Goal: Task Accomplishment & Management: Complete application form

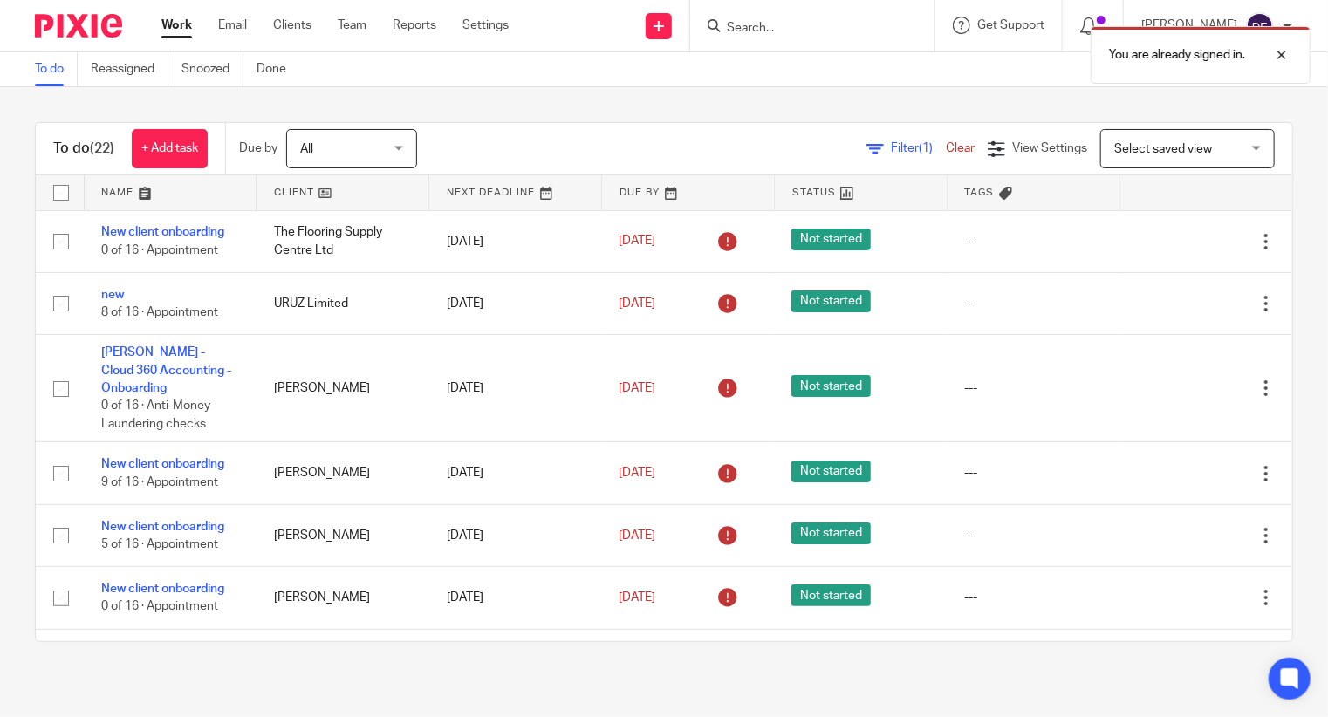
click at [873, 29] on div "You are already signed in." at bounding box center [987, 50] width 646 height 66
click at [782, 35] on div "You are already signed in." at bounding box center [987, 50] width 646 height 66
click at [761, 26] on div "You are already signed in." at bounding box center [987, 50] width 646 height 66
click at [761, 29] on div "You are already signed in." at bounding box center [987, 50] width 646 height 66
click at [757, 23] on input "Search" at bounding box center [803, 29] width 157 height 16
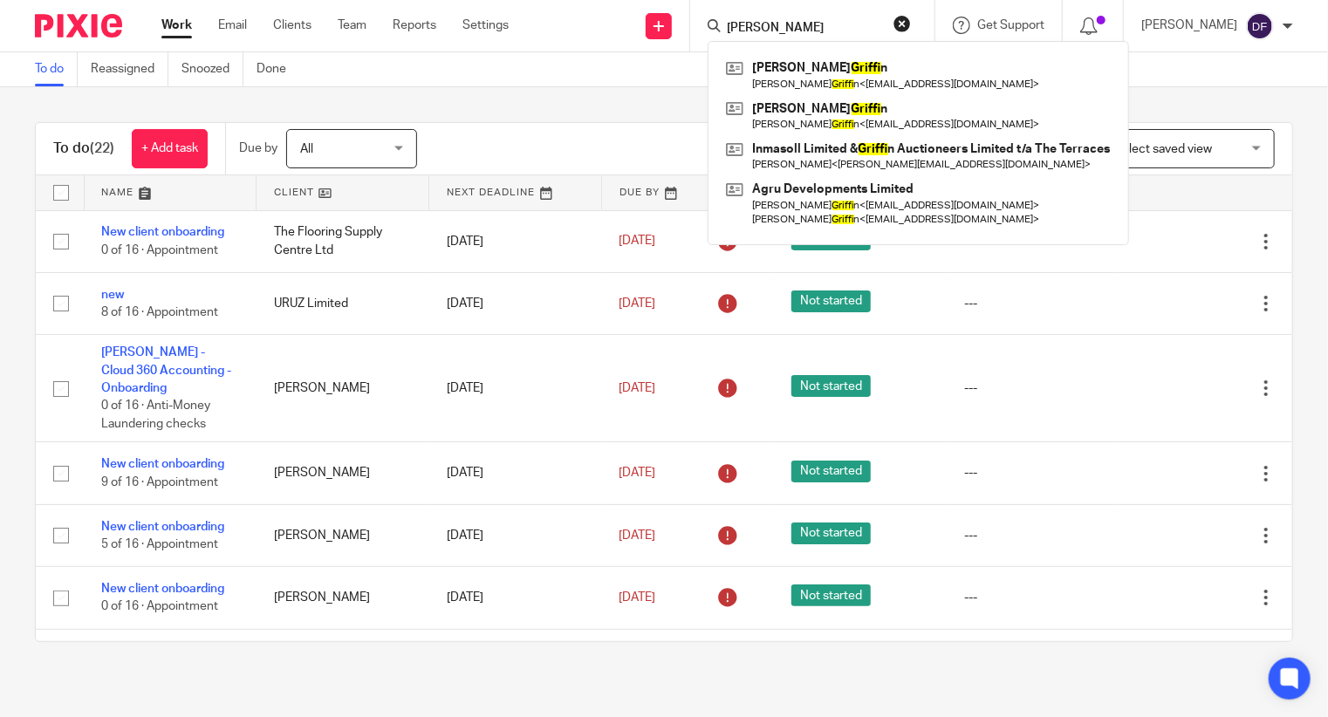
type input "mia griffin"
click button "submit" at bounding box center [0, 0] width 0 height 0
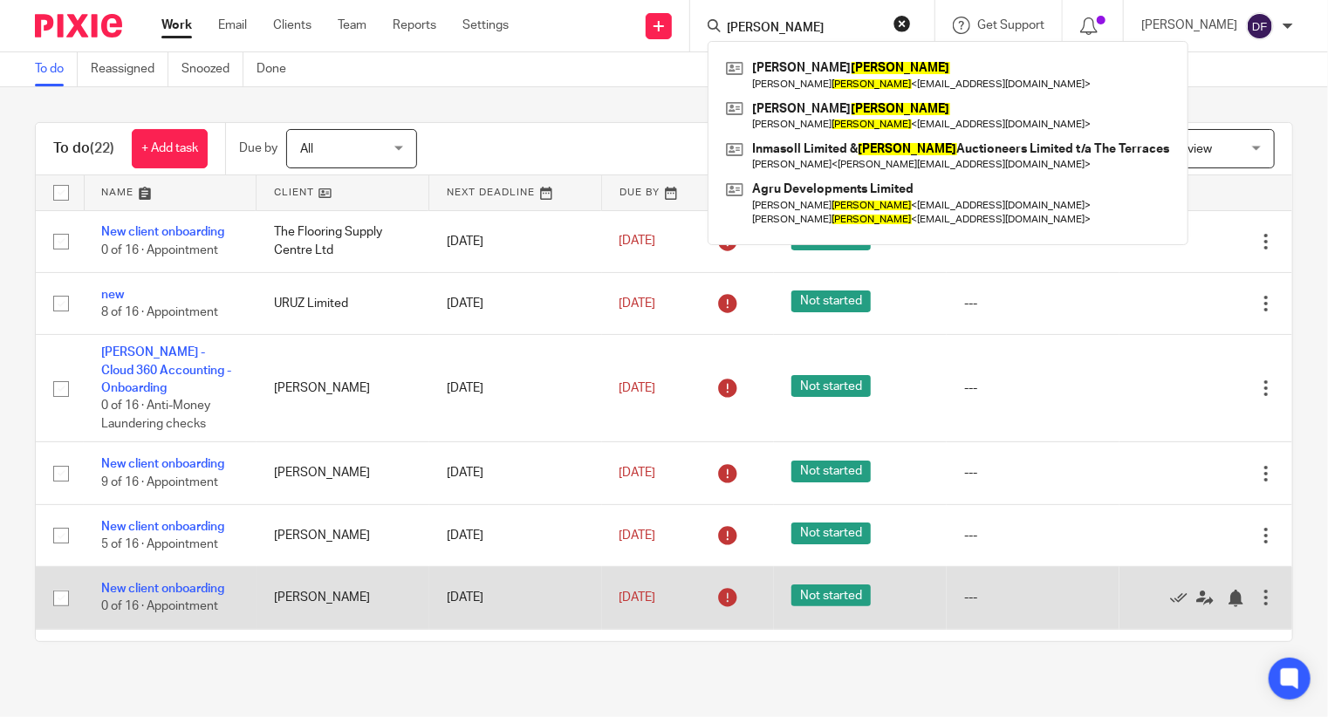
click at [855, 12] on div "mia griffin Colin Griffin Colin Griffin < colivgriff@gmail.com > Barry Griffin …" at bounding box center [812, 25] width 244 height 51
click at [834, 29] on input "mia griffin" at bounding box center [803, 29] width 157 height 16
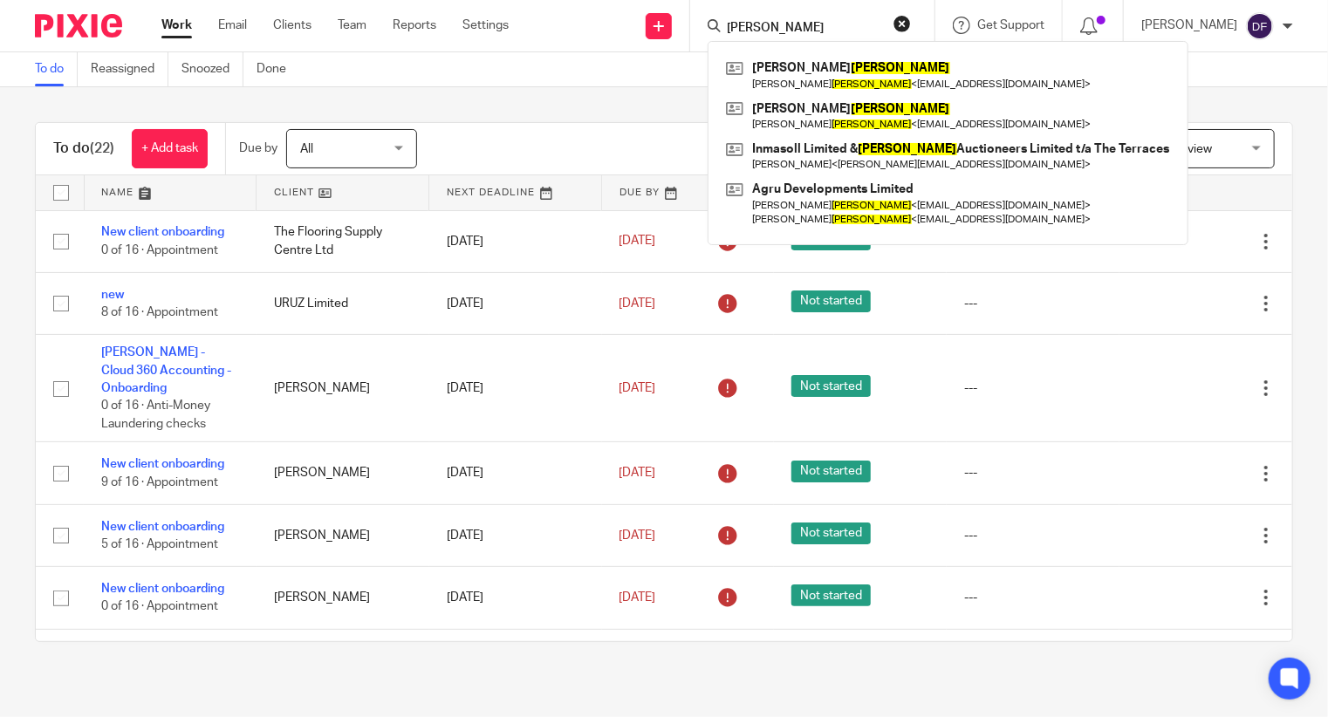
click at [819, 35] on div "mia griffin Colin Griffin Colin Griffin < colivgriff@gmail.com > Barry Griffin …" at bounding box center [812, 25] width 244 height 51
drag, startPoint x: 821, startPoint y: 28, endPoint x: 699, endPoint y: -10, distance: 127.7
click at [699, 0] on html "Work Email Clients Team Reports Settings Work Email Clients Team Reports Settin…" at bounding box center [664, 358] width 1328 height 717
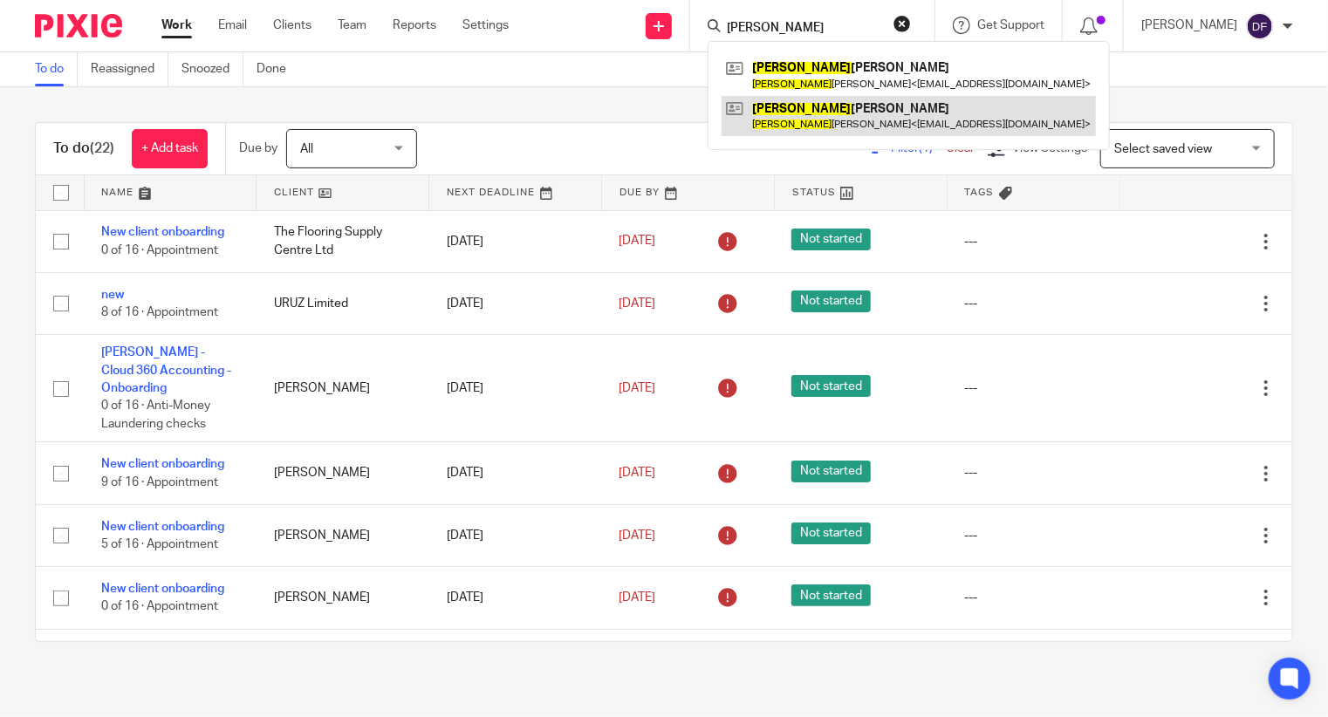
type input "stuart"
click at [818, 118] on link at bounding box center [908, 116] width 374 height 40
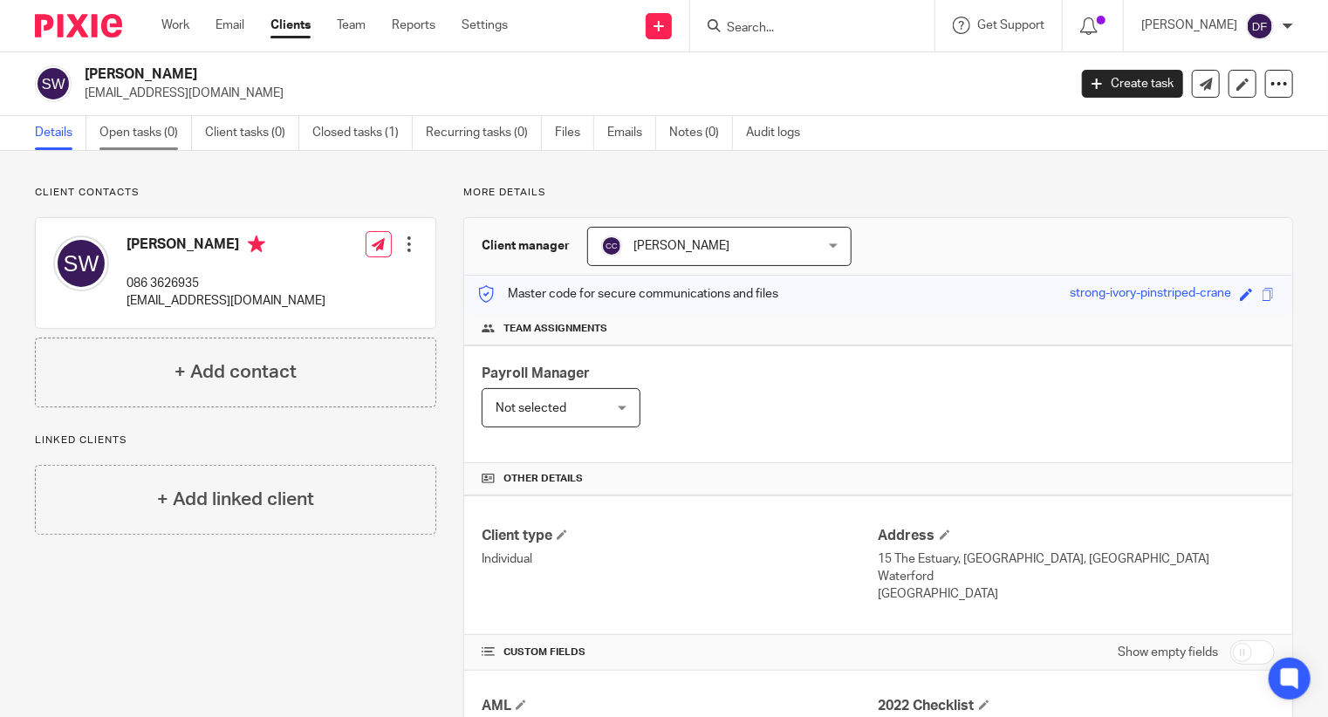
click at [155, 133] on link "Open tasks (0)" at bounding box center [145, 133] width 92 height 34
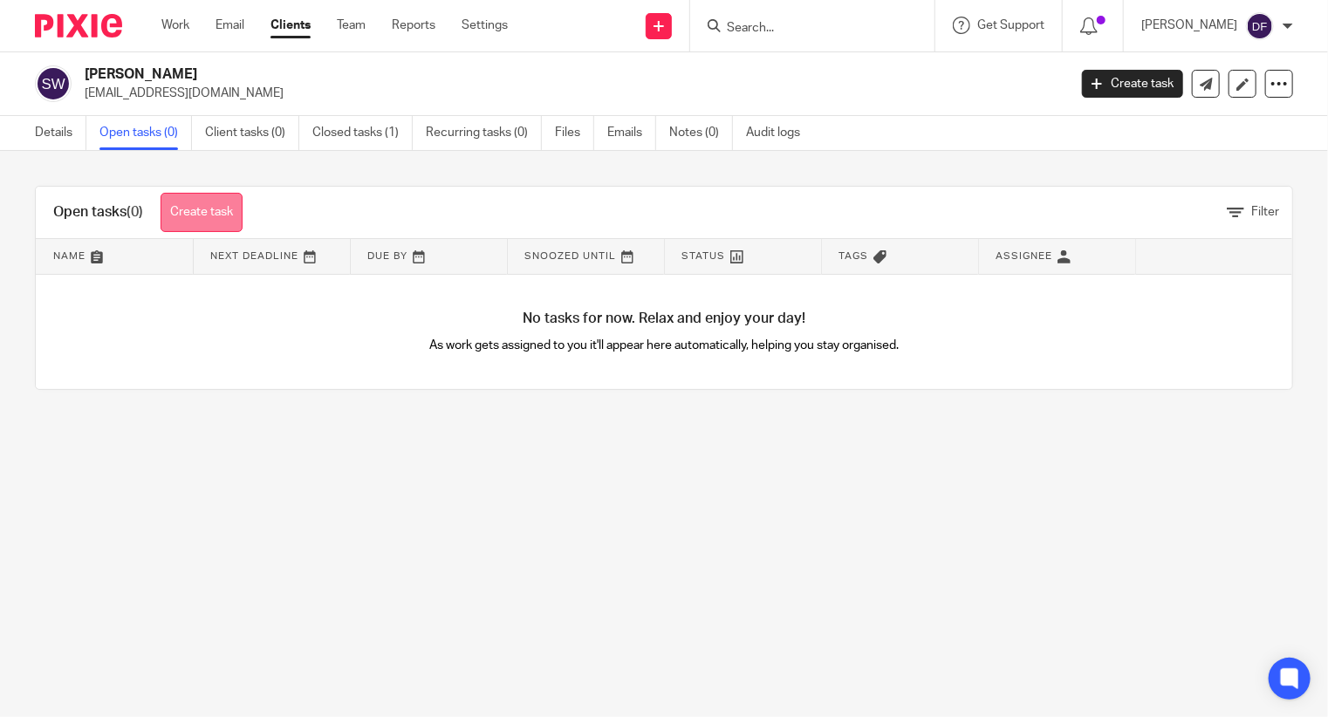
click at [221, 217] on link "Create task" at bounding box center [201, 212] width 82 height 39
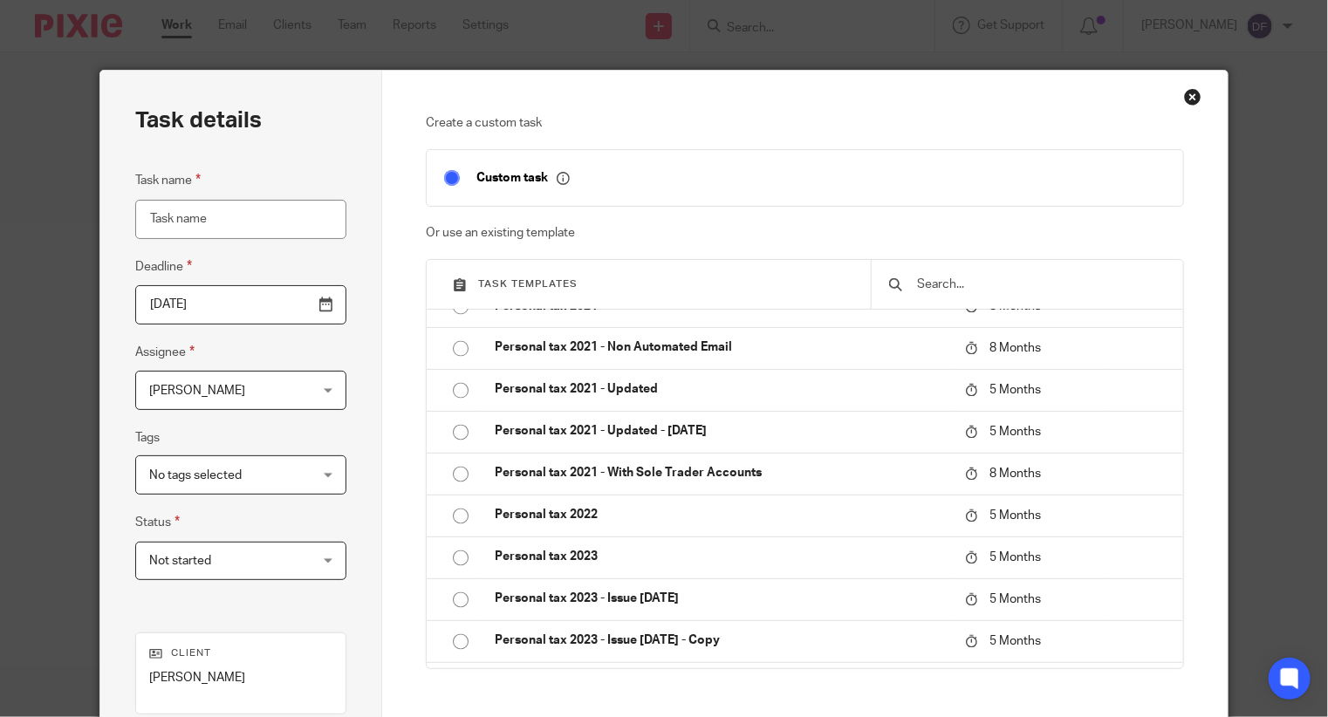
scroll to position [1744, 0]
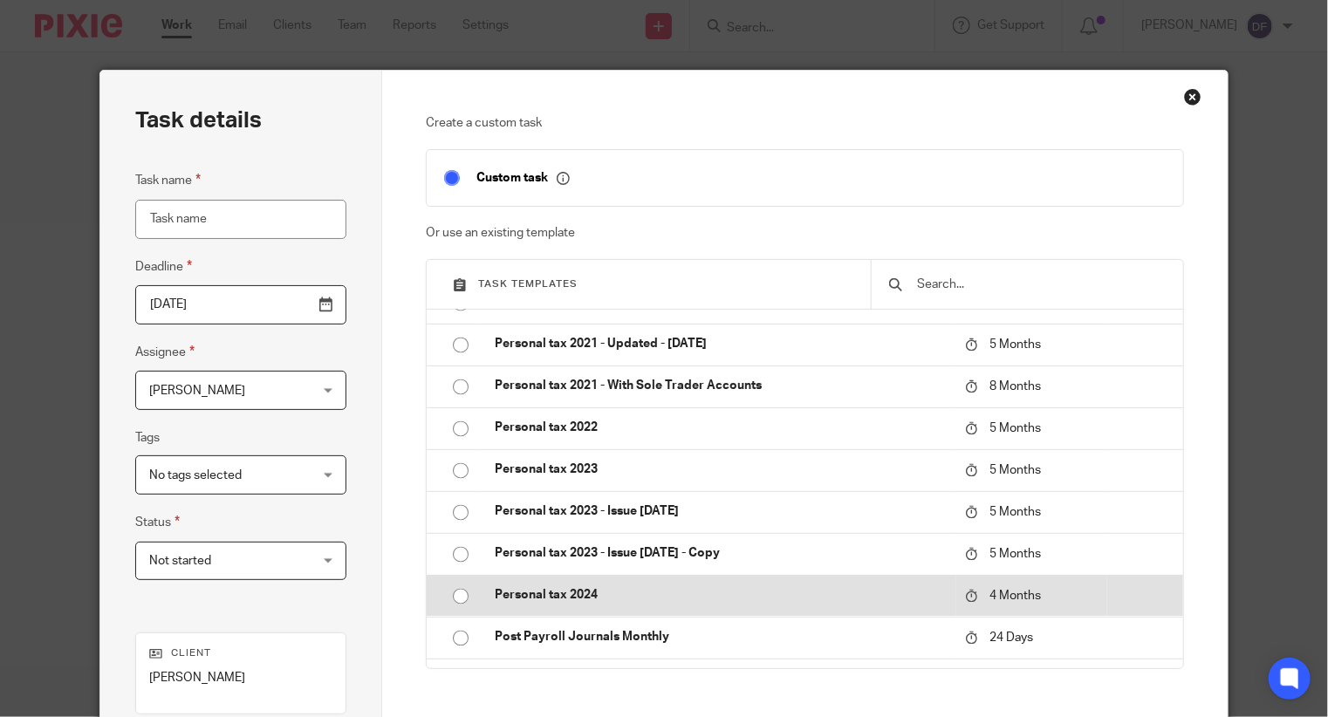
click at [446, 595] on input "radio" at bounding box center [460, 596] width 33 height 33
type input "2025-12-20"
type input "Personal tax 2024"
checkbox input "false"
radio input "false"
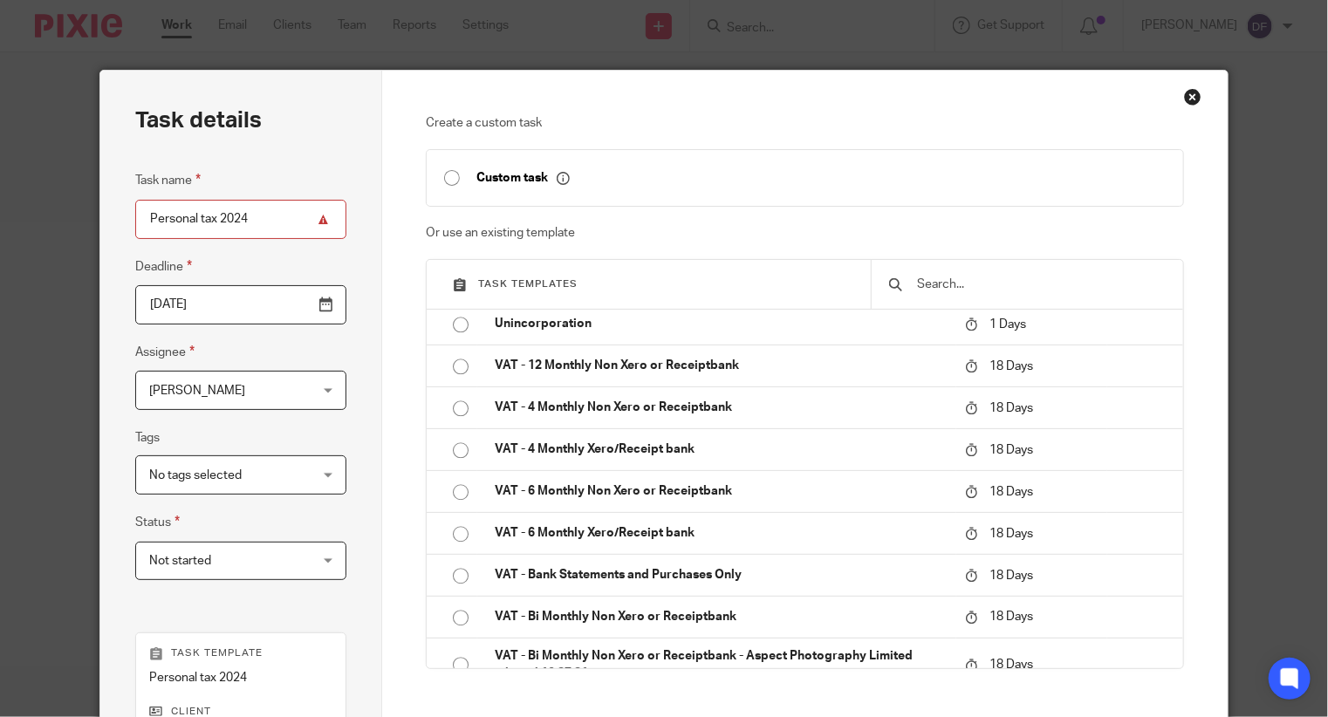
scroll to position [262, 0]
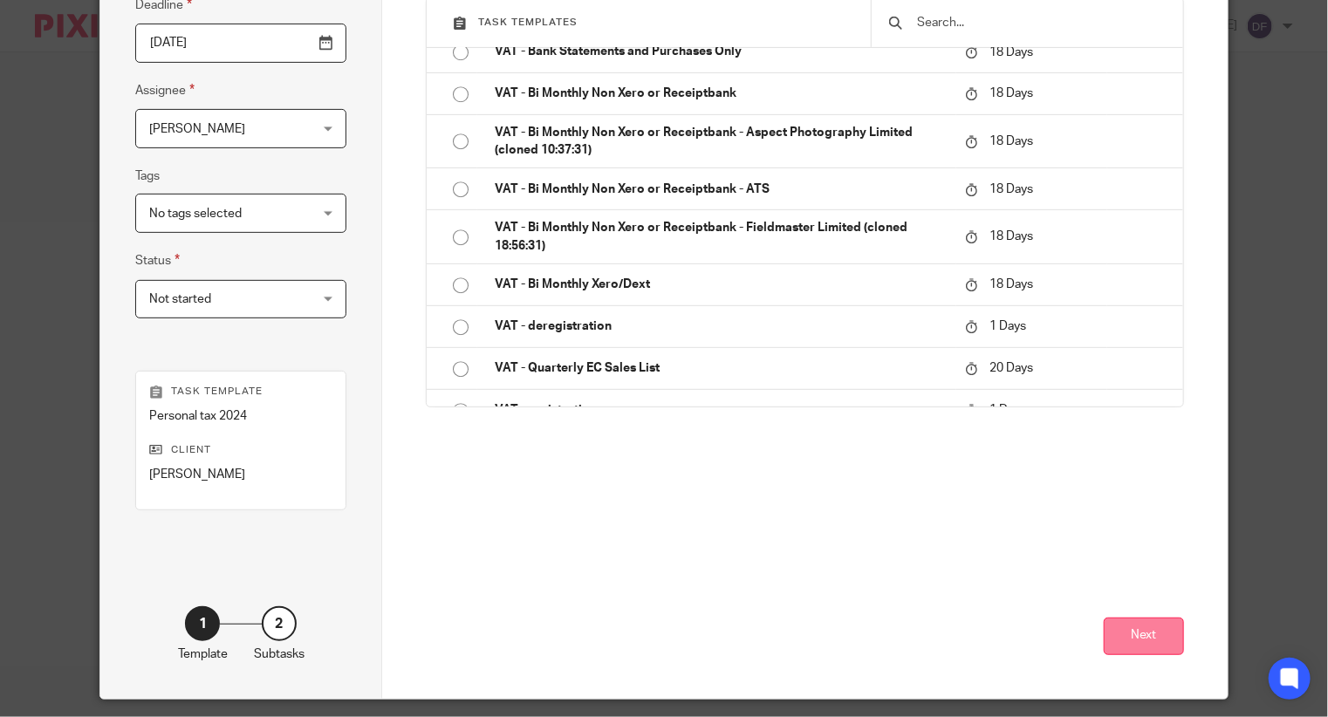
click at [1141, 630] on button "Next" at bounding box center [1143, 637] width 80 height 38
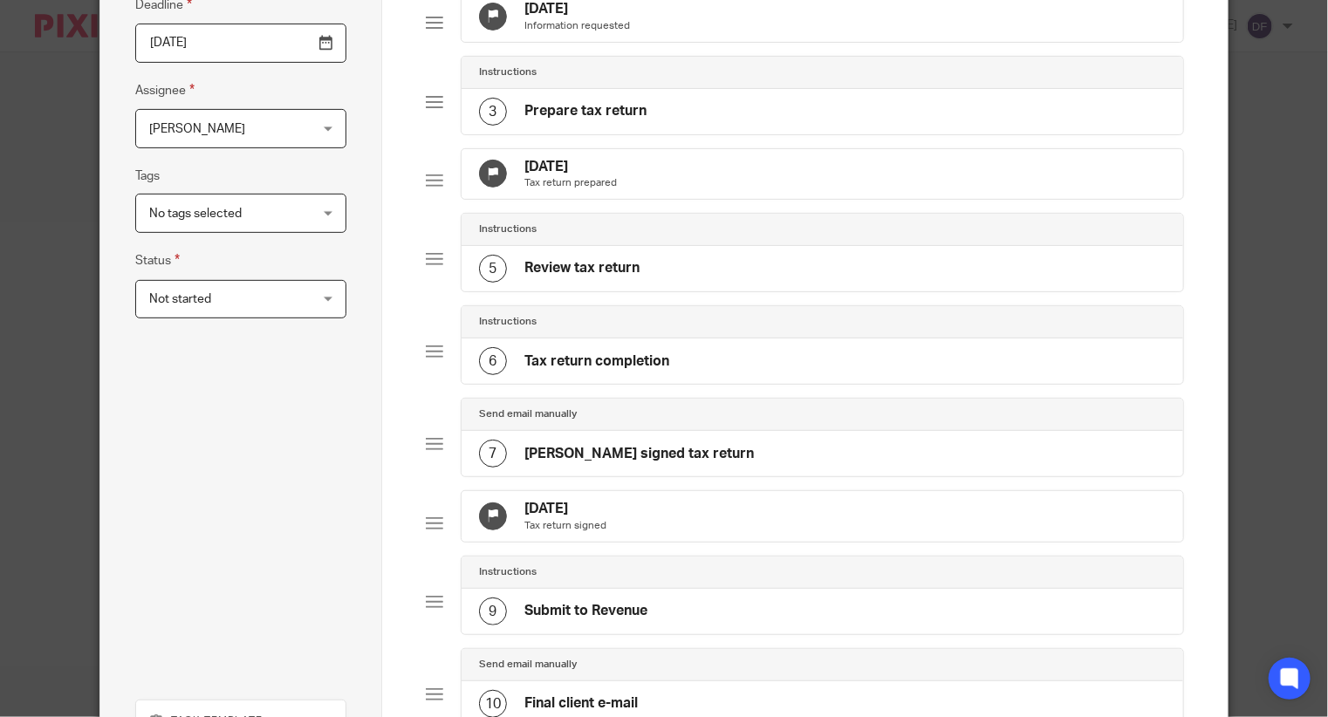
scroll to position [679, 0]
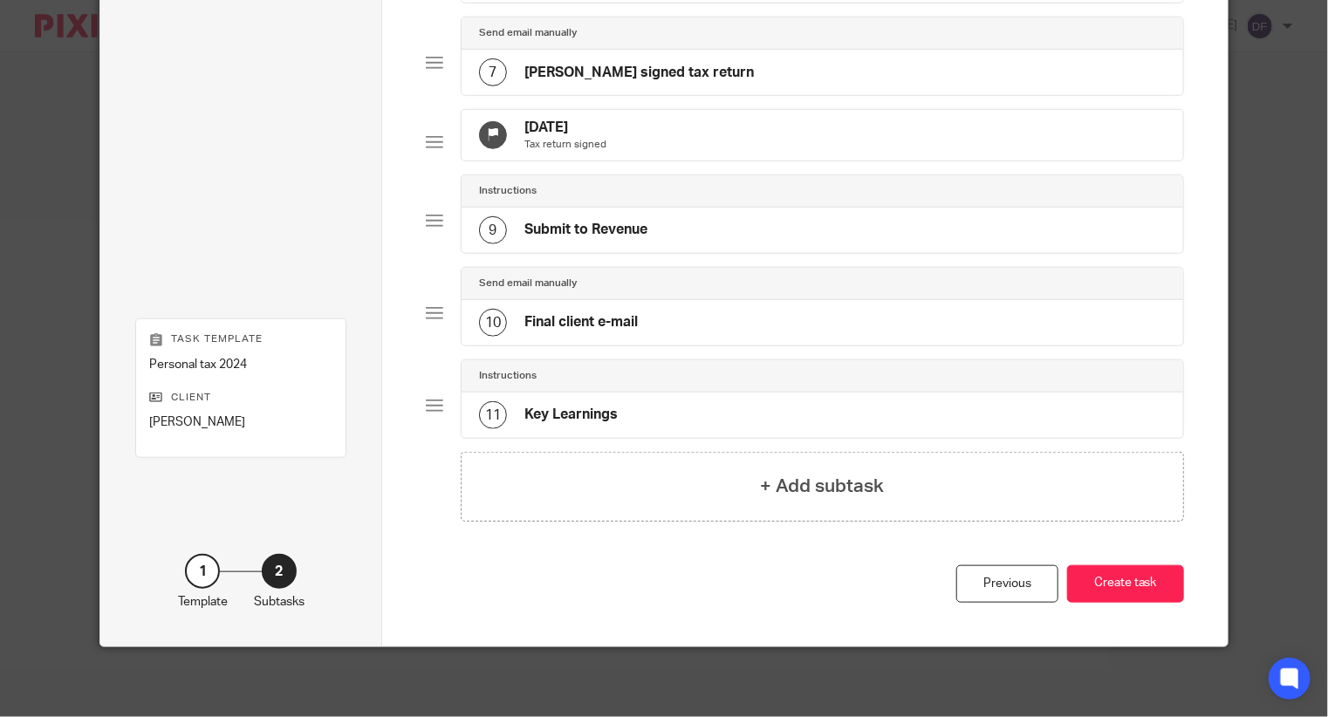
click at [1120, 619] on div "Previous Create task" at bounding box center [805, 605] width 758 height 81
click at [1122, 583] on button "Create task" at bounding box center [1125, 584] width 117 height 38
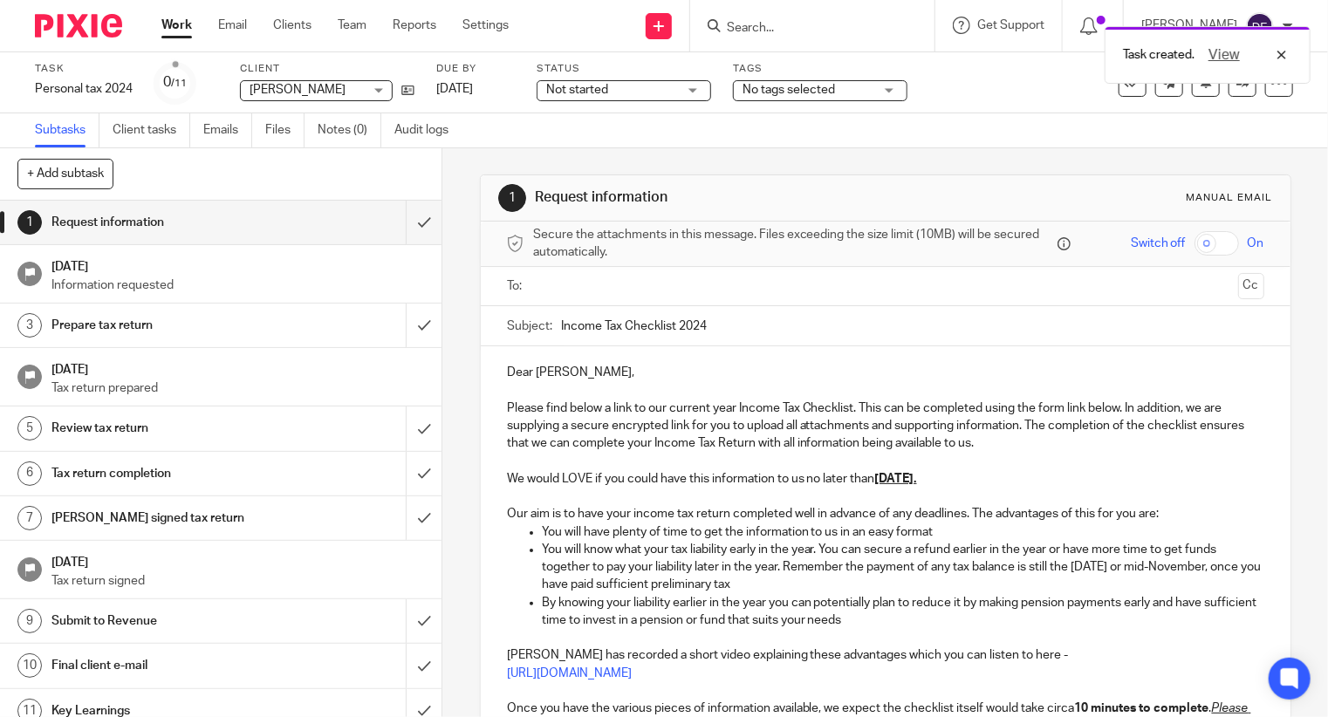
click at [562, 297] on ul at bounding box center [886, 286] width 703 height 29
click at [579, 293] on input "text" at bounding box center [885, 286] width 692 height 20
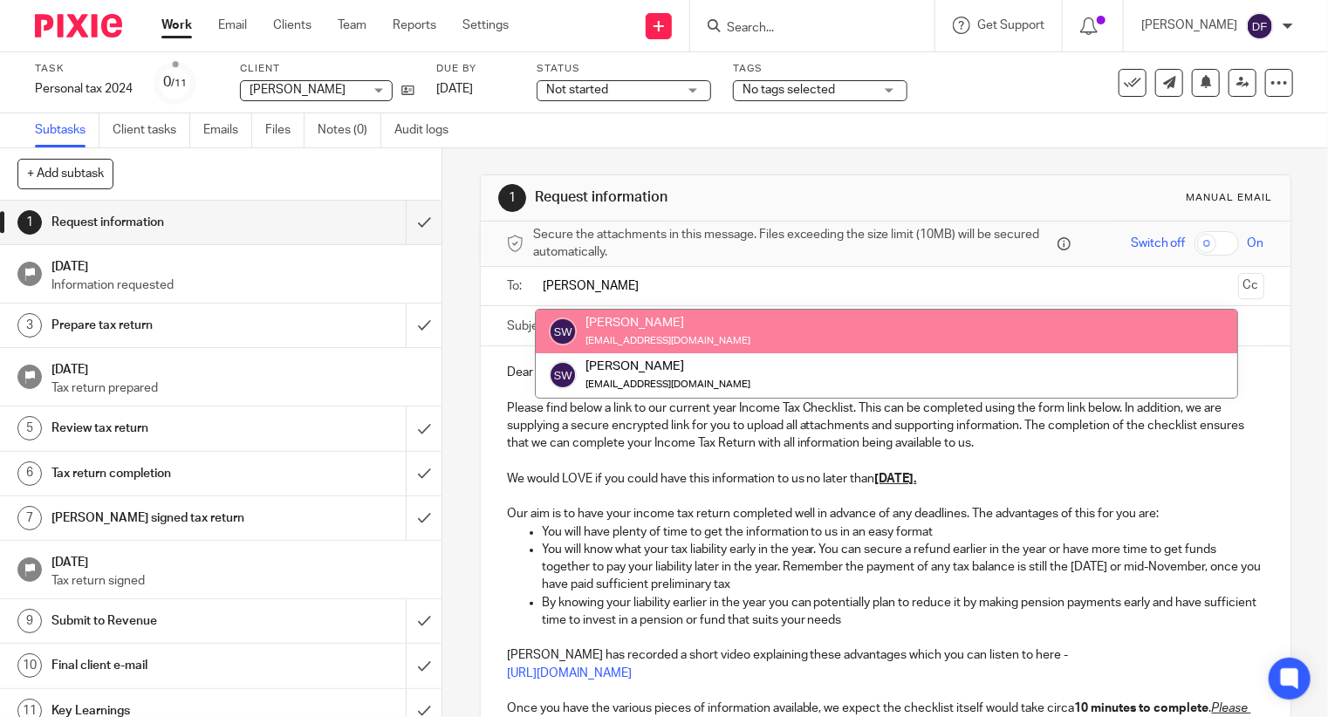
type input "[PERSON_NAME]"
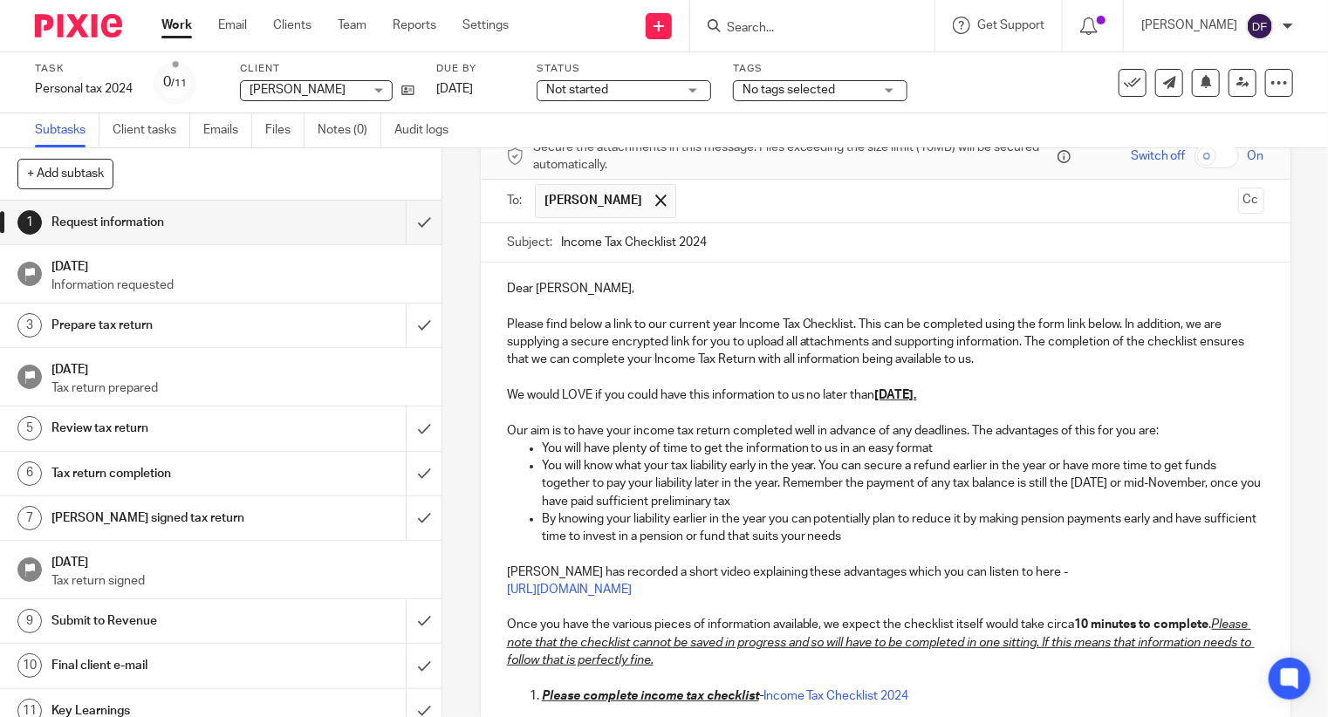
scroll to position [262, 0]
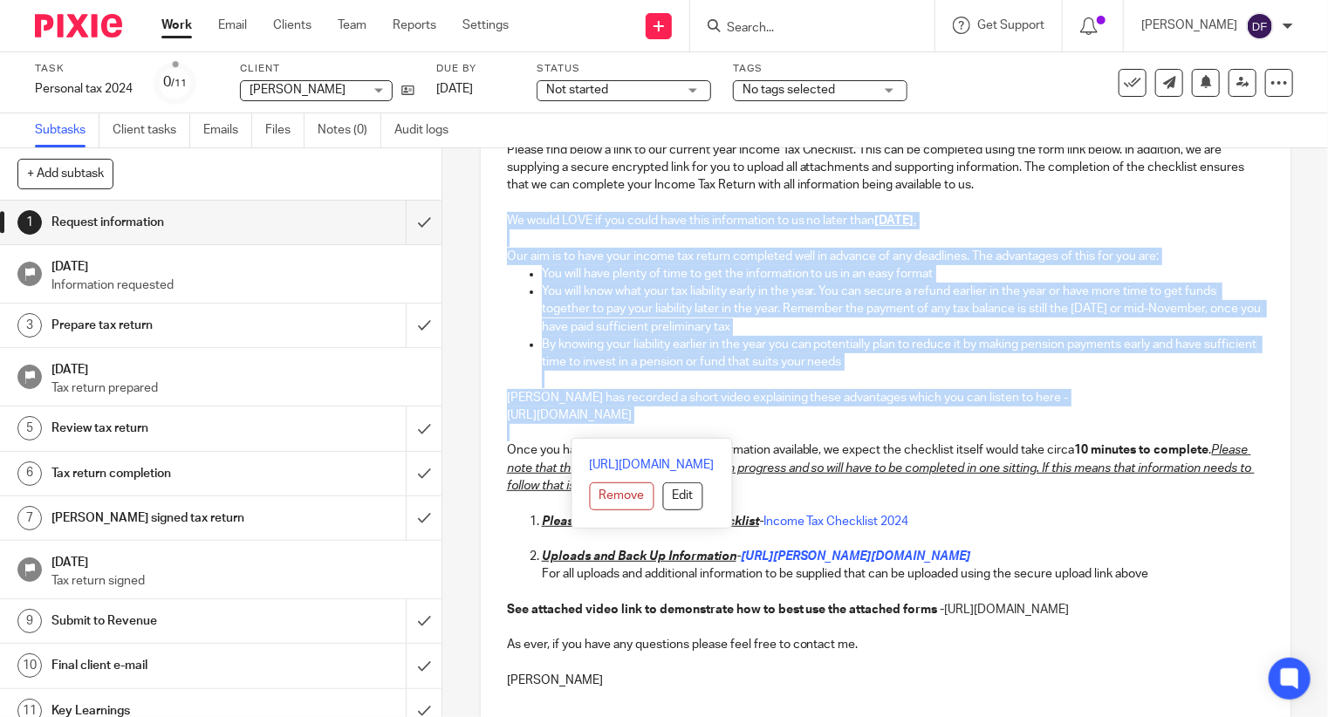
drag, startPoint x: 496, startPoint y: 214, endPoint x: 1150, endPoint y: 427, distance: 688.2
click at [1150, 427] on div "Dear [PERSON_NAME], Please find below a link to our current year Income Tax Che…" at bounding box center [885, 395] width 809 height 614
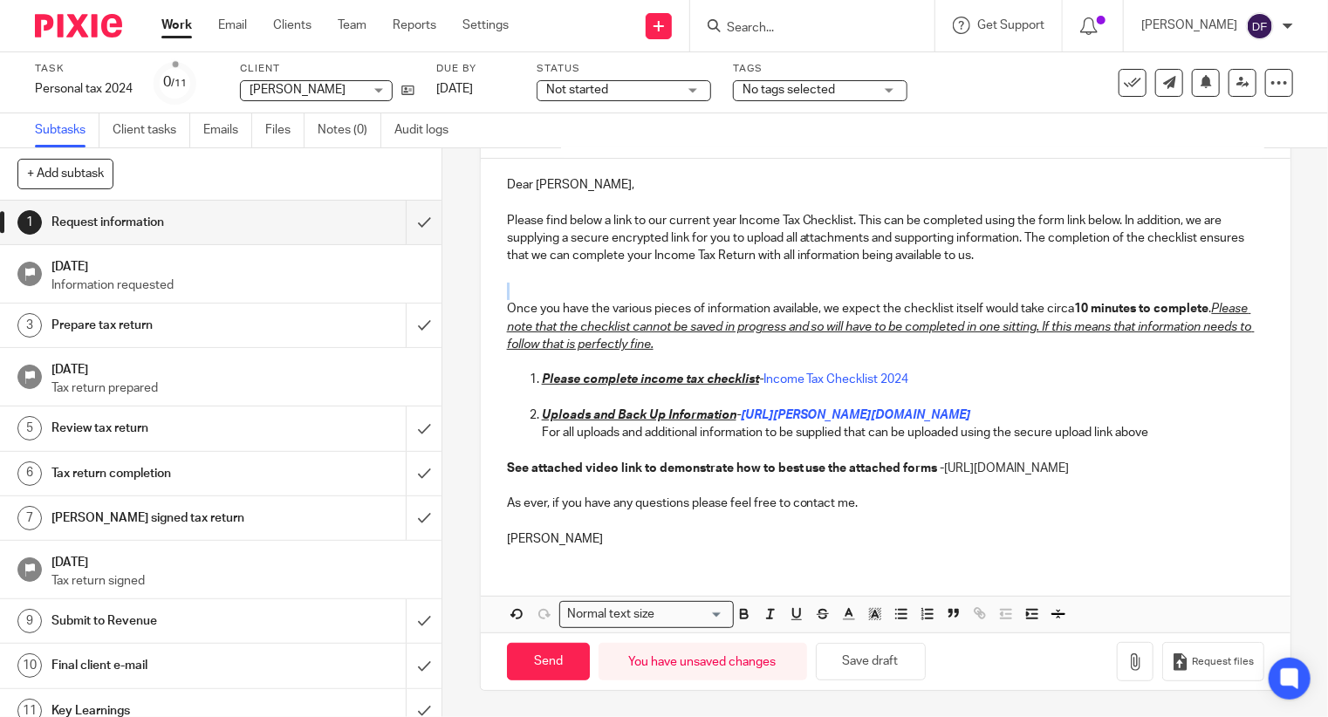
scroll to position [206, 0]
click at [563, 666] on input "Send" at bounding box center [548, 662] width 83 height 38
type input "Sent"
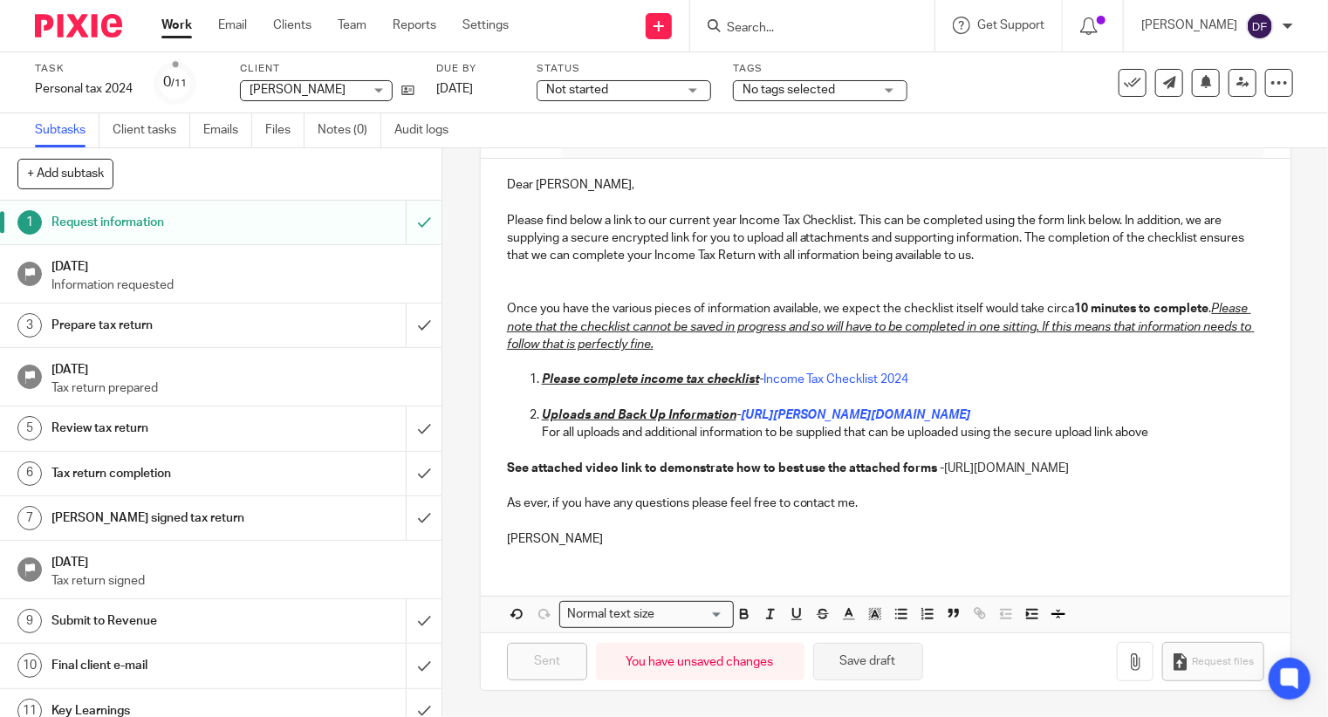
click at [834, 661] on button "Save draft" at bounding box center [868, 662] width 110 height 38
click at [834, 18] on div "Draft saved." at bounding box center [987, 50] width 646 height 66
click at [776, 33] on div "Draft saved." at bounding box center [987, 50] width 646 height 66
click at [775, 25] on input "Search" at bounding box center [803, 29] width 157 height 16
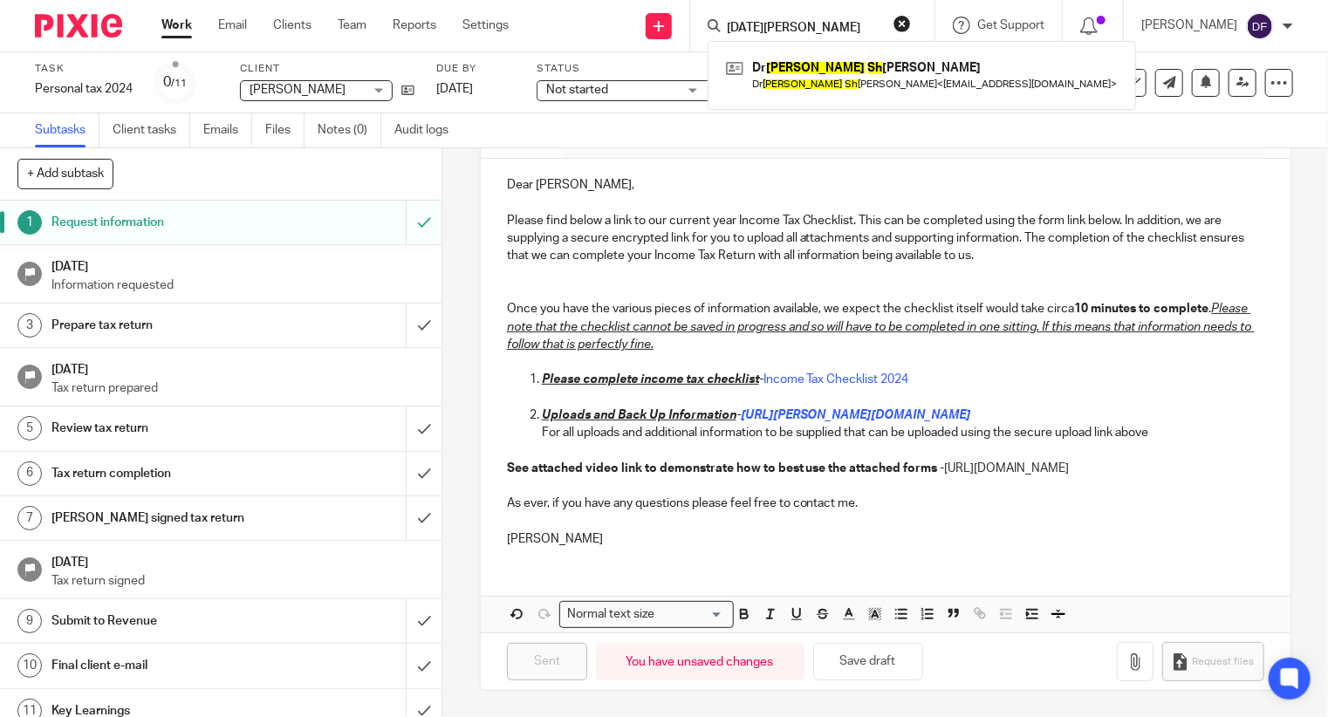
type input "noel sh"
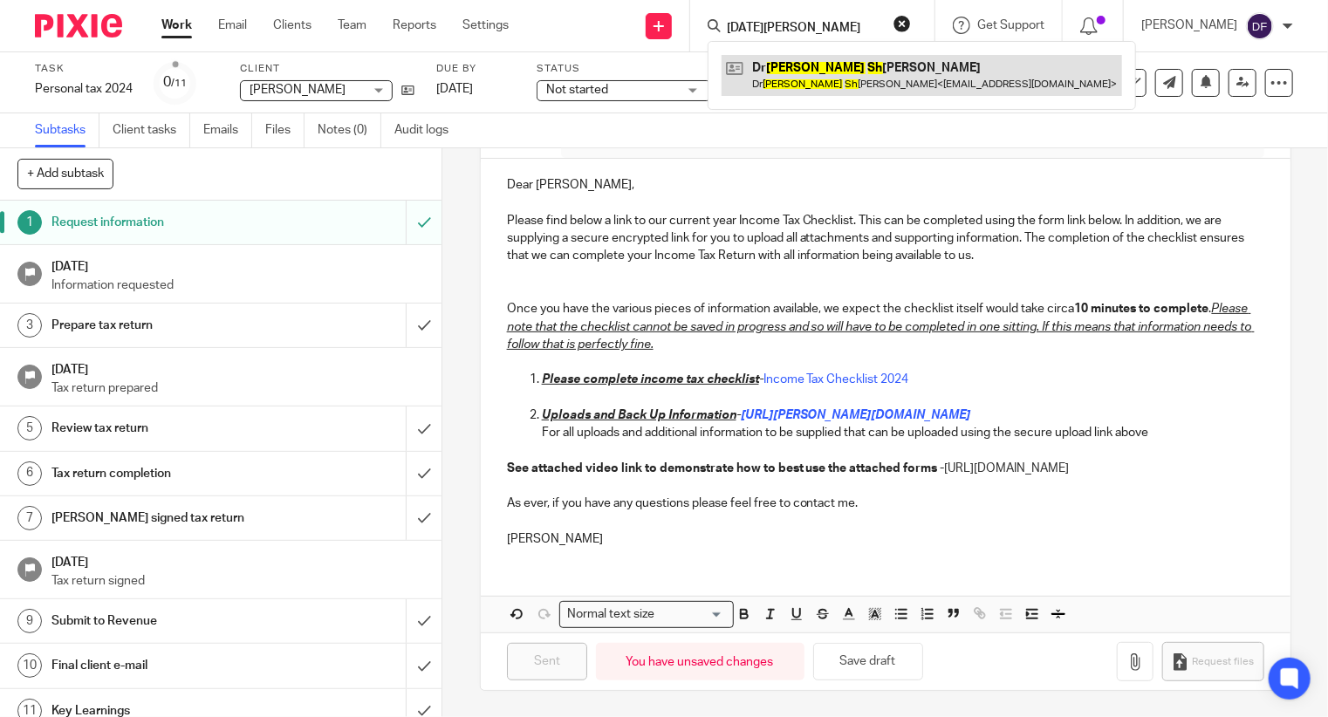
drag, startPoint x: 882, startPoint y: 50, endPoint x: 882, endPoint y: 65, distance: 14.8
click at [882, 62] on div "Dr Noel Sh eppard Dr Noel Sh eppard < nlshpprd@gmail.com >" at bounding box center [921, 75] width 428 height 68
click at [883, 78] on link at bounding box center [921, 75] width 400 height 40
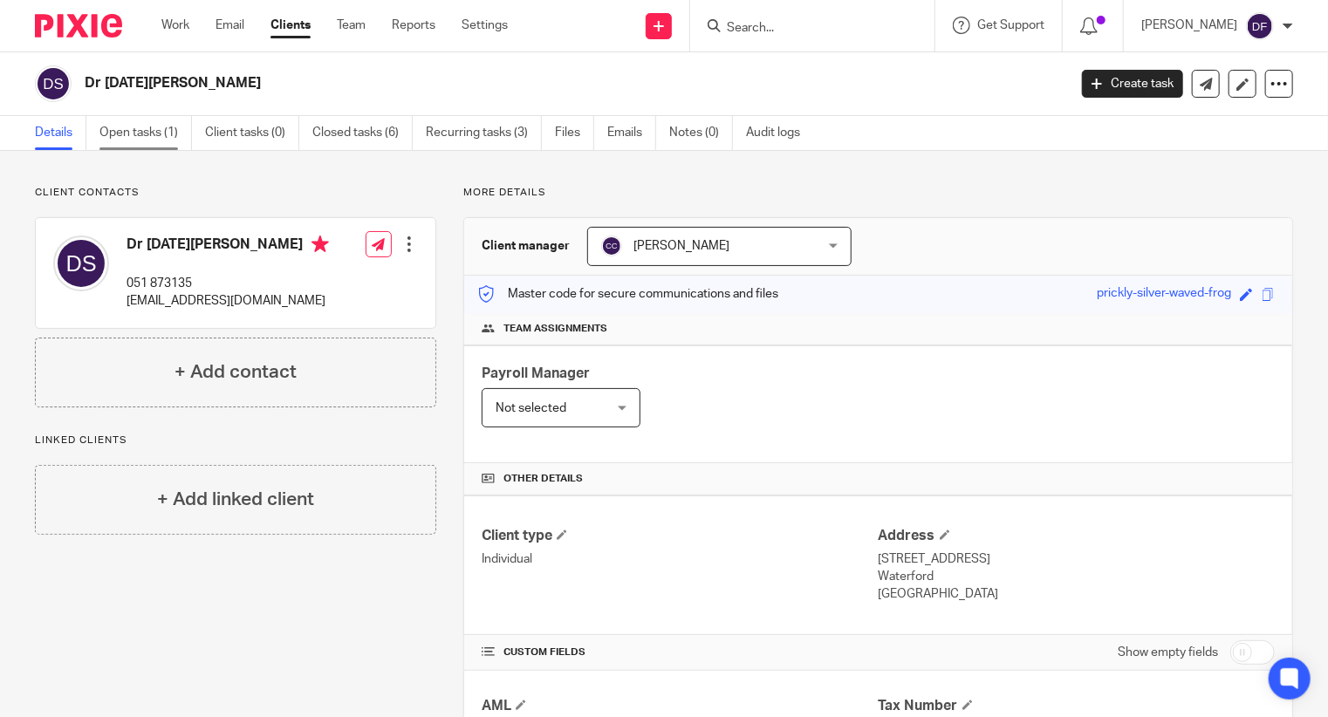
click at [158, 135] on link "Open tasks (1)" at bounding box center [145, 133] width 92 height 34
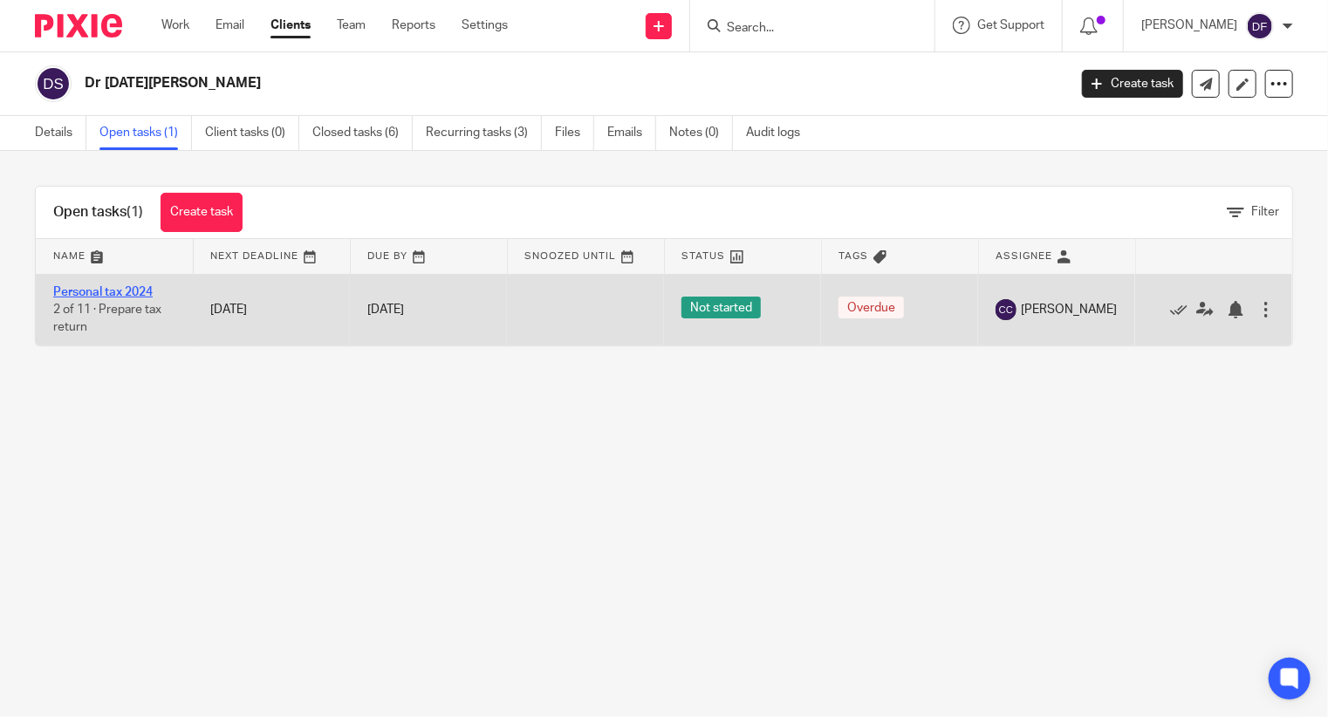
click at [136, 301] on td "Personal tax 2024 2 of 11 · Prepare tax return" at bounding box center [114, 310] width 157 height 72
click at [126, 290] on link "Personal tax 2024" at bounding box center [102, 292] width 99 height 12
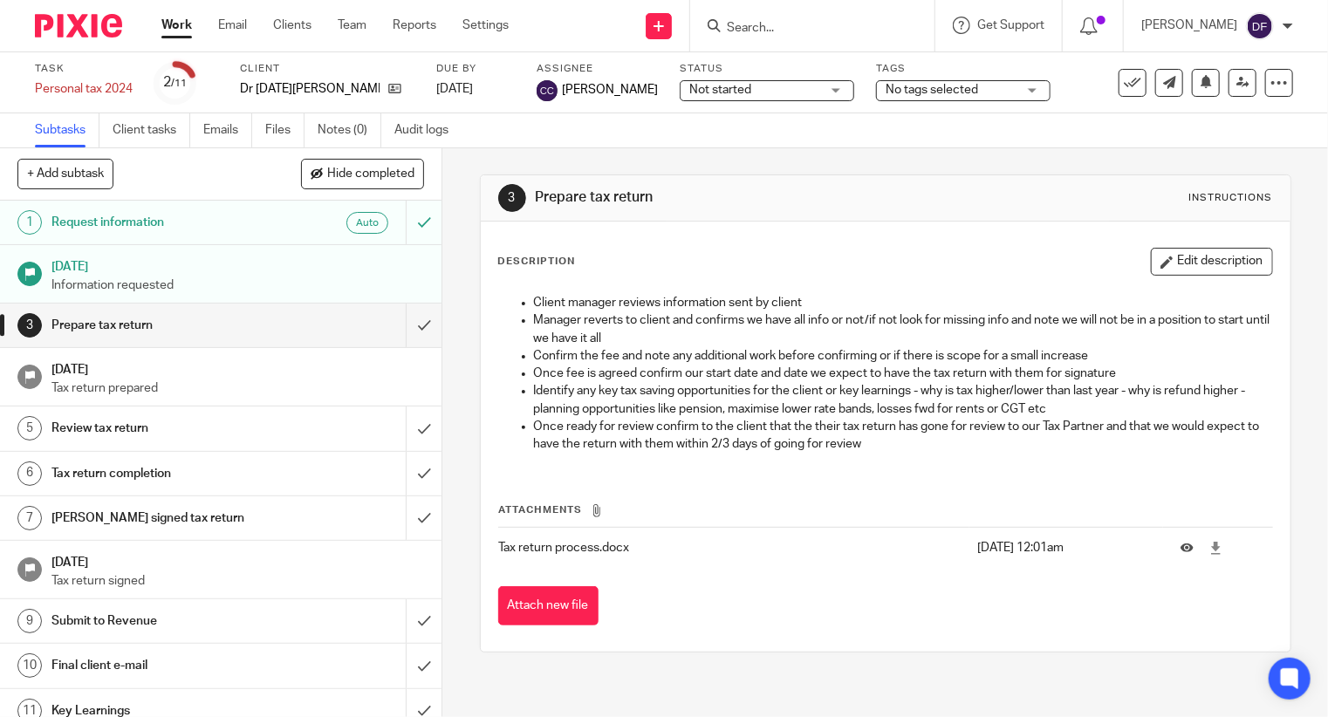
click at [140, 279] on p "Information requested" at bounding box center [237, 284] width 373 height 17
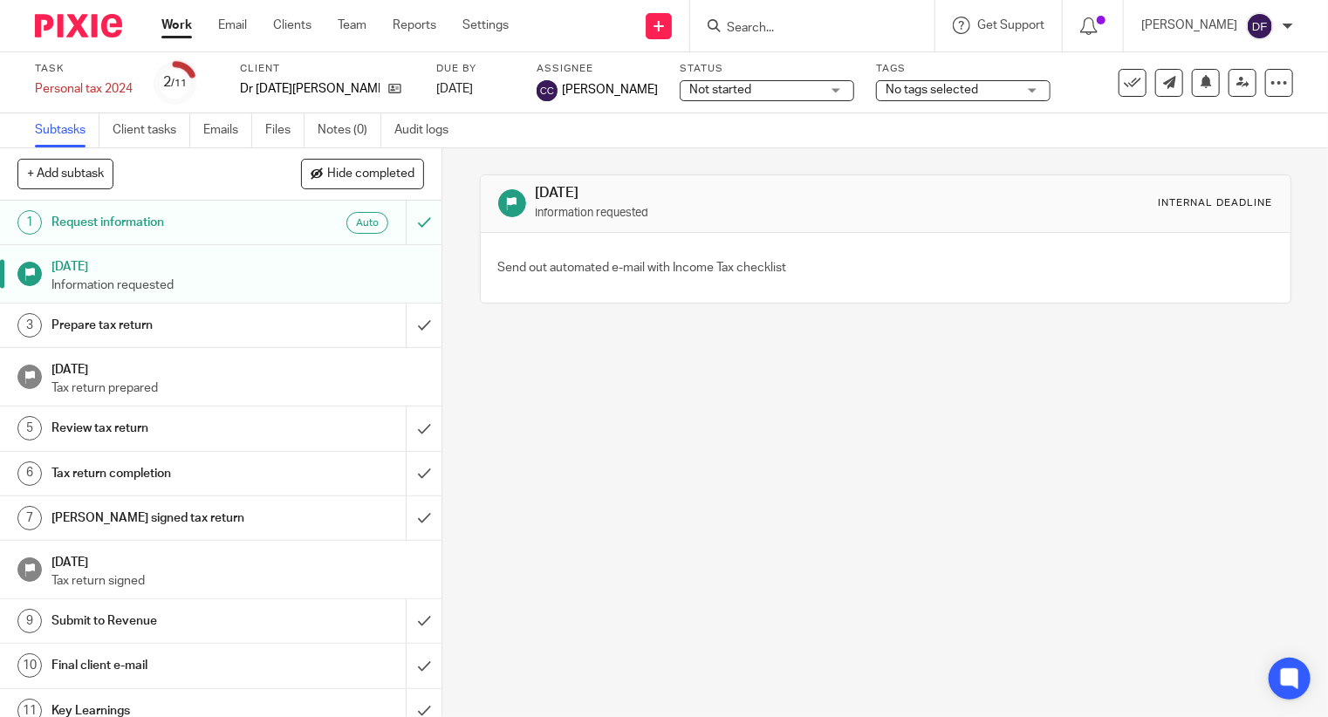
click at [153, 212] on h1 "Request information" at bounding box center [163, 222] width 225 height 26
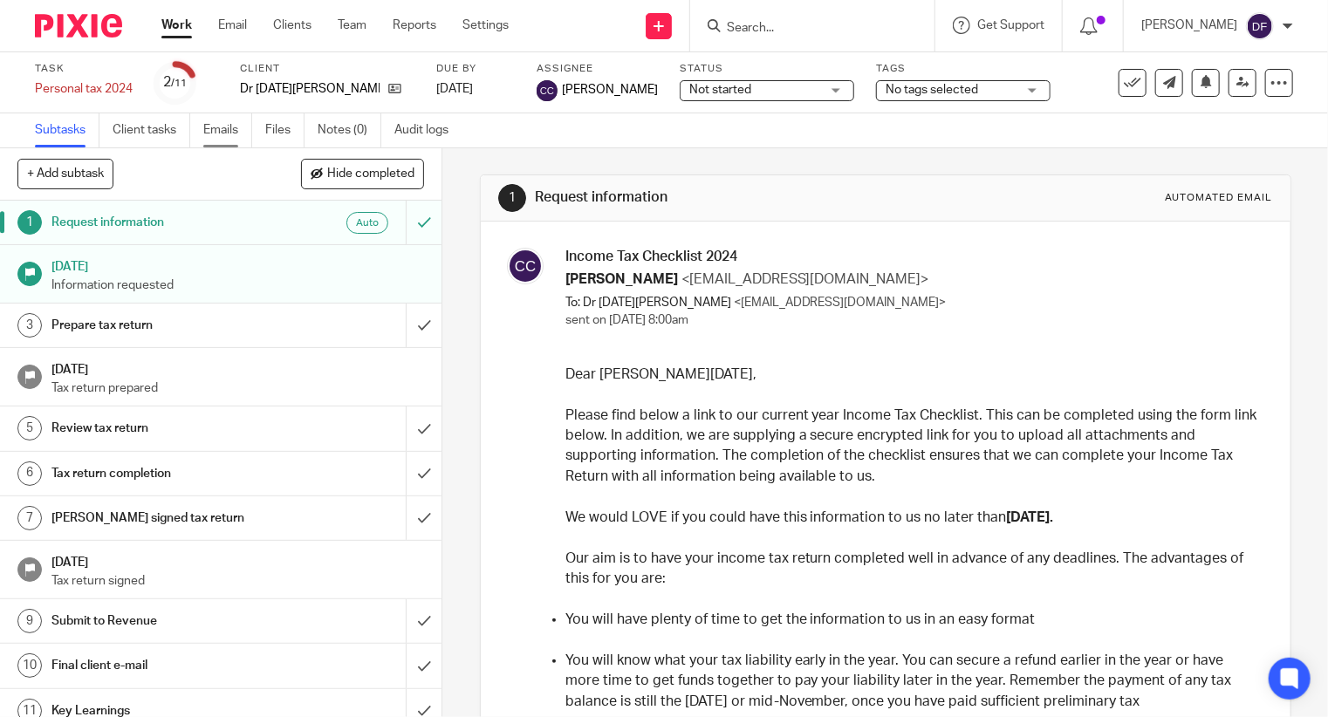
click at [213, 130] on link "Emails" at bounding box center [227, 130] width 49 height 34
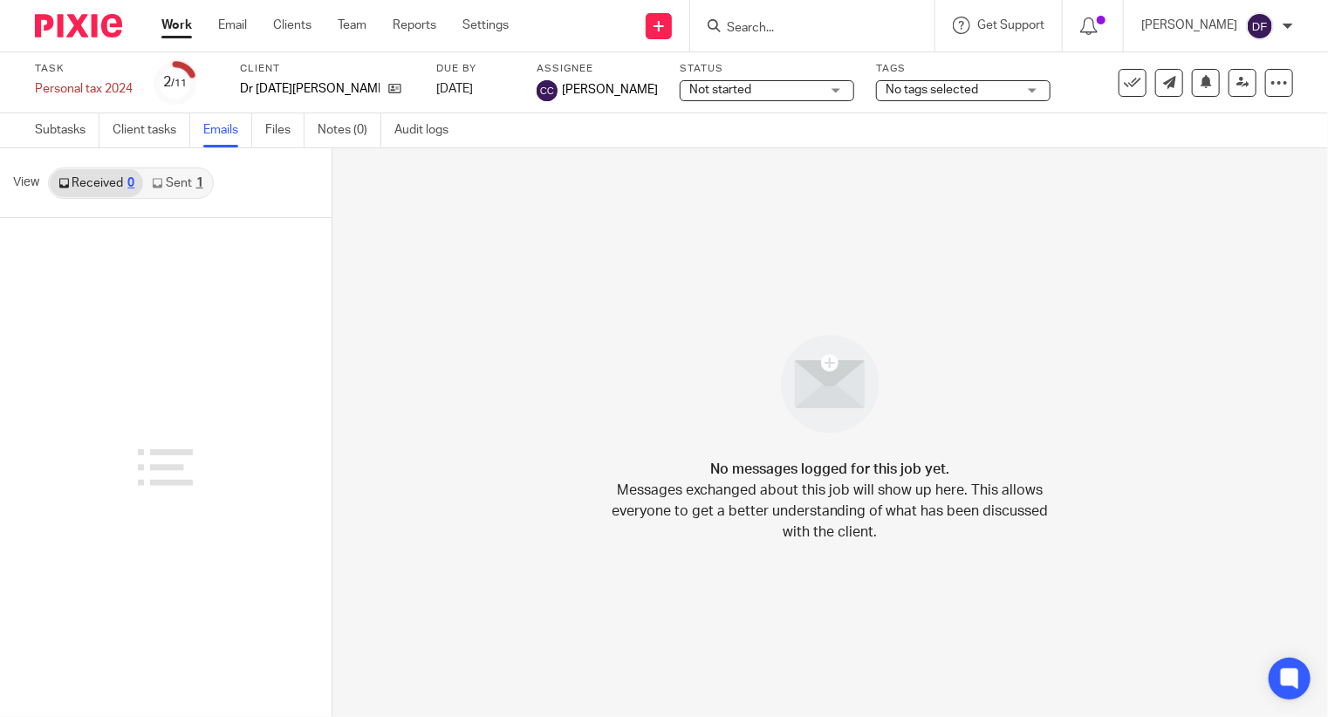
click at [168, 172] on link "Sent 1" at bounding box center [177, 183] width 68 height 28
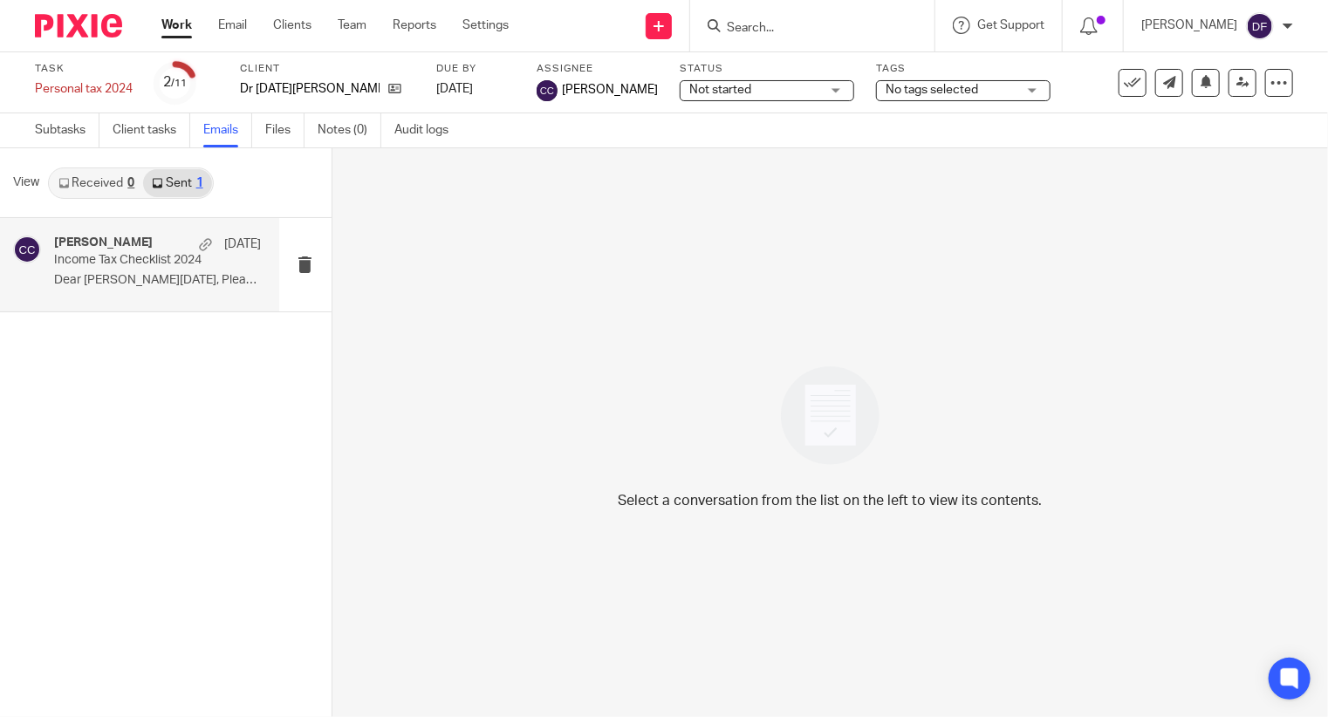
click at [176, 285] on p "Dear [PERSON_NAME][DATE], Please find below a link to..." at bounding box center [158, 280] width 208 height 15
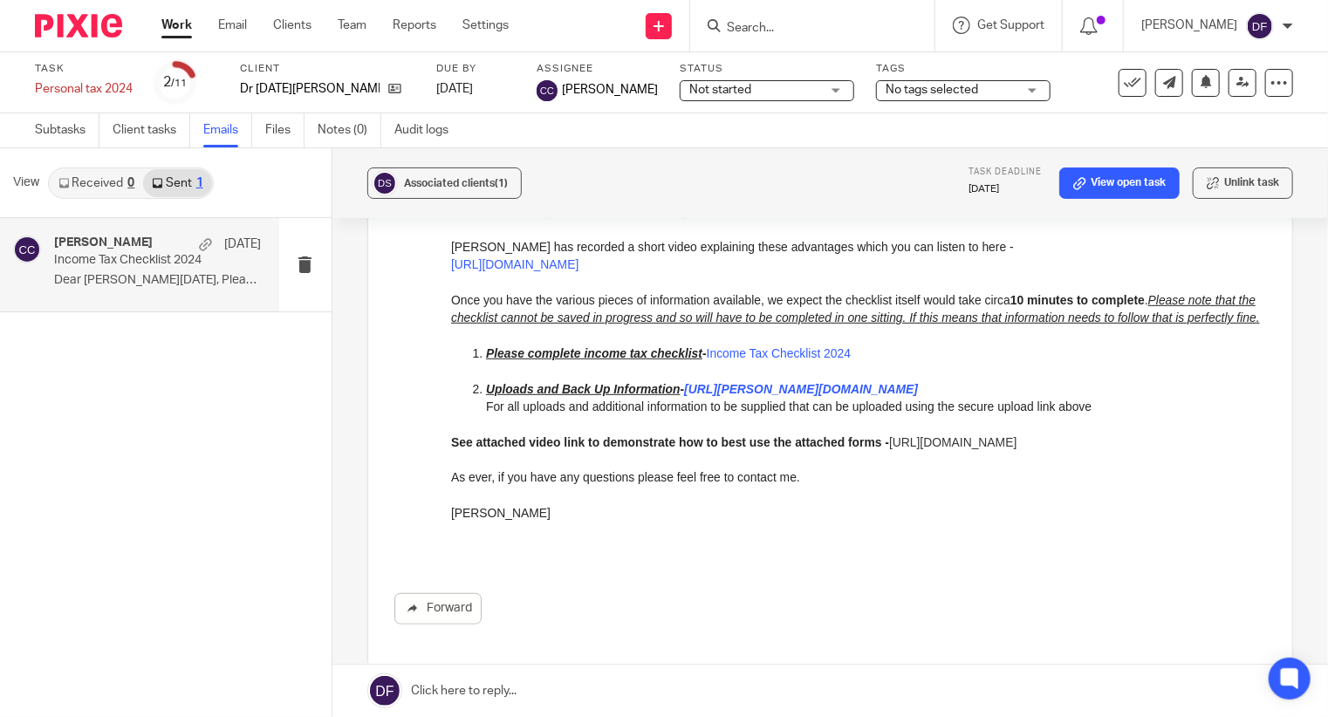
scroll to position [611, 0]
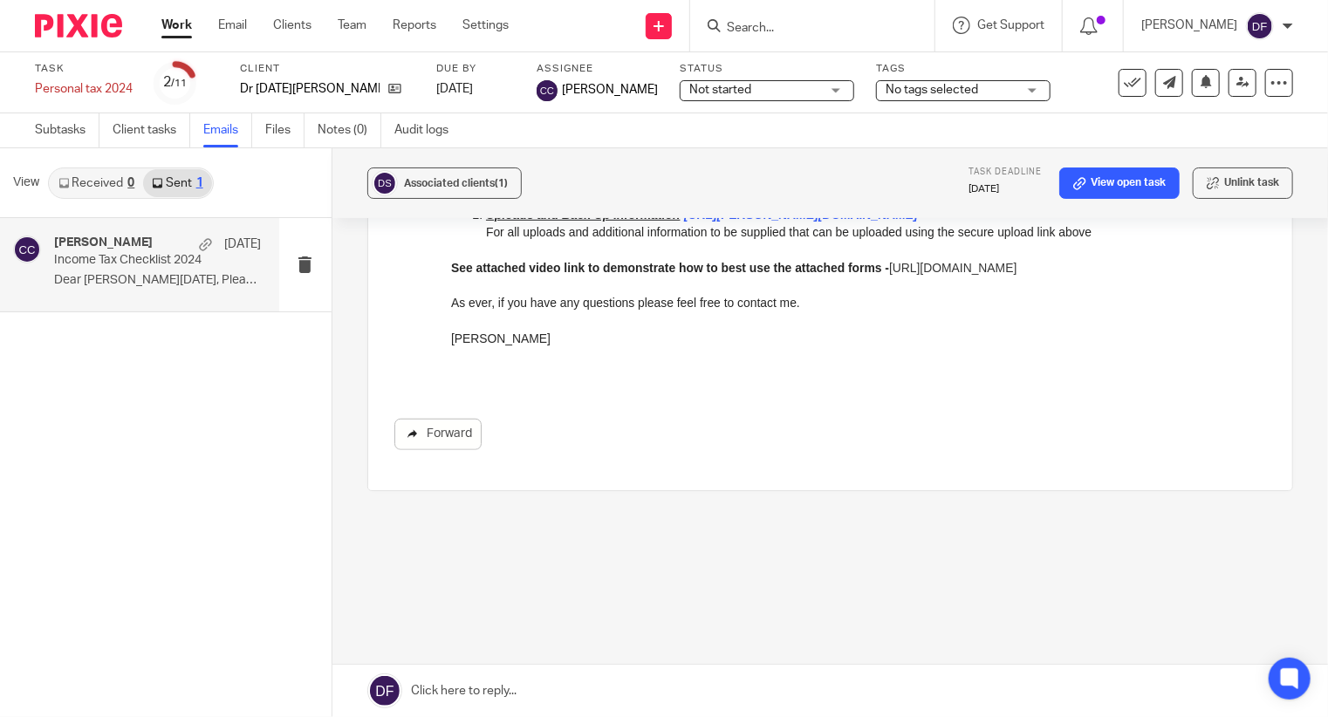
click at [464, 430] on link "Forward" at bounding box center [437, 434] width 87 height 31
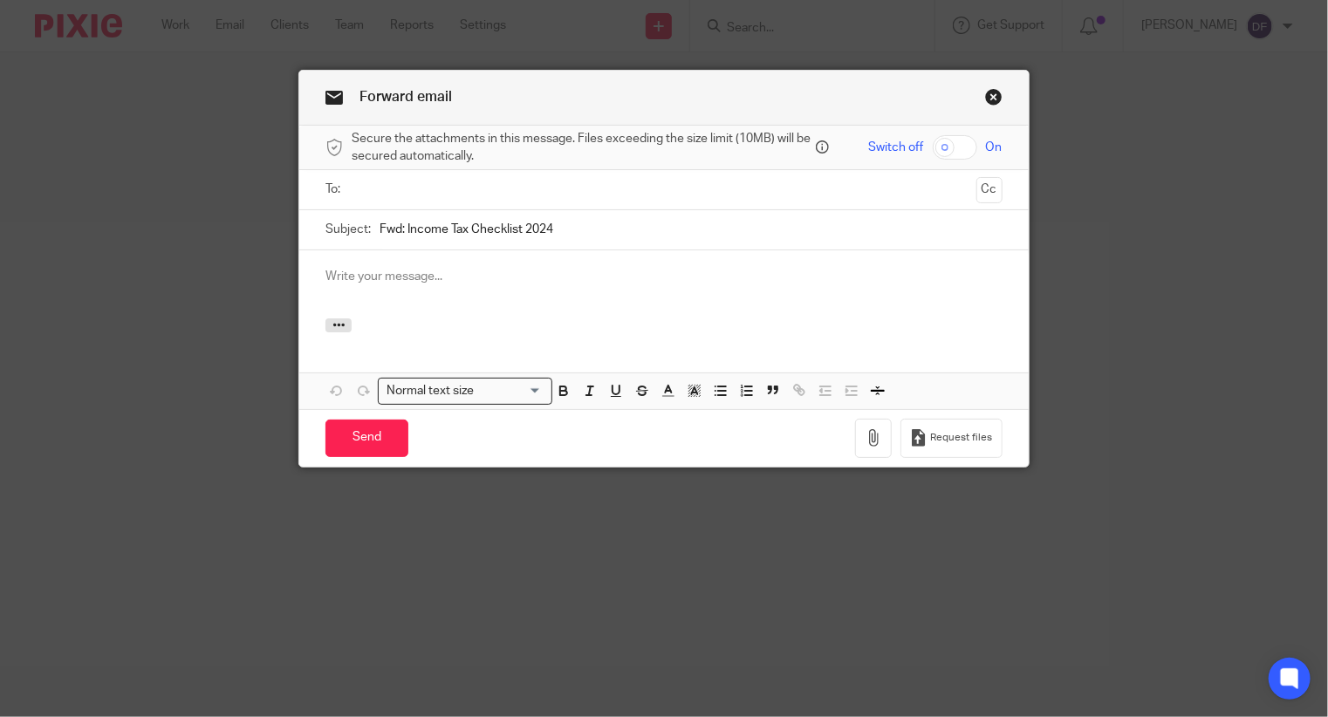
click at [520, 206] on div at bounding box center [664, 189] width 622 height 39
click at [512, 168] on div "Secure the attachments in this message. Files exceeding the size limit (10MB) w…" at bounding box center [663, 148] width 728 height 45
click at [491, 189] on input "text" at bounding box center [663, 190] width 611 height 20
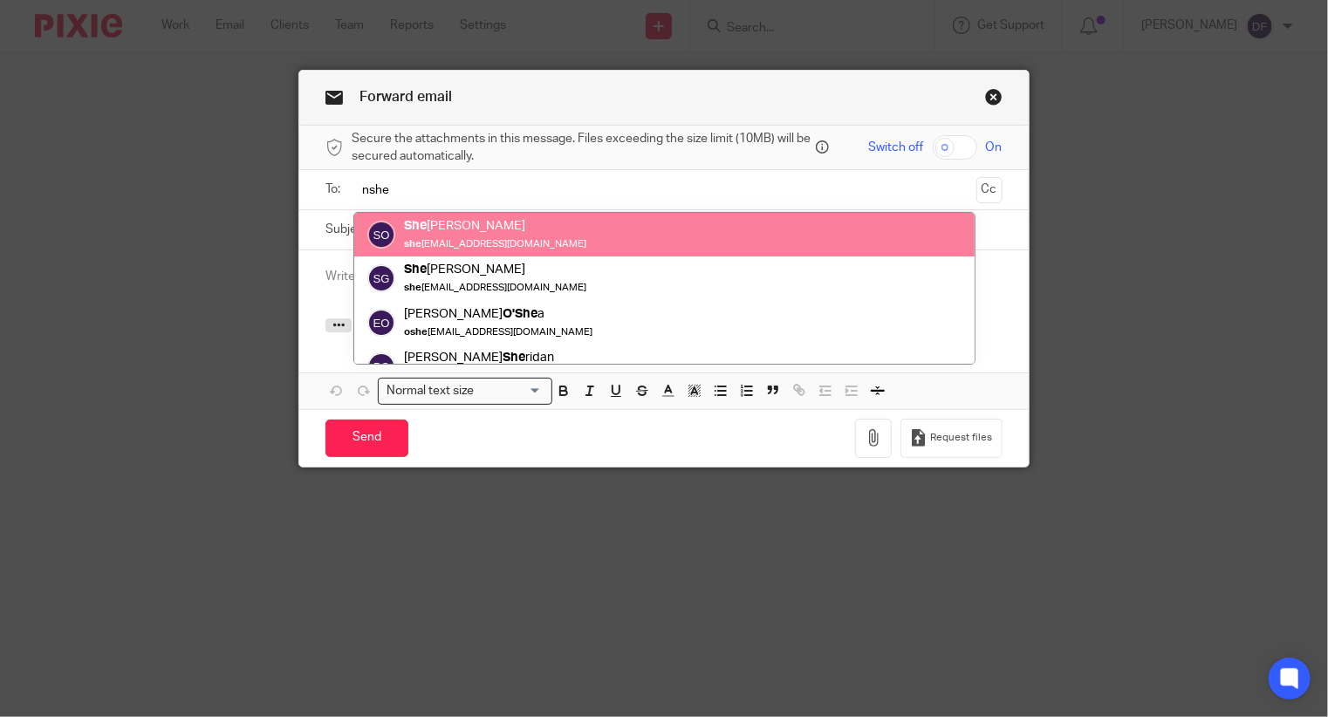
type input "nshe"
click at [992, 95] on link "Close this dialog window" at bounding box center [993, 100] width 17 height 24
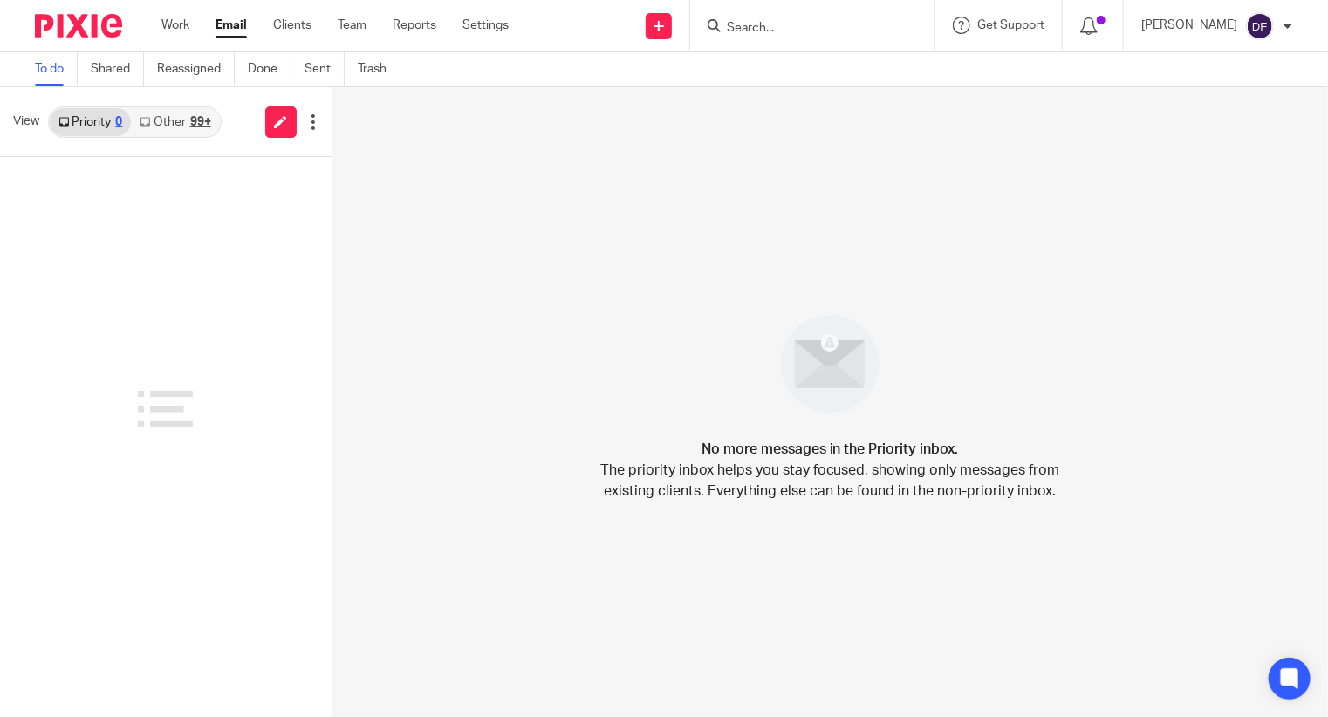
click at [775, 29] on input "Search" at bounding box center [803, 29] width 157 height 16
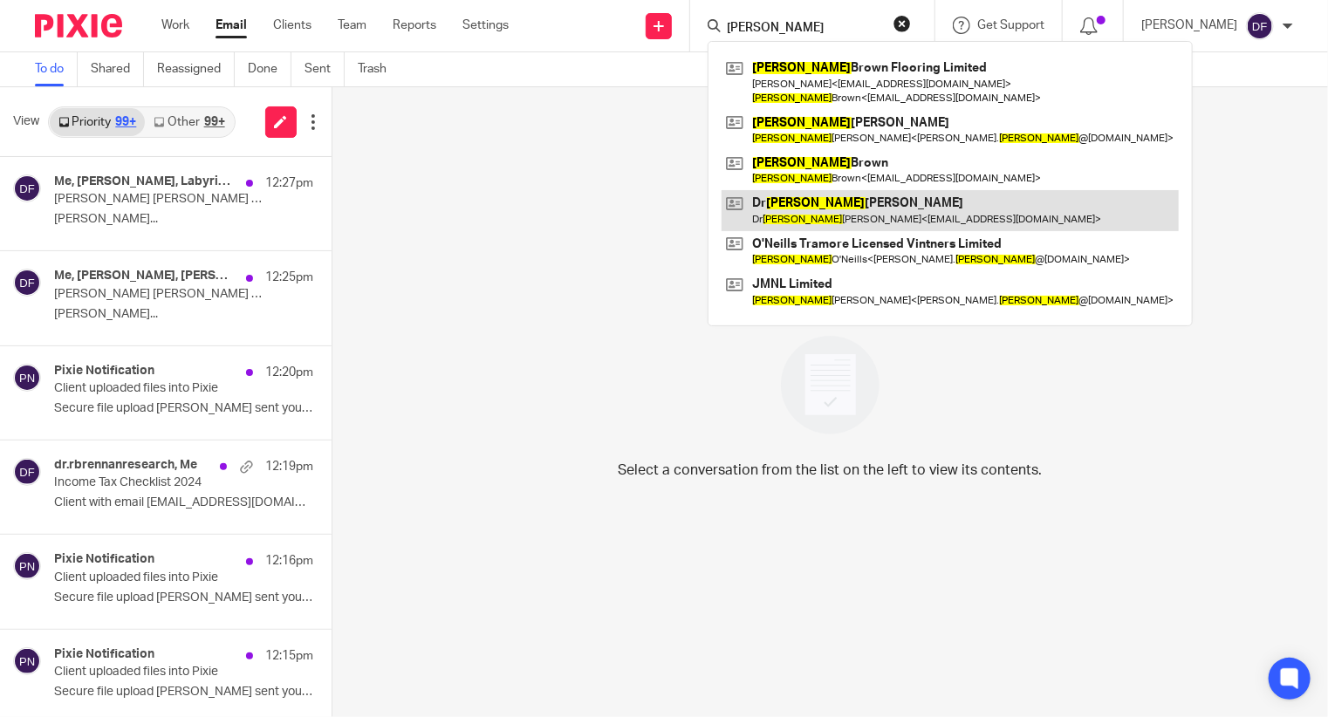
type input "noel"
click at [891, 210] on link at bounding box center [949, 210] width 457 height 40
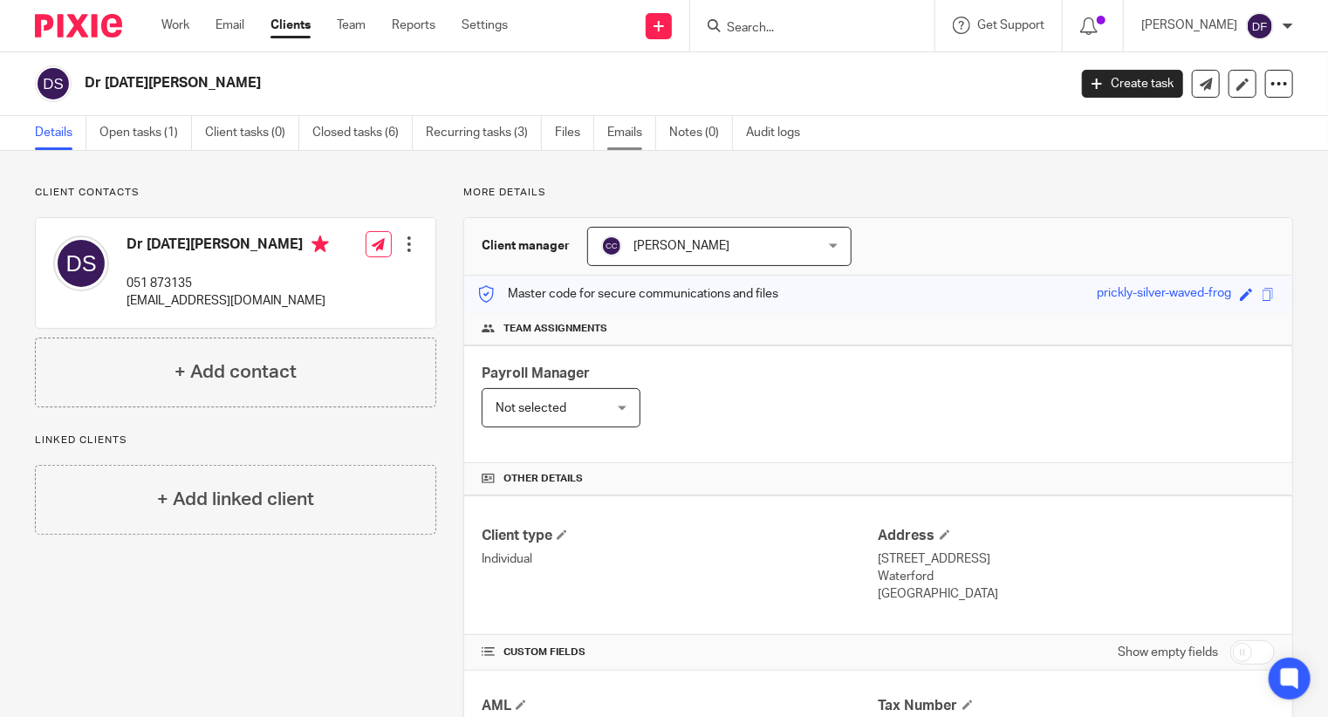
click at [624, 131] on link "Emails" at bounding box center [631, 133] width 49 height 34
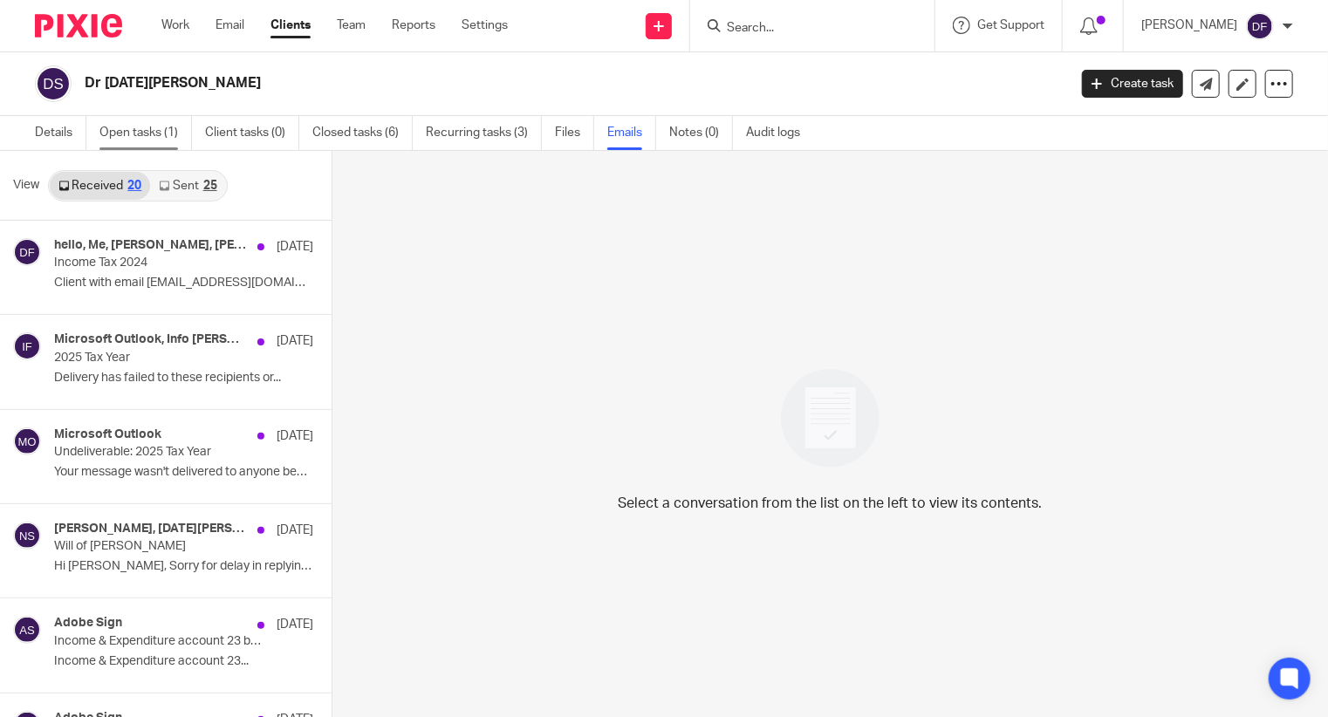
click at [140, 134] on link "Open tasks (1)" at bounding box center [145, 133] width 92 height 34
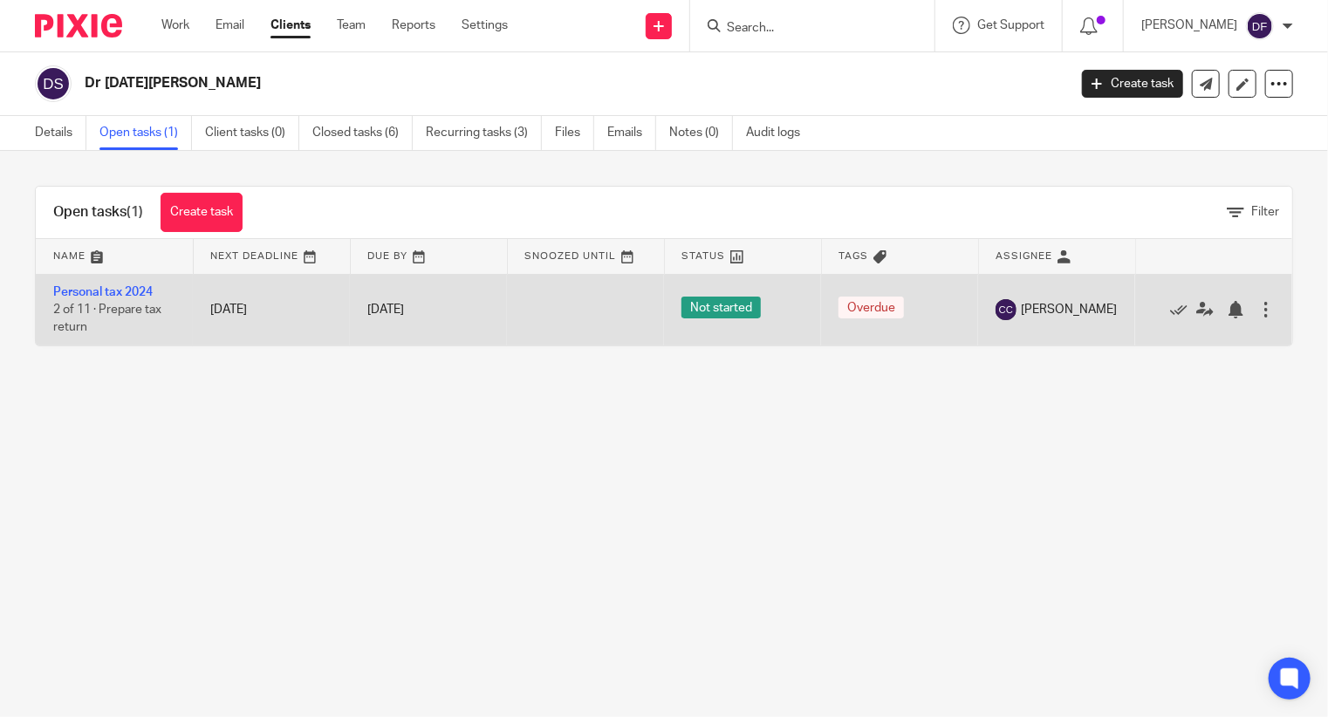
click at [122, 297] on td "Personal tax 2024 2 of 11 · Prepare tax return" at bounding box center [114, 310] width 157 height 72
click at [120, 294] on link "Personal tax 2024" at bounding box center [102, 292] width 99 height 12
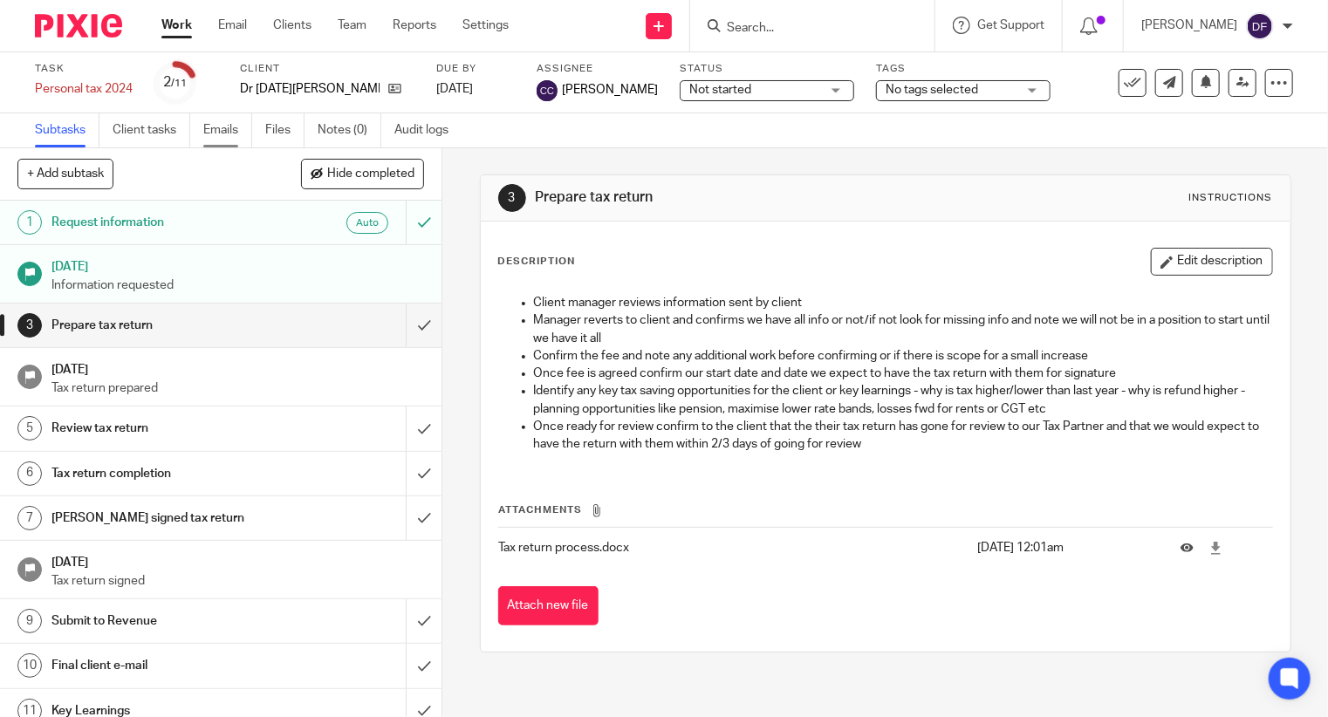
click at [223, 128] on link "Emails" at bounding box center [227, 130] width 49 height 34
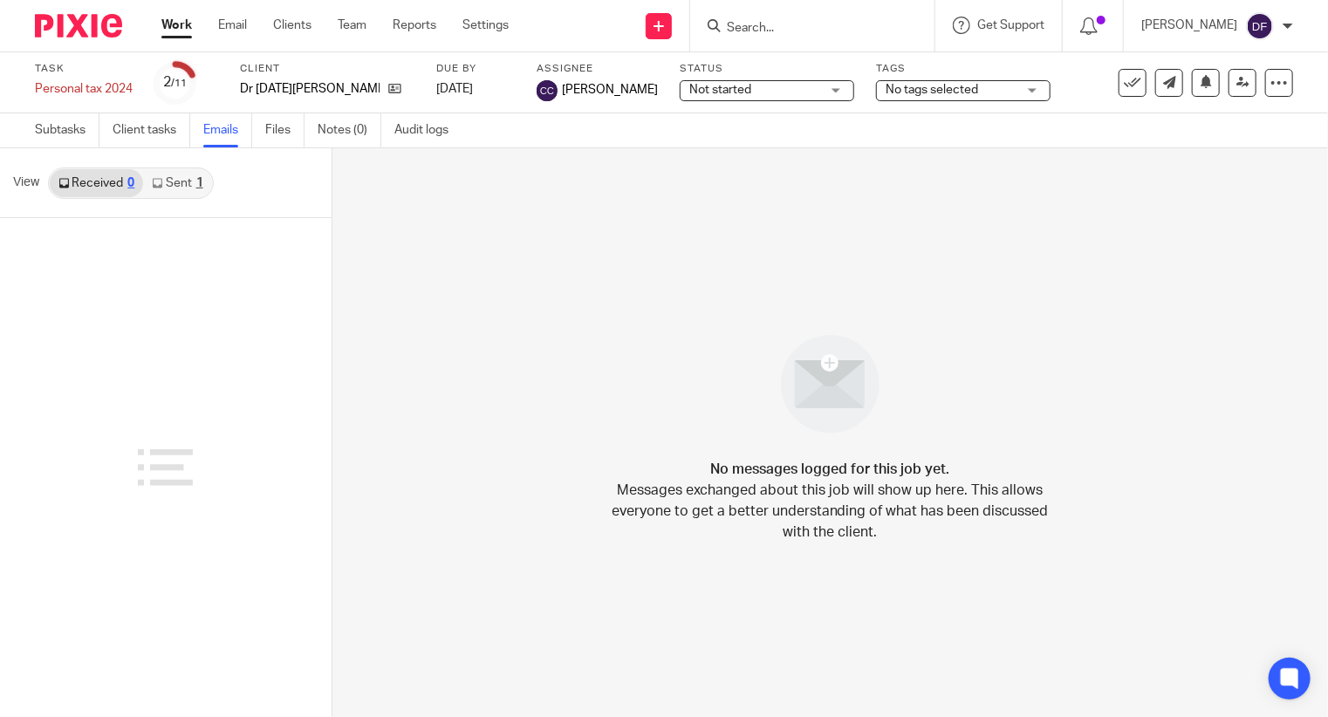
click at [182, 184] on link "Sent 1" at bounding box center [177, 183] width 68 height 28
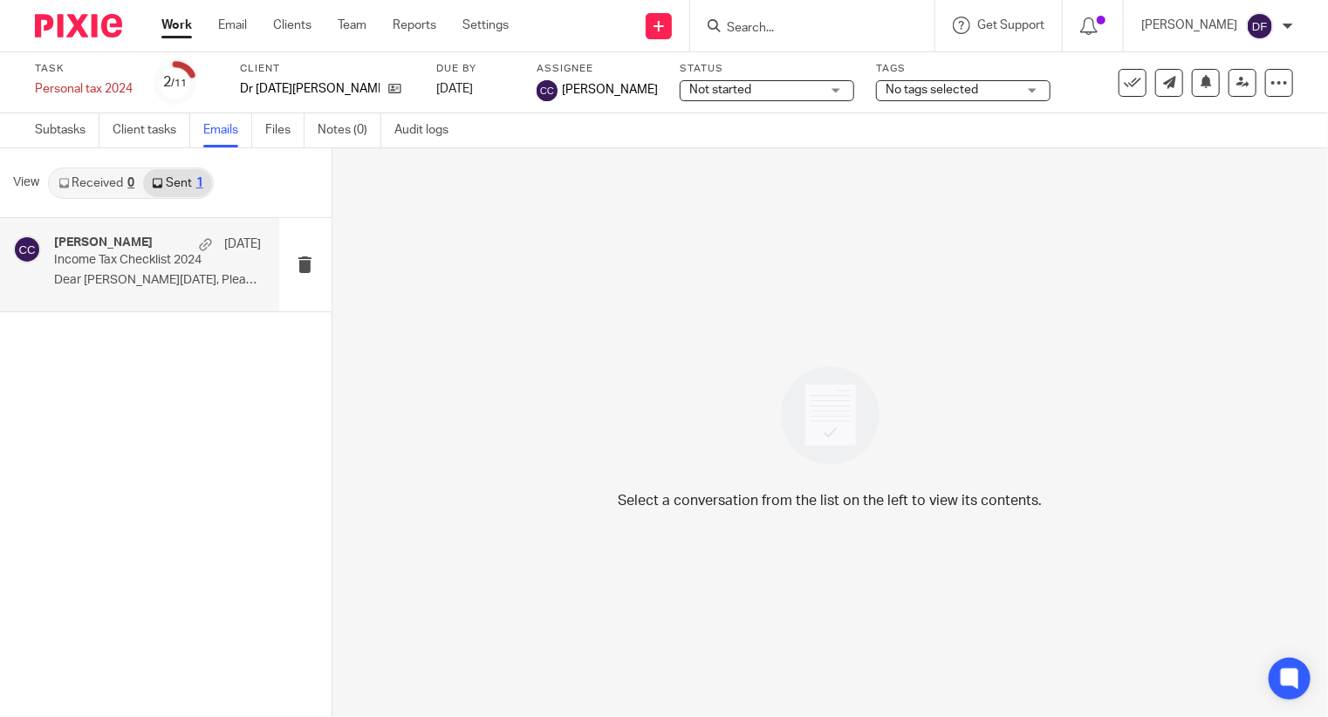
click at [157, 247] on div "[PERSON_NAME] [DATE]" at bounding box center [158, 244] width 208 height 17
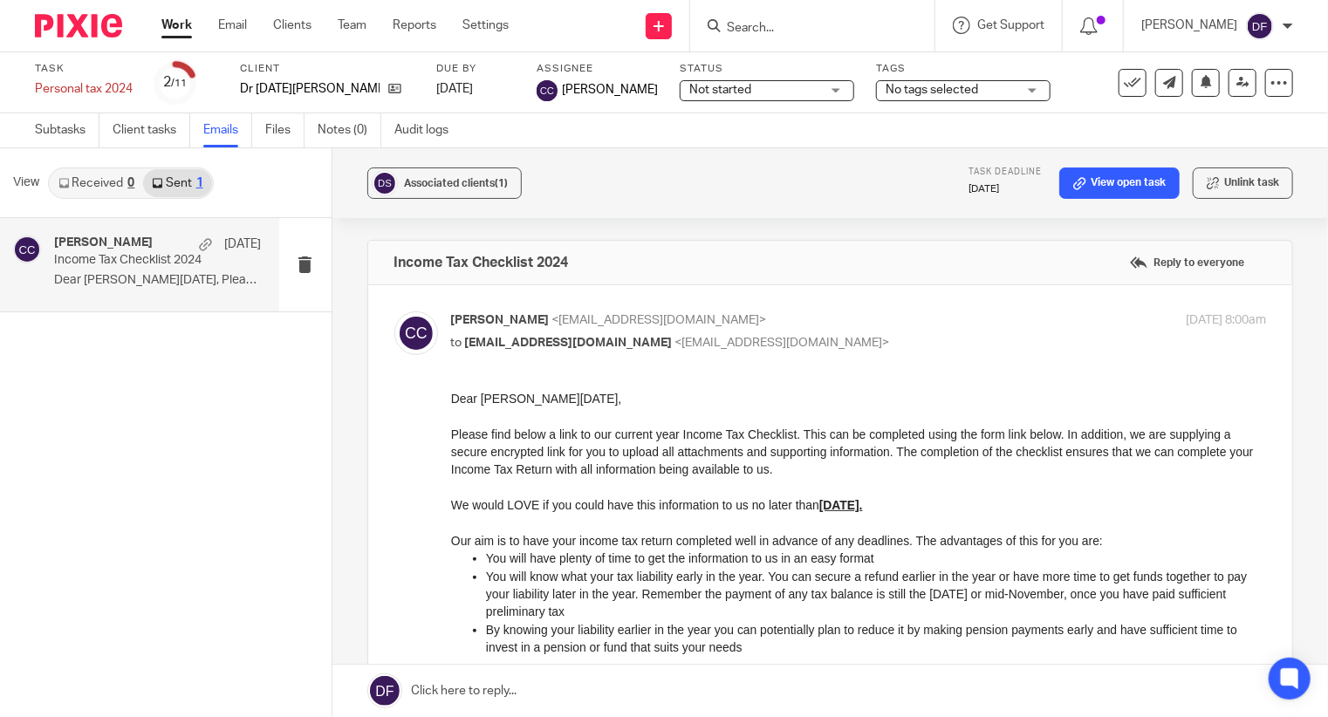
scroll to position [523, 0]
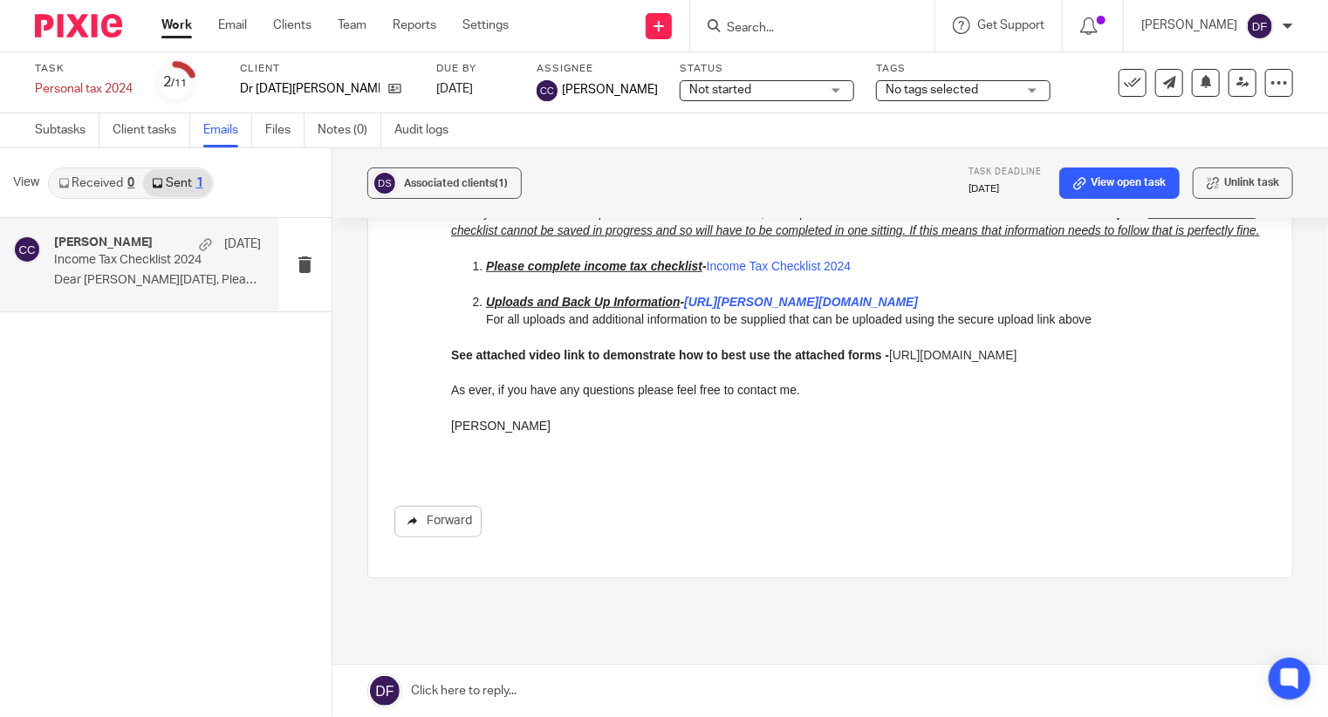
click at [420, 519] on link "Forward" at bounding box center [437, 521] width 87 height 31
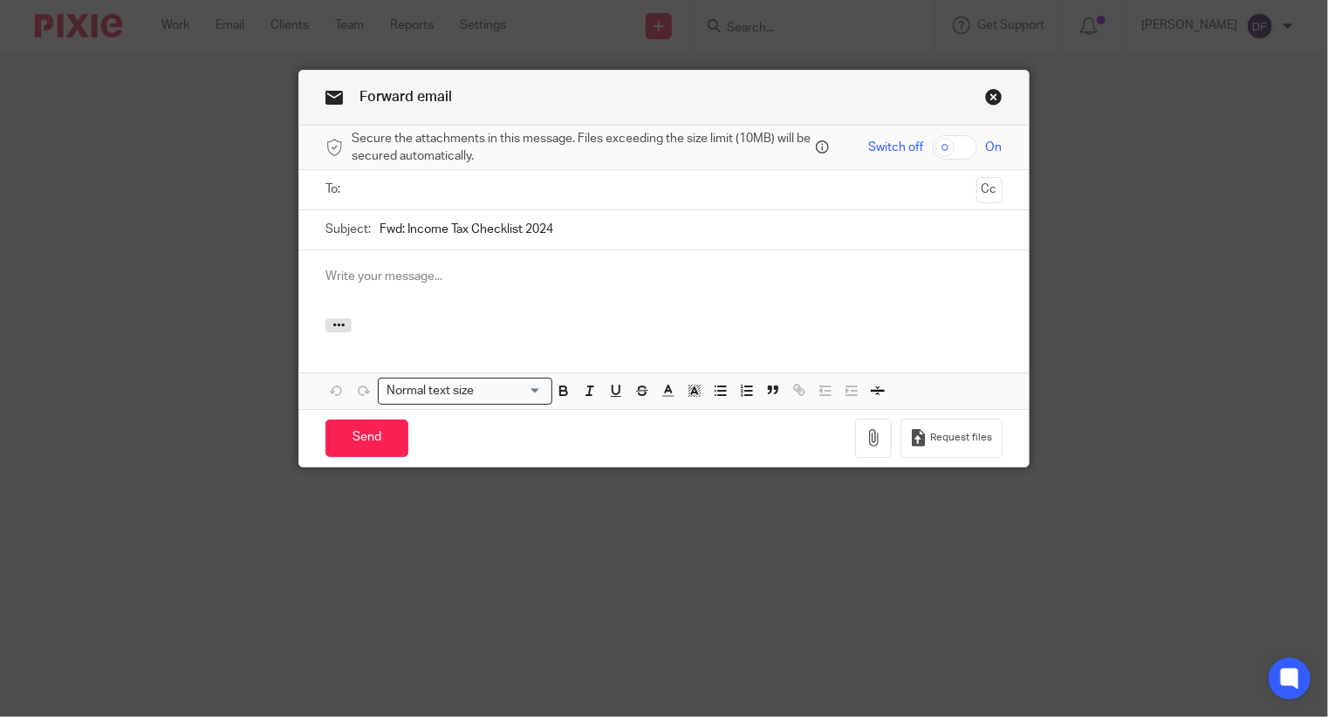
click at [419, 193] on input "text" at bounding box center [663, 190] width 611 height 20
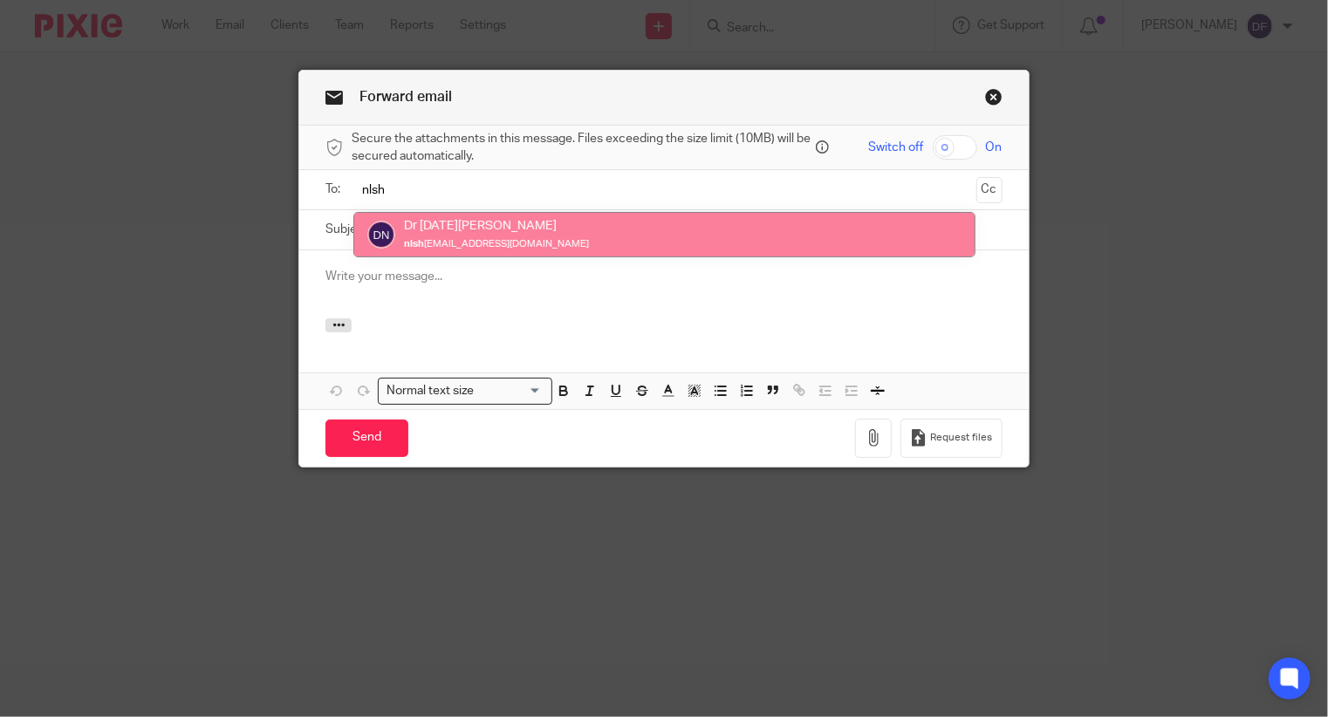
type input "nlsh"
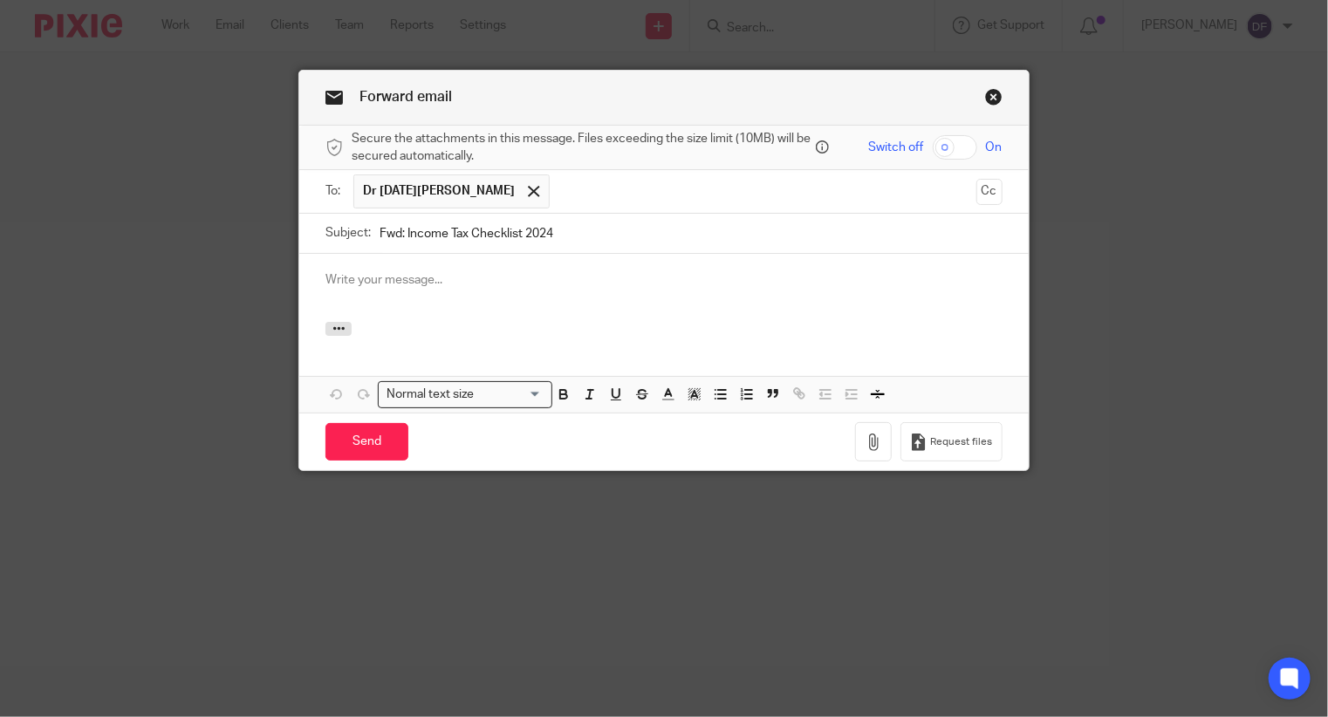
drag, startPoint x: 472, startPoint y: 224, endPoint x: 365, endPoint y: 243, distance: 109.0
click at [359, 271] on p at bounding box center [663, 279] width 676 height 17
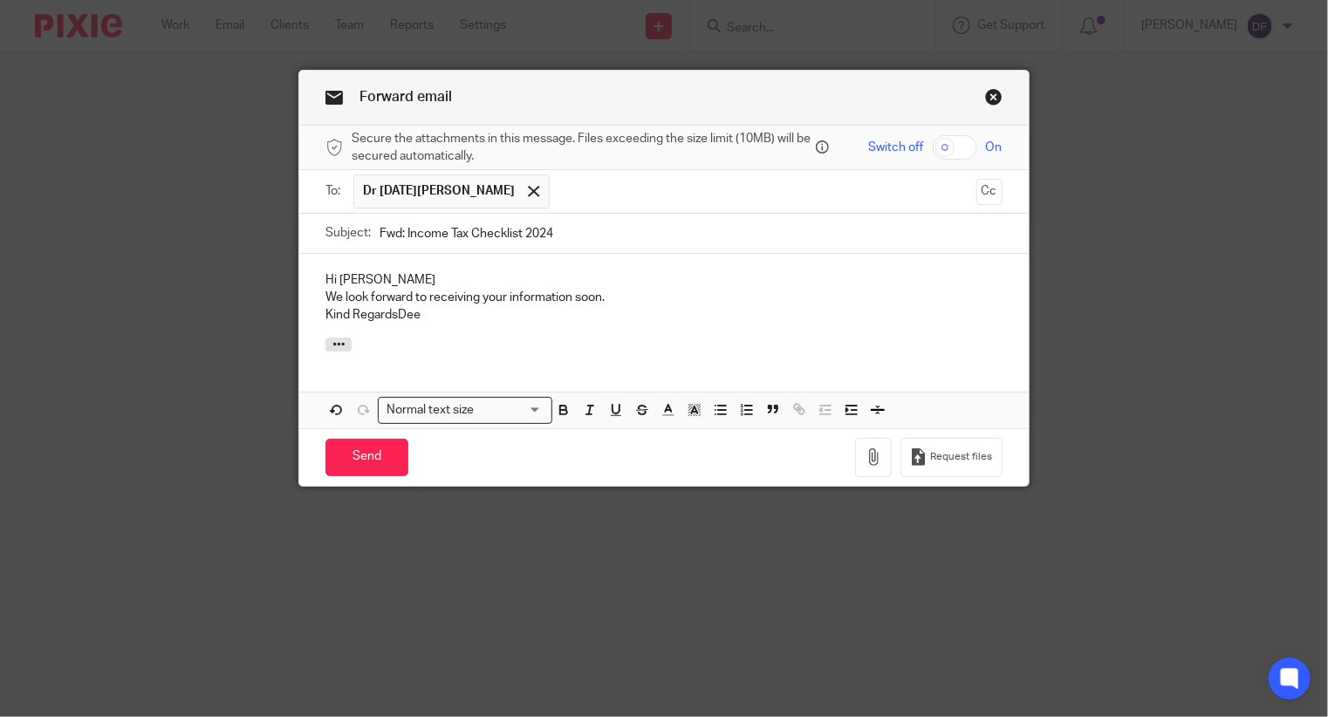
click at [393, 317] on p "Kind RegardsDee" at bounding box center [663, 314] width 676 height 17
drag, startPoint x: 328, startPoint y: 343, endPoint x: 346, endPoint y: 338, distance: 18.8
click at [332, 344] on icon "button" at bounding box center [338, 344] width 13 height 13
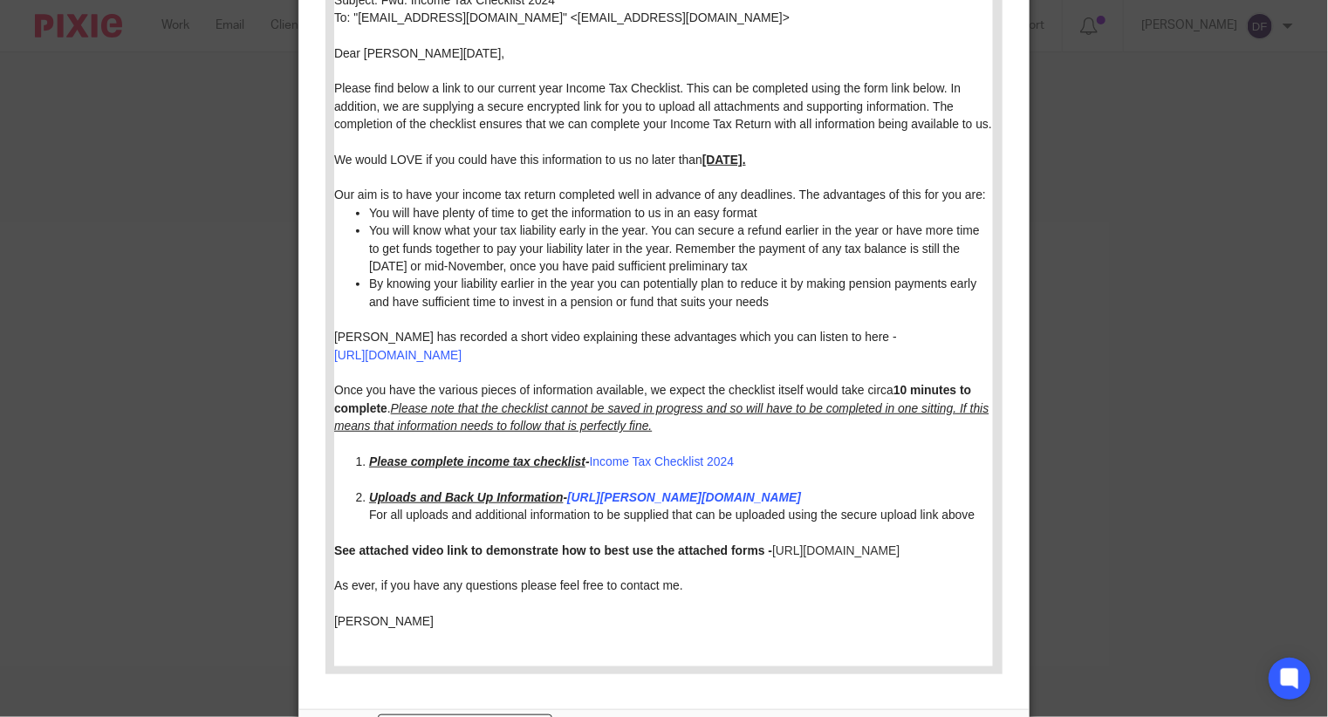
scroll to position [591, 0]
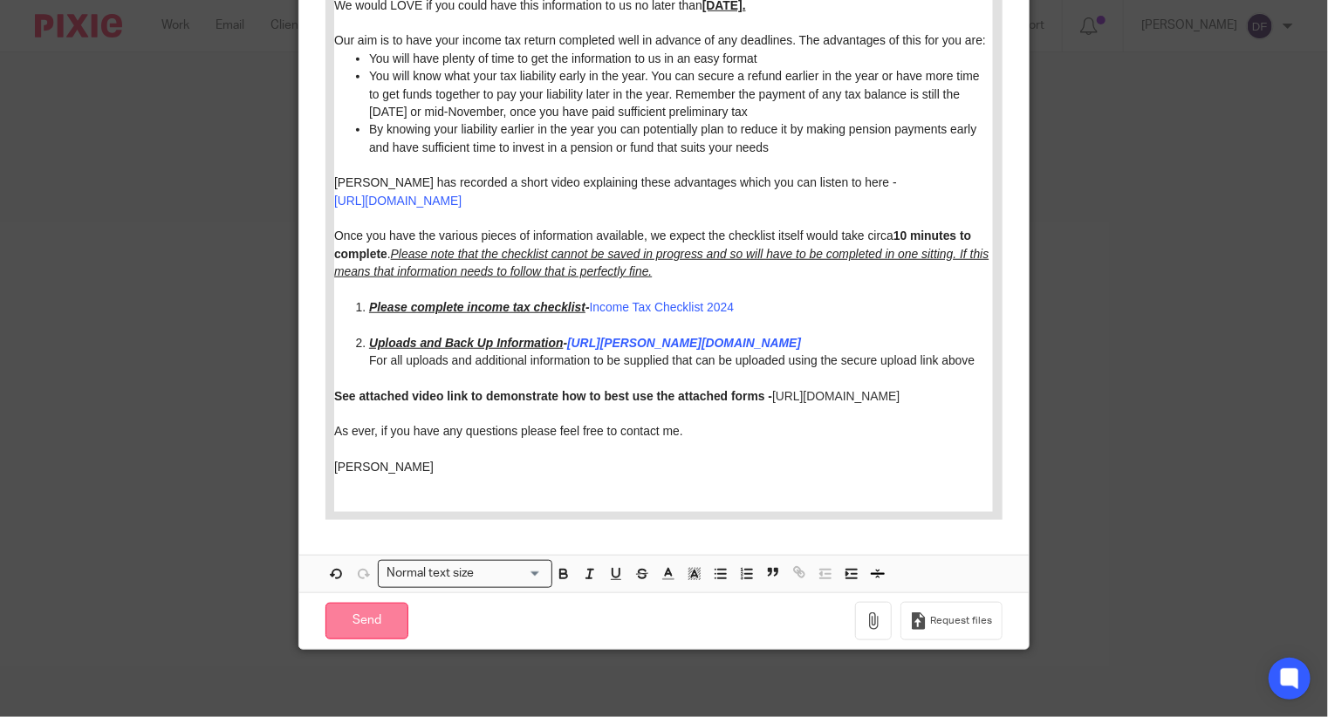
click at [358, 616] on input "Send" at bounding box center [366, 622] width 83 height 38
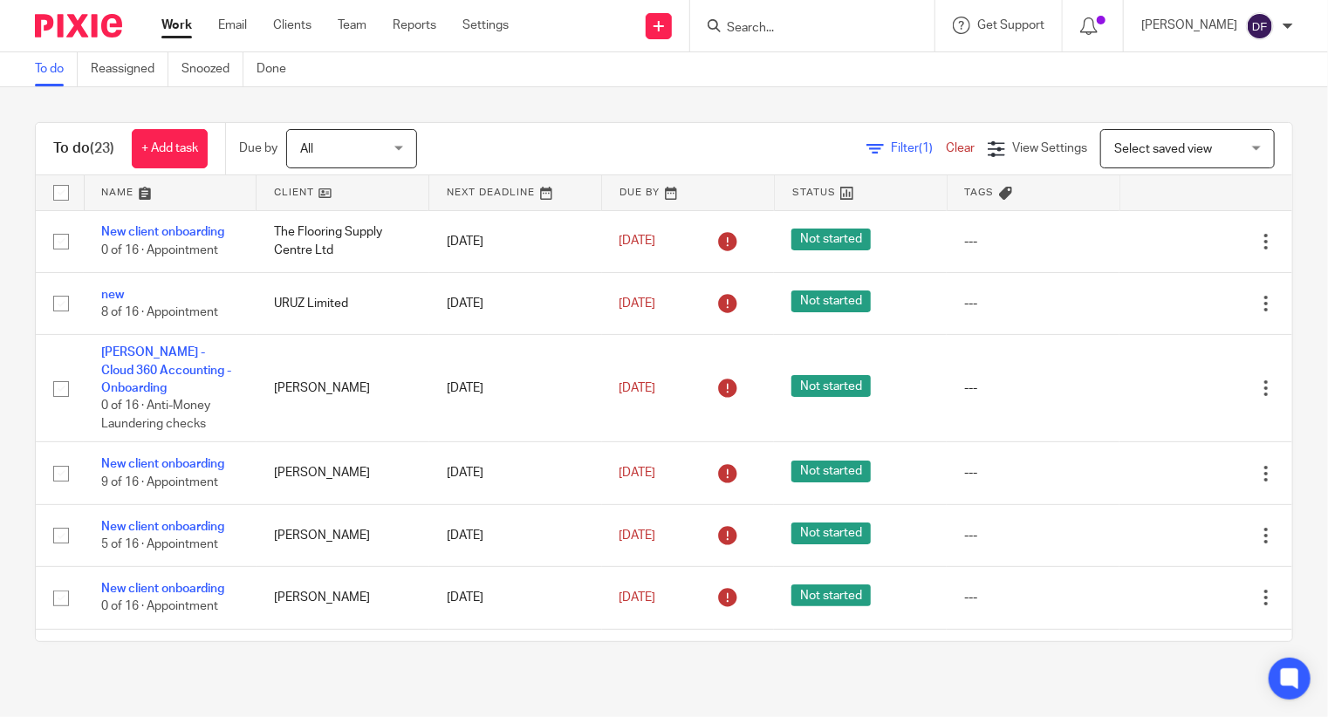
click at [855, 21] on input "Search" at bounding box center [803, 29] width 157 height 16
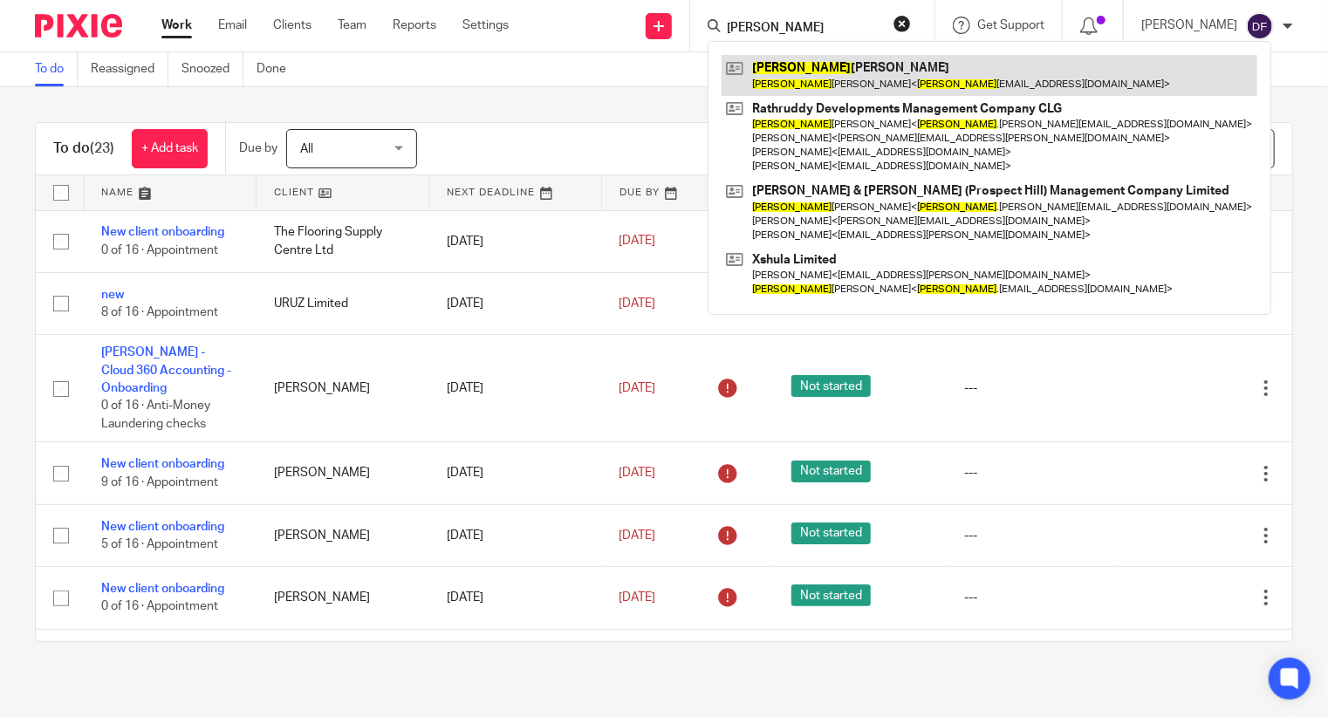
type input "helen"
click at [863, 72] on link at bounding box center [989, 75] width 536 height 40
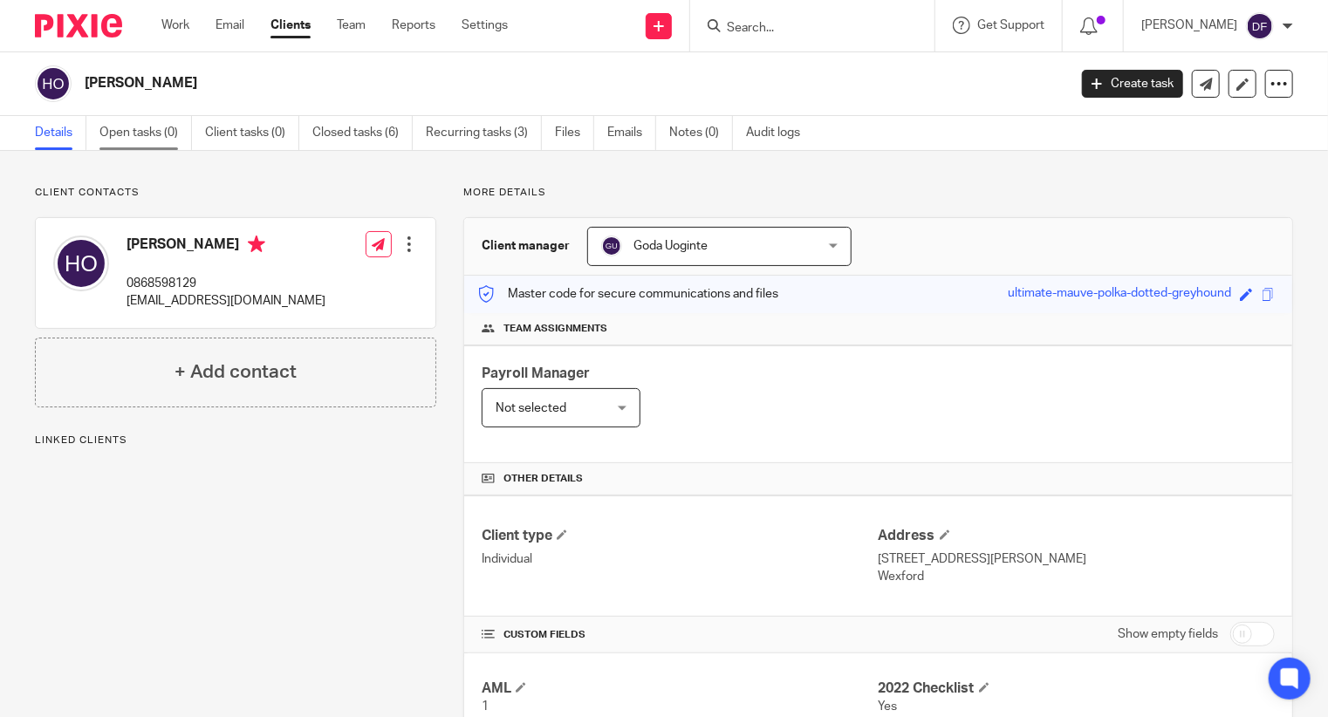
click at [129, 128] on link "Open tasks (0)" at bounding box center [145, 133] width 92 height 34
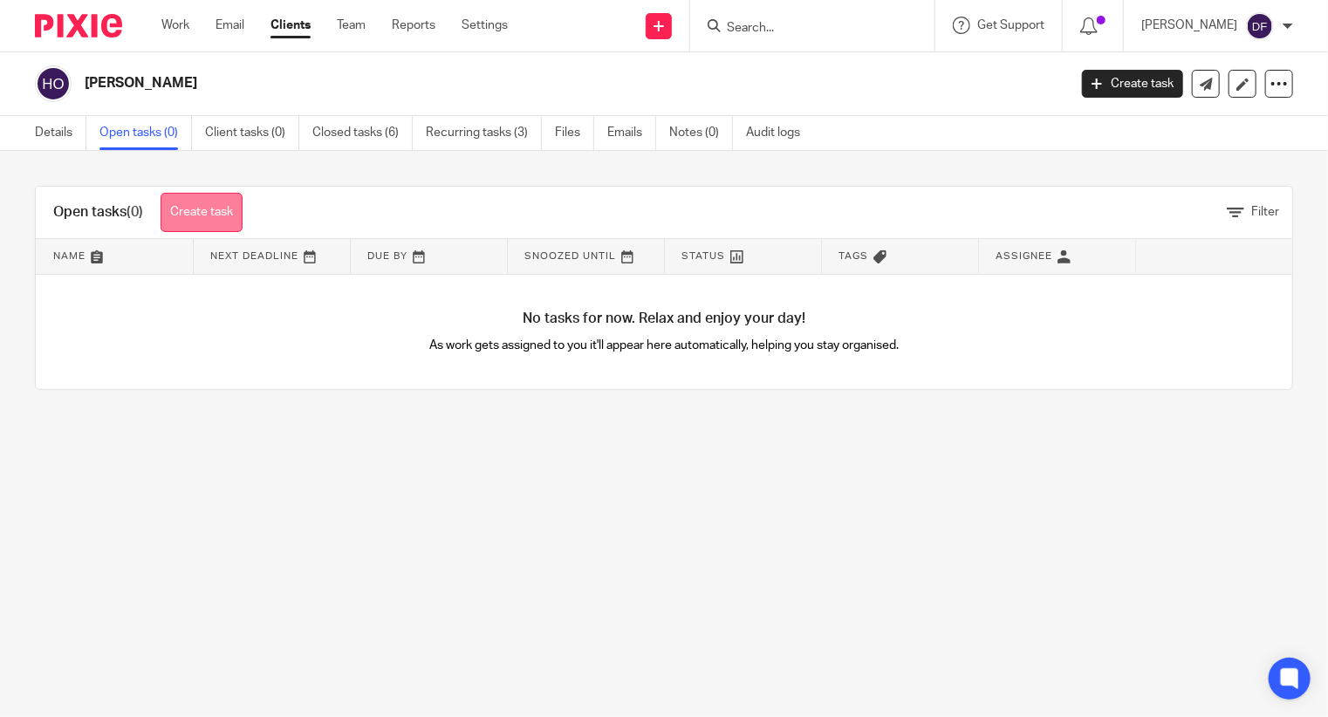
click at [208, 215] on link "Create task" at bounding box center [201, 212] width 82 height 39
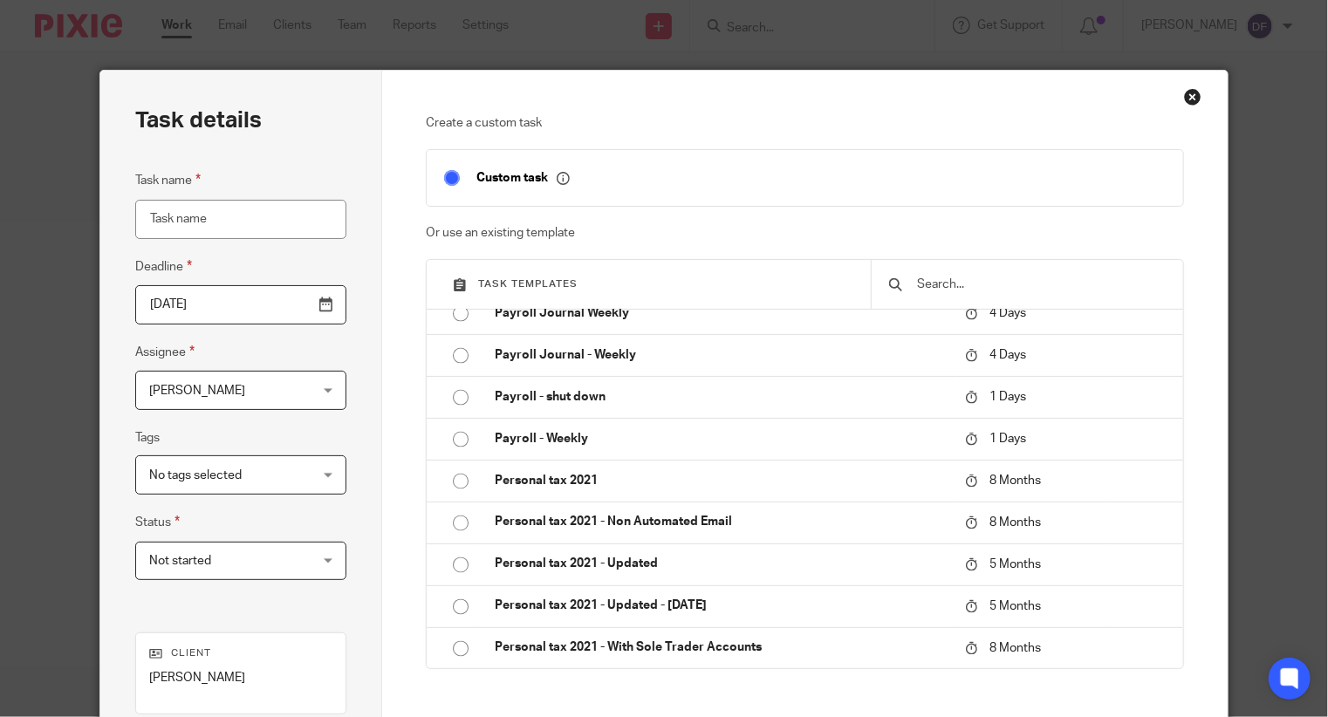
scroll to position [1744, 0]
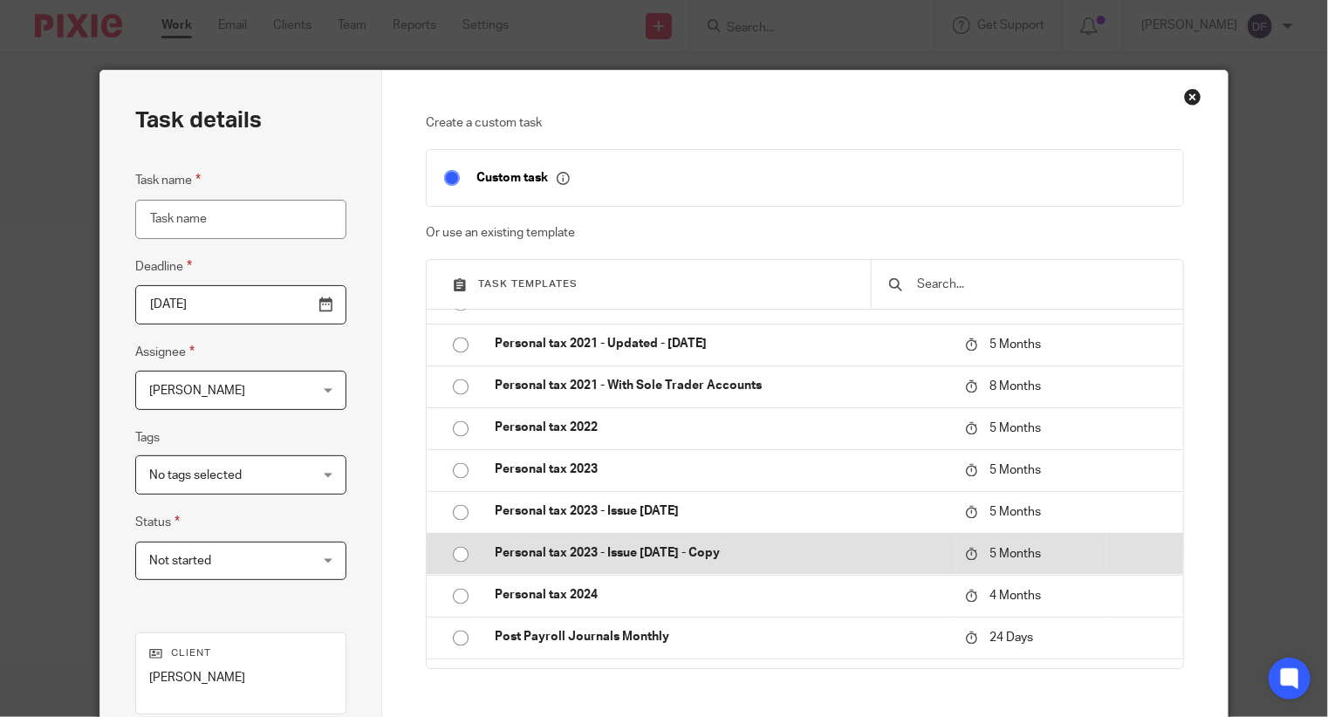
drag, startPoint x: 454, startPoint y: 589, endPoint x: 522, endPoint y: 553, distance: 76.9
click at [455, 584] on input "radio" at bounding box center [460, 596] width 33 height 33
type input "2025-12-20"
type input "Personal tax 2024"
checkbox input "false"
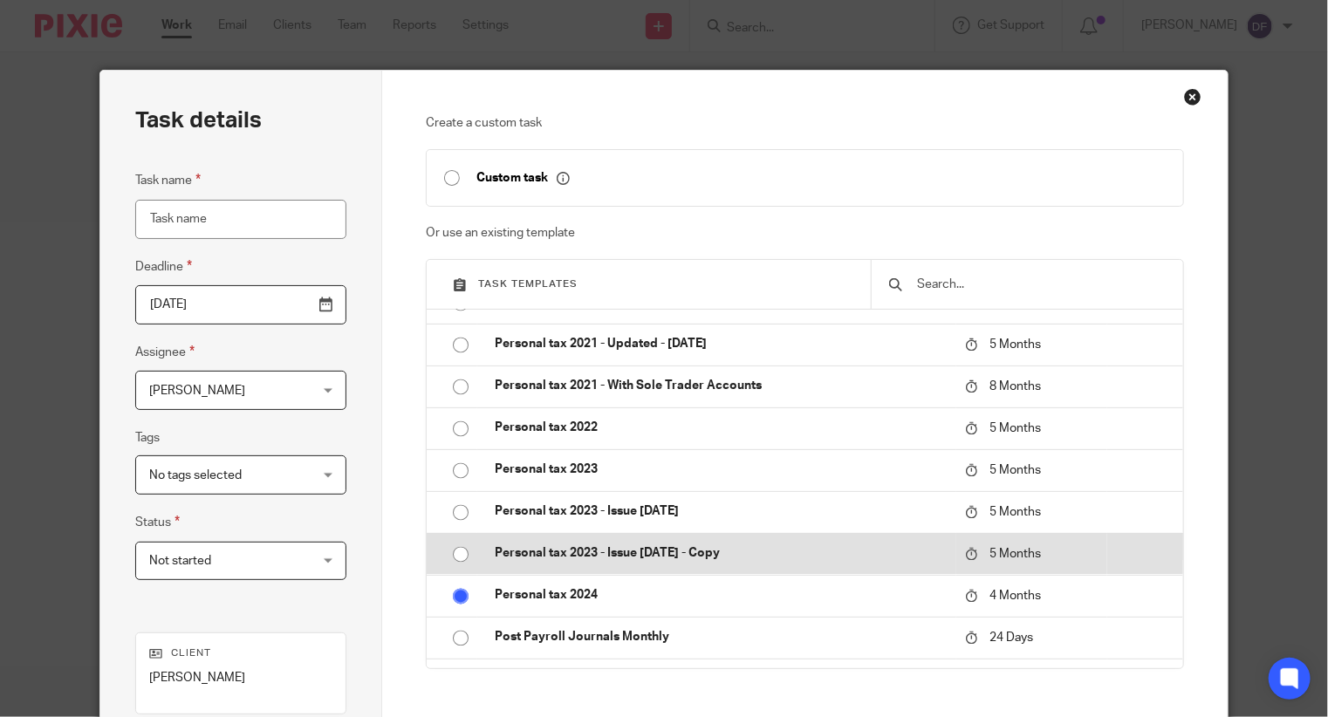
radio input "false"
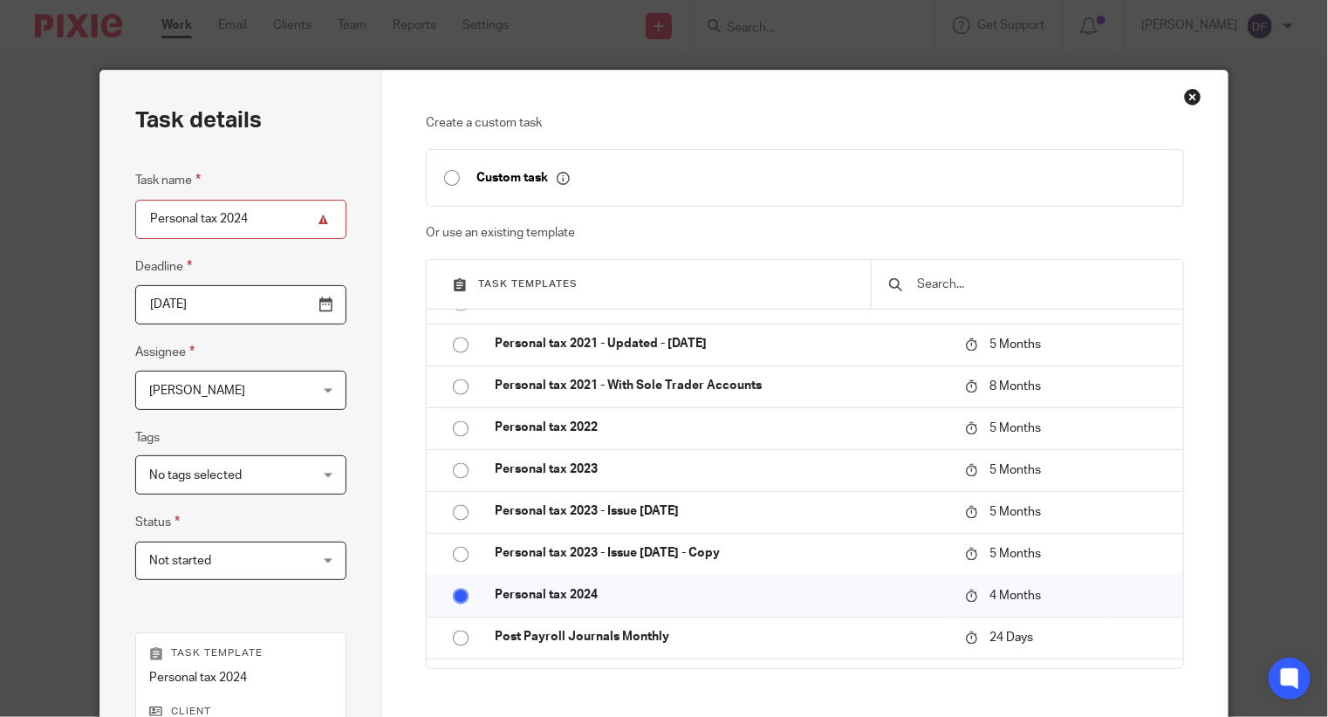
scroll to position [312, 0]
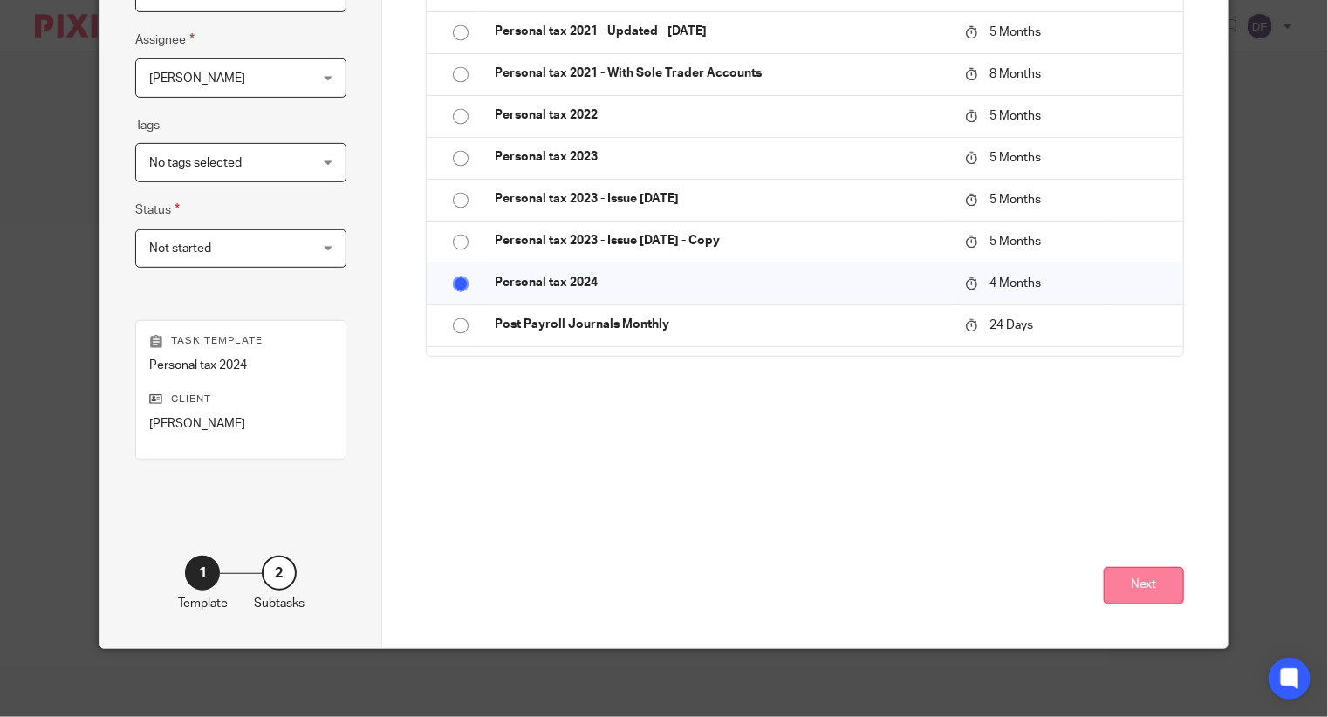
click at [1148, 577] on button "Next" at bounding box center [1143, 586] width 80 height 38
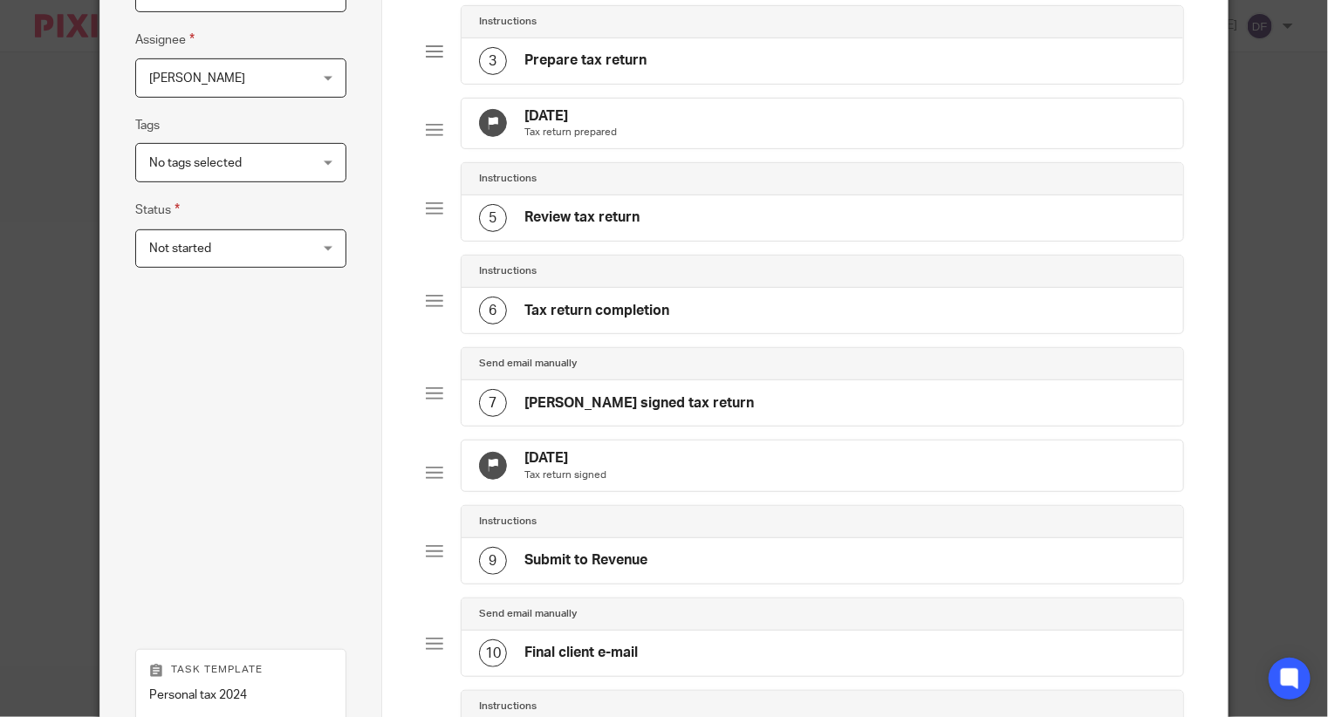
scroll to position [679, 0]
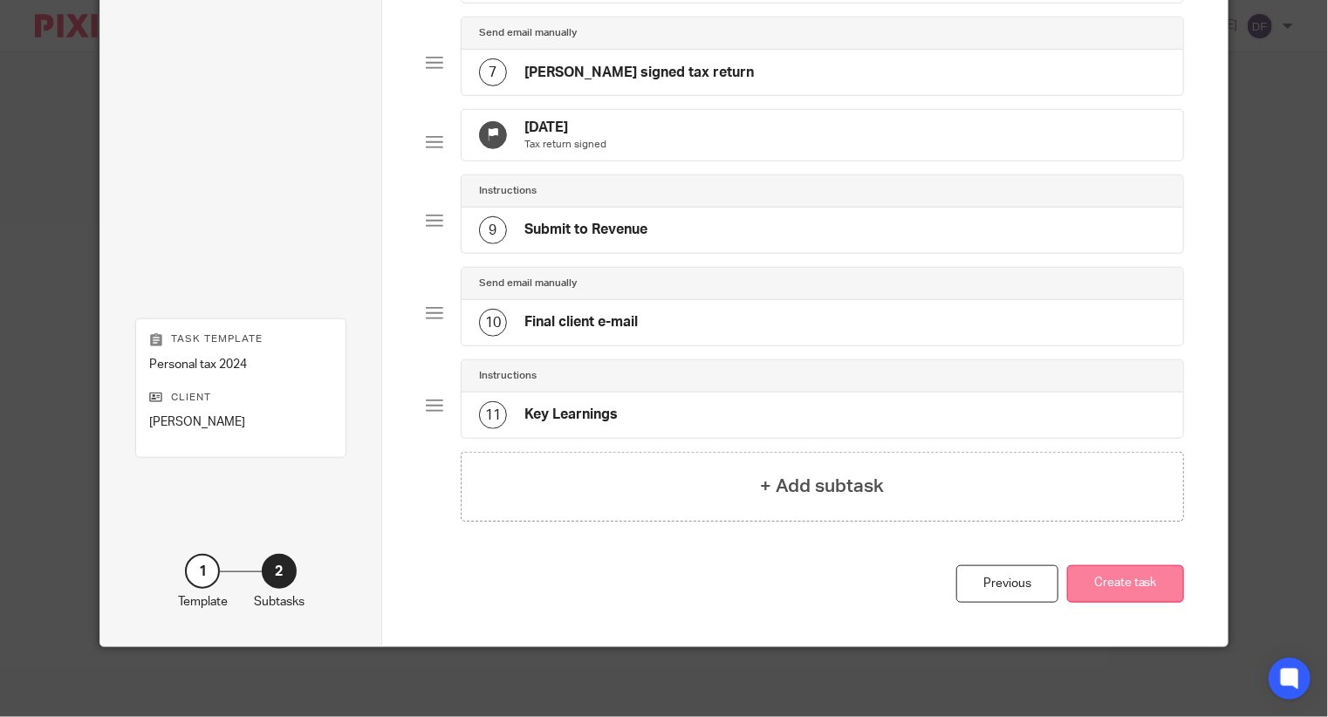
click at [1116, 581] on button "Create task" at bounding box center [1125, 584] width 117 height 38
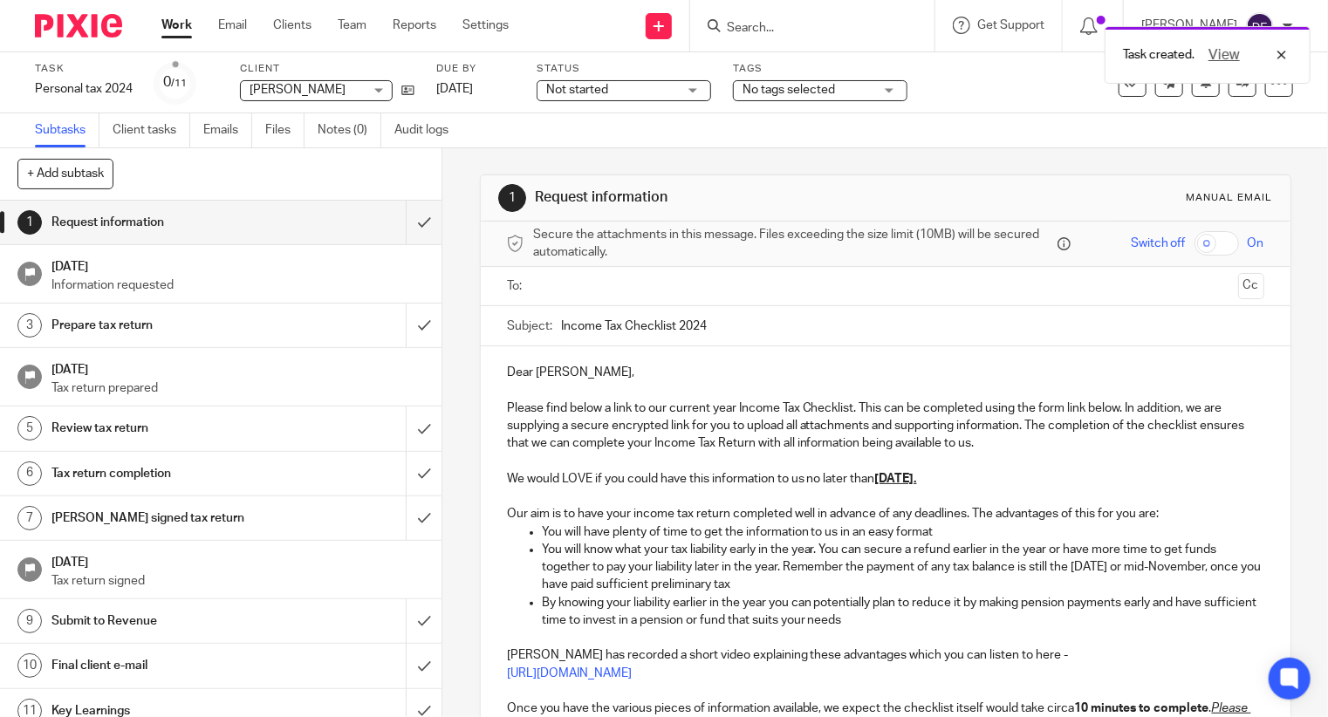
click at [590, 282] on input "text" at bounding box center [885, 286] width 692 height 20
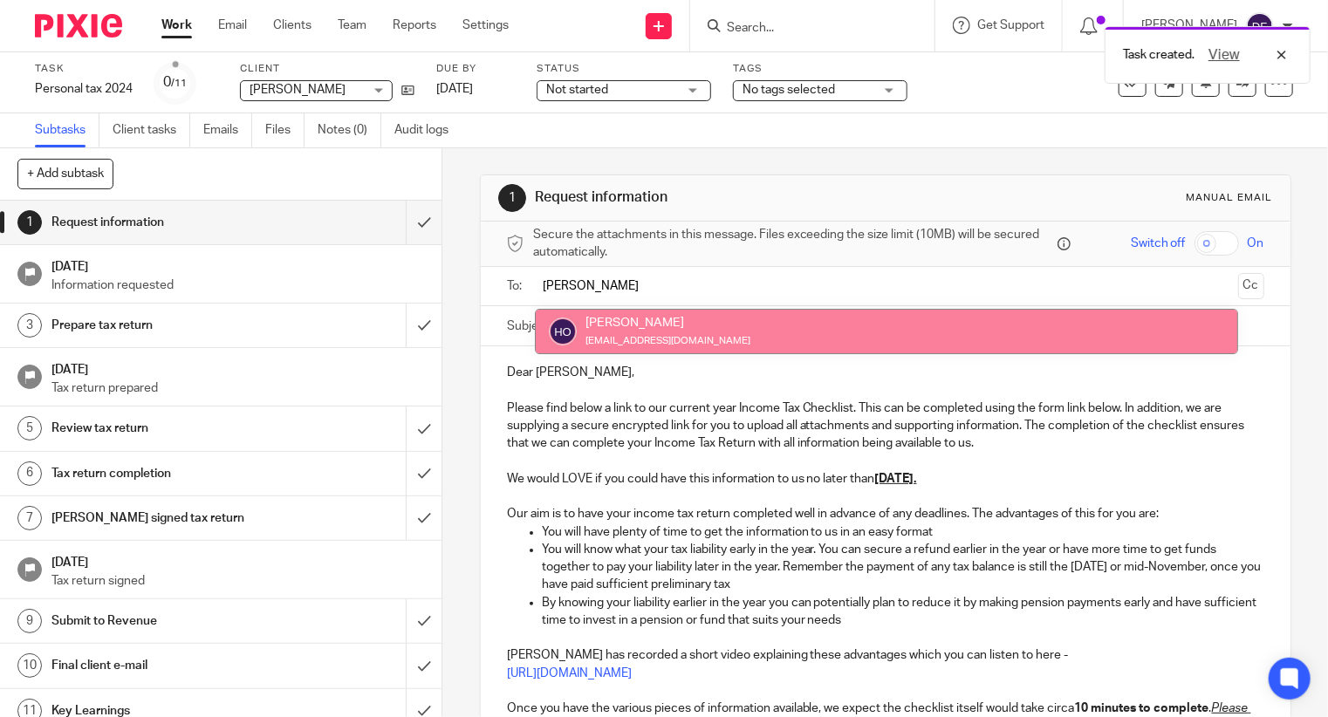
type input "helen"
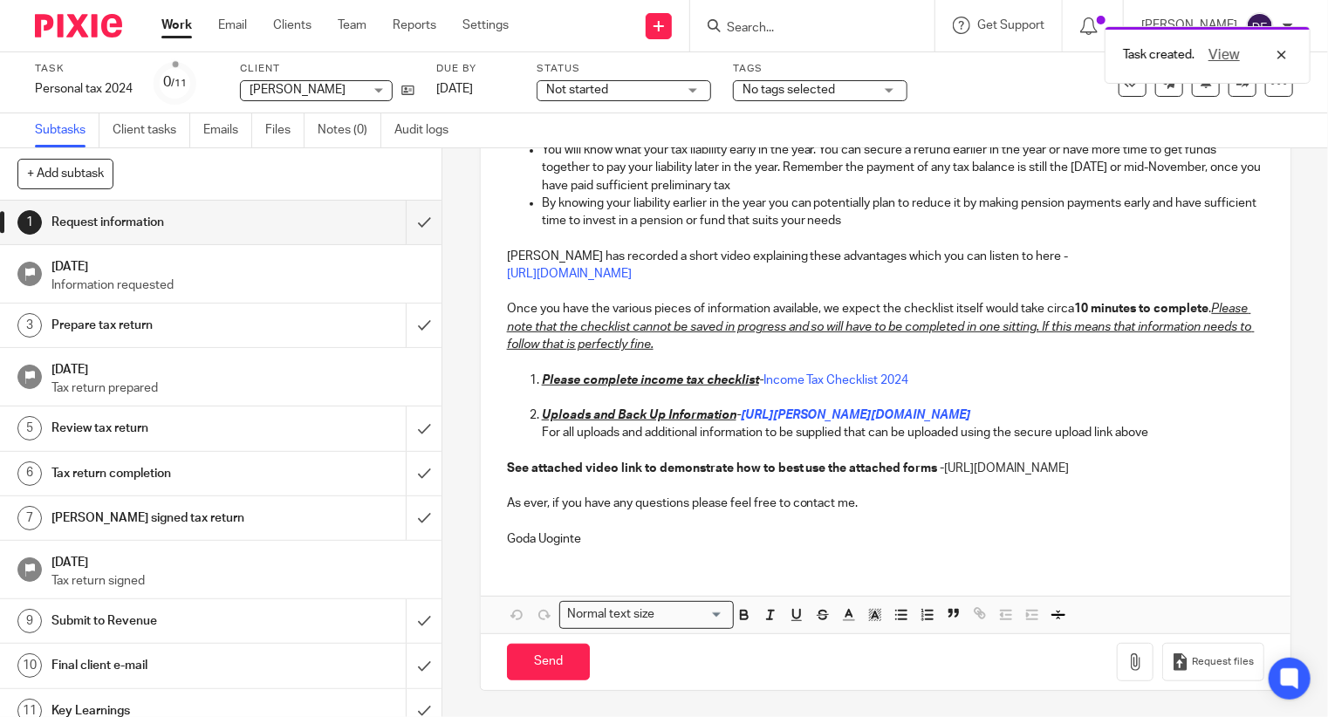
scroll to position [156, 0]
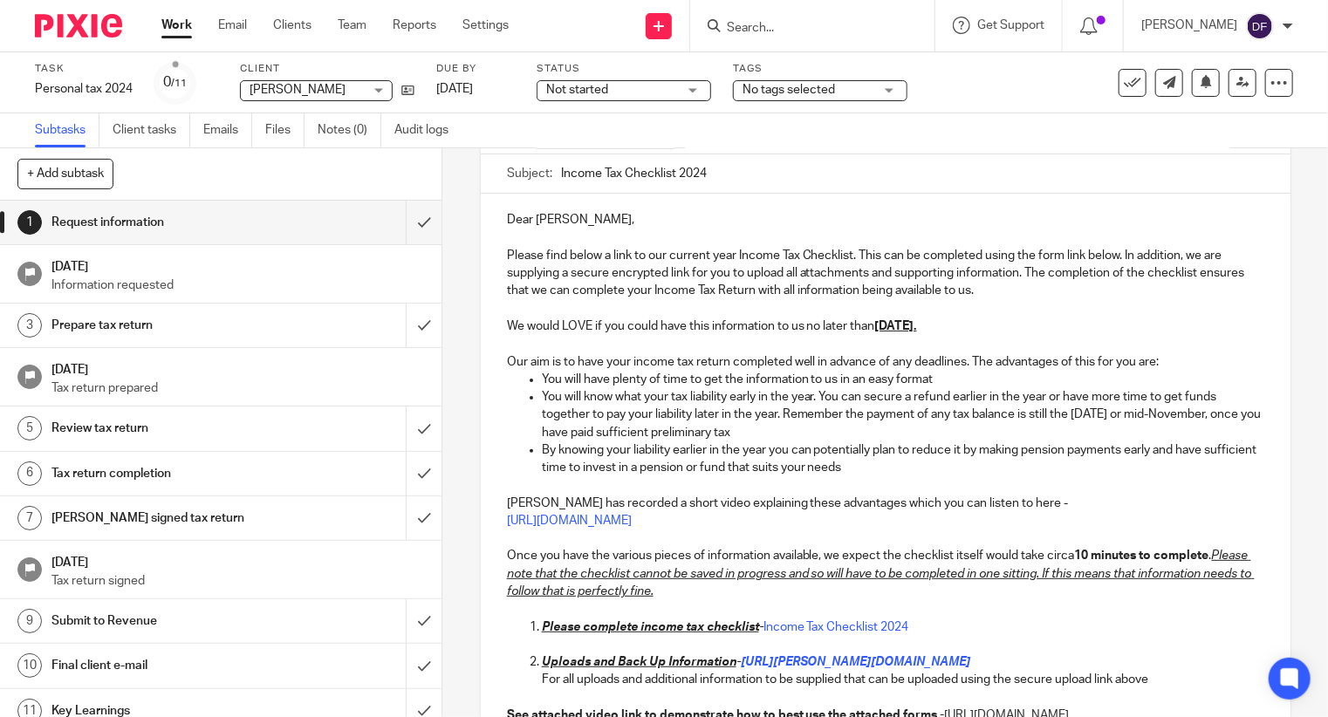
click at [507, 325] on p "We would LOVE if you could have this information to us no later than 31st May 2…" at bounding box center [885, 325] width 757 height 17
drag, startPoint x: 502, startPoint y: 325, endPoint x: 1178, endPoint y: 515, distance: 701.4
click at [1178, 515] on div "Dear Helen, Please find below a link to our current year Income Tax Checklist. …" at bounding box center [885, 501] width 809 height 614
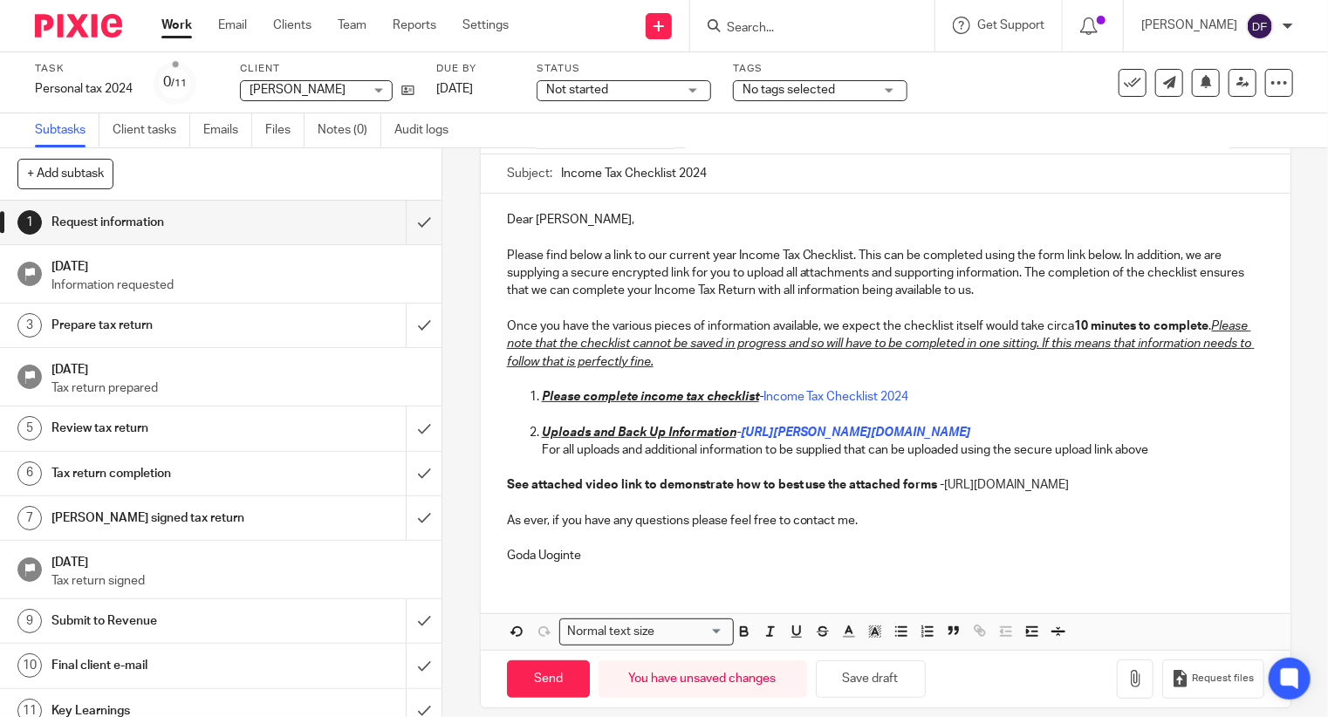
scroll to position [188, 0]
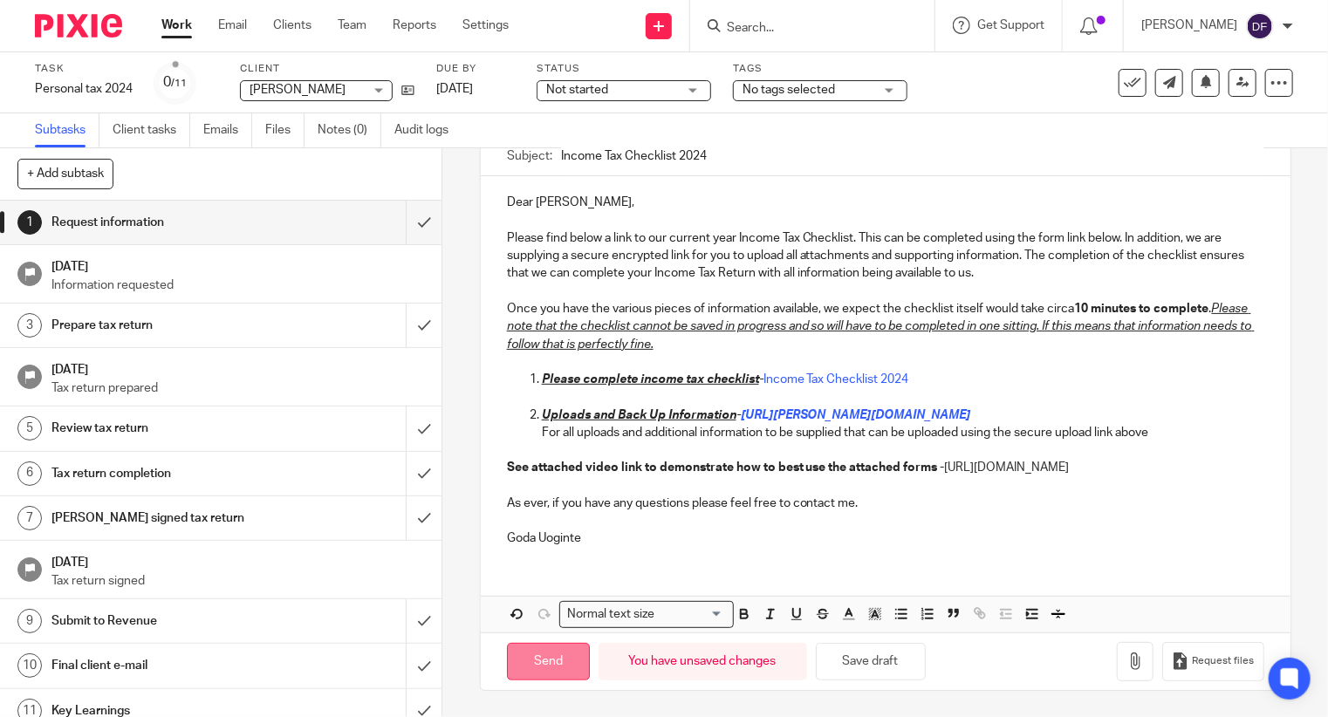
click at [549, 654] on input "Send" at bounding box center [548, 662] width 83 height 38
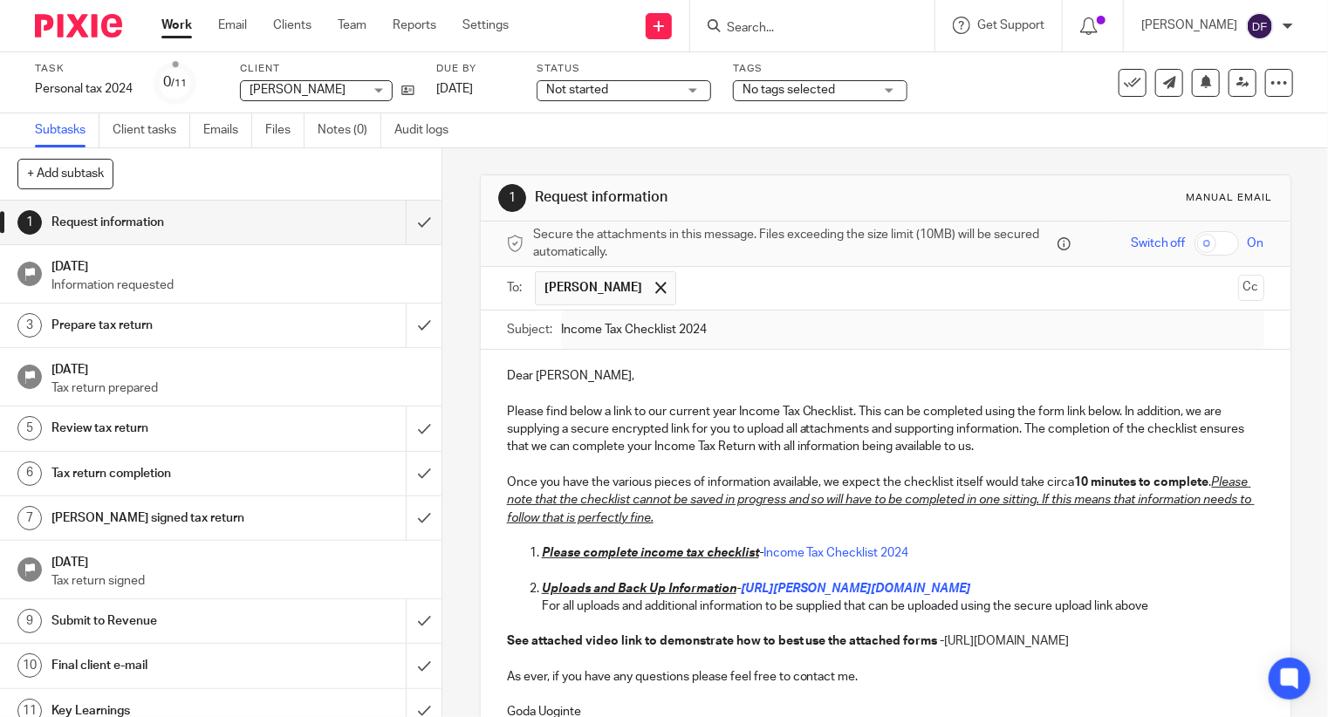
type input "Sent"
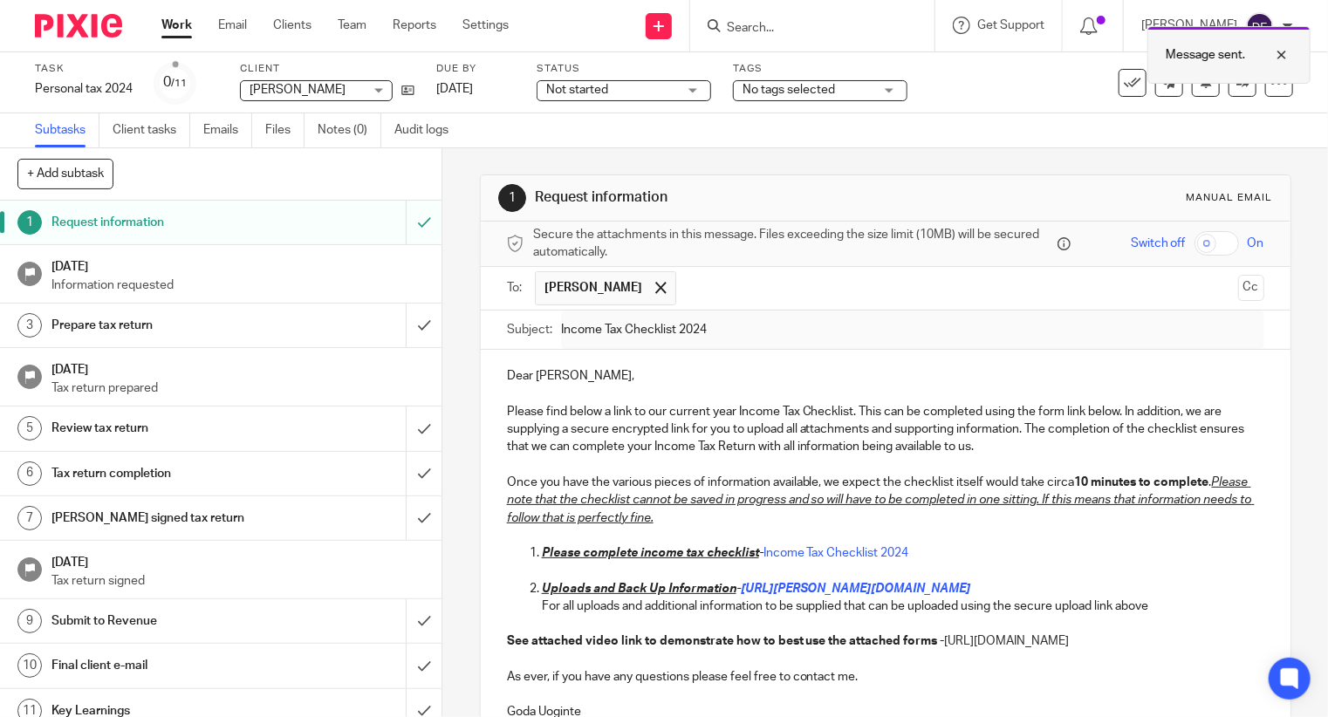
click at [1286, 55] on div at bounding box center [1268, 54] width 47 height 21
click at [169, 124] on link "Client tasks" at bounding box center [152, 130] width 78 height 34
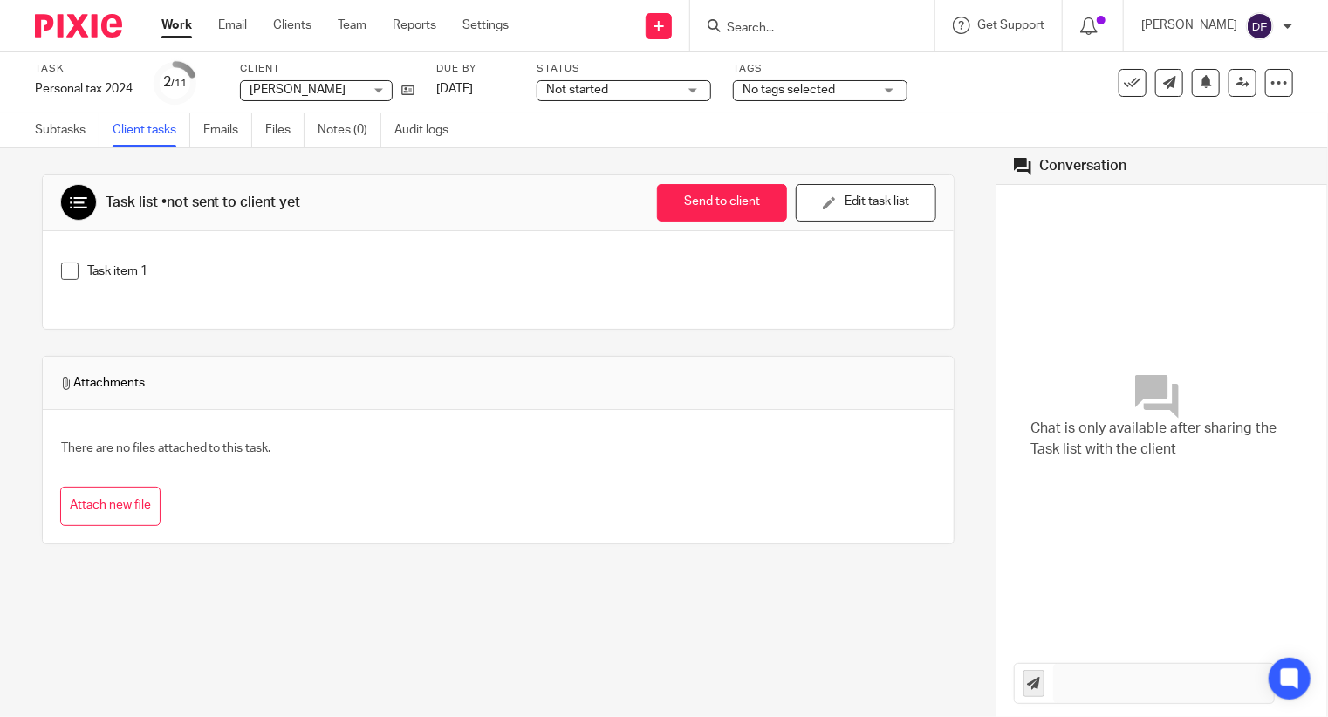
click at [229, 128] on link "Emails" at bounding box center [227, 130] width 49 height 34
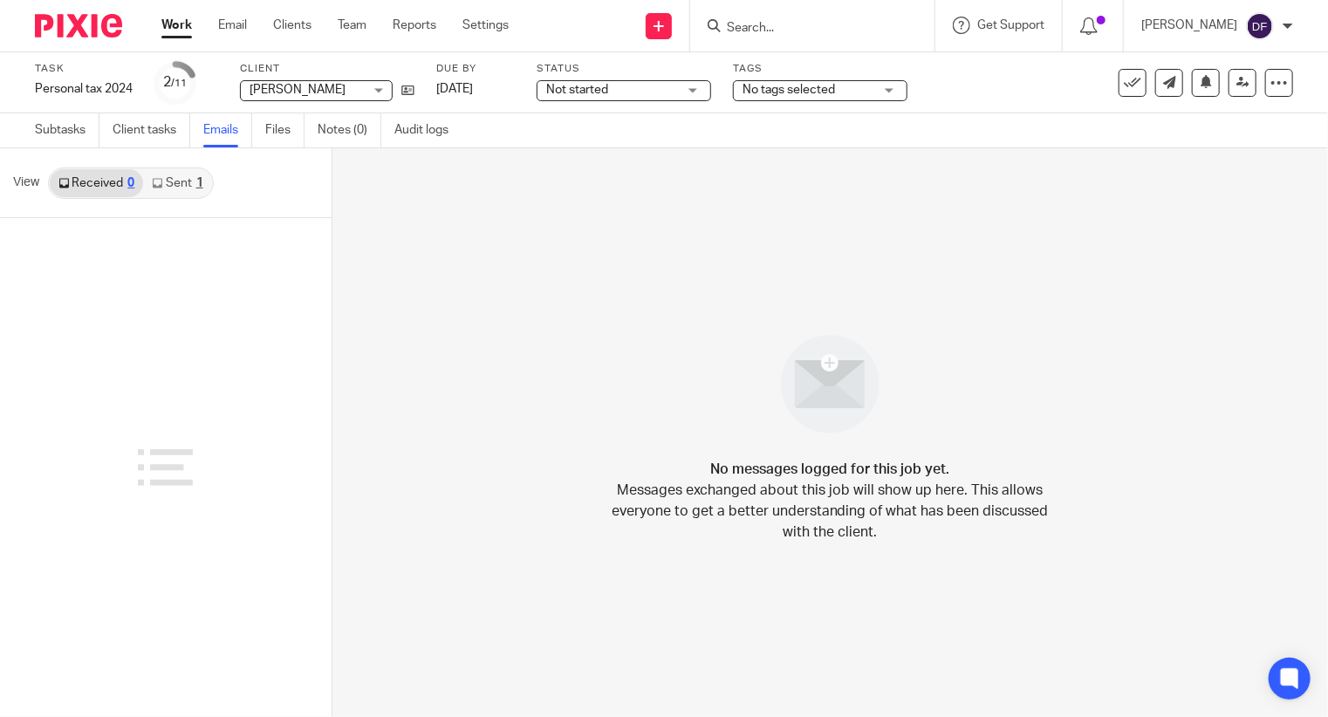
click at [185, 185] on link "Sent 1" at bounding box center [177, 183] width 68 height 28
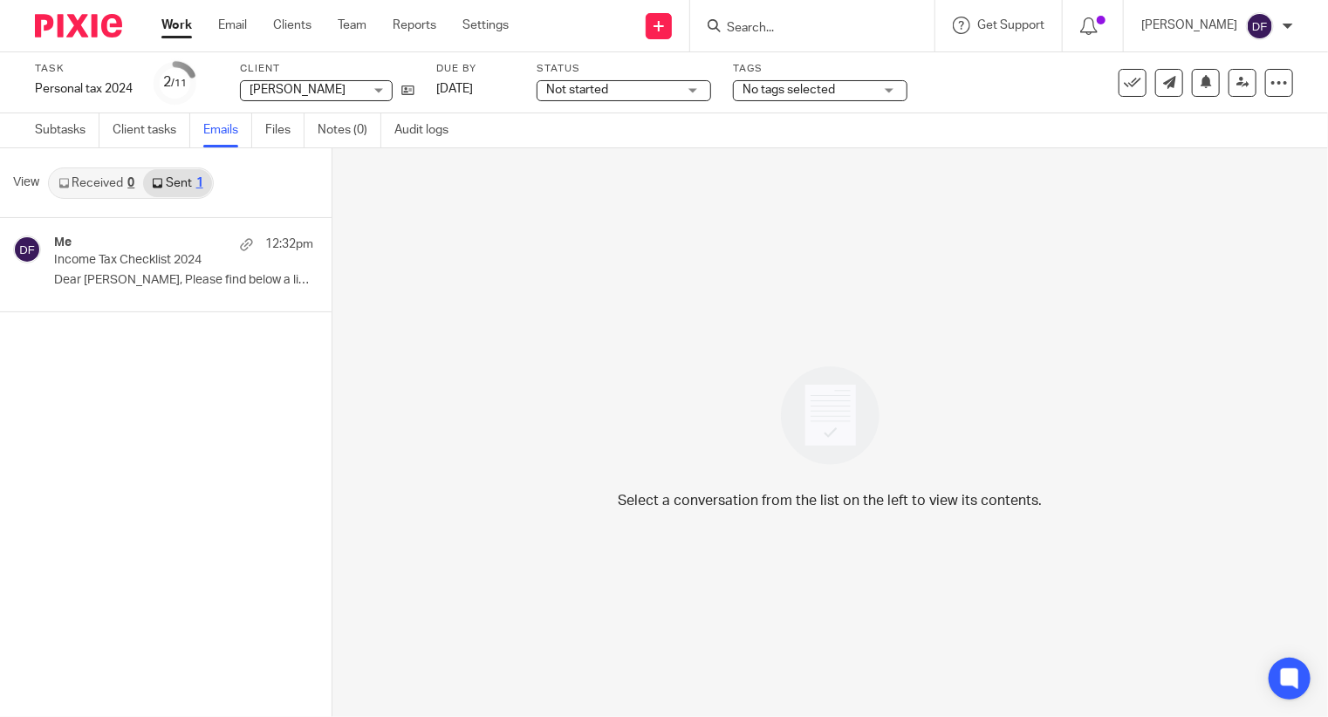
click at [879, 16] on form at bounding box center [818, 26] width 186 height 22
click at [857, 31] on input "Search" at bounding box center [803, 29] width 157 height 16
click at [775, 30] on input "Search" at bounding box center [803, 29] width 157 height 16
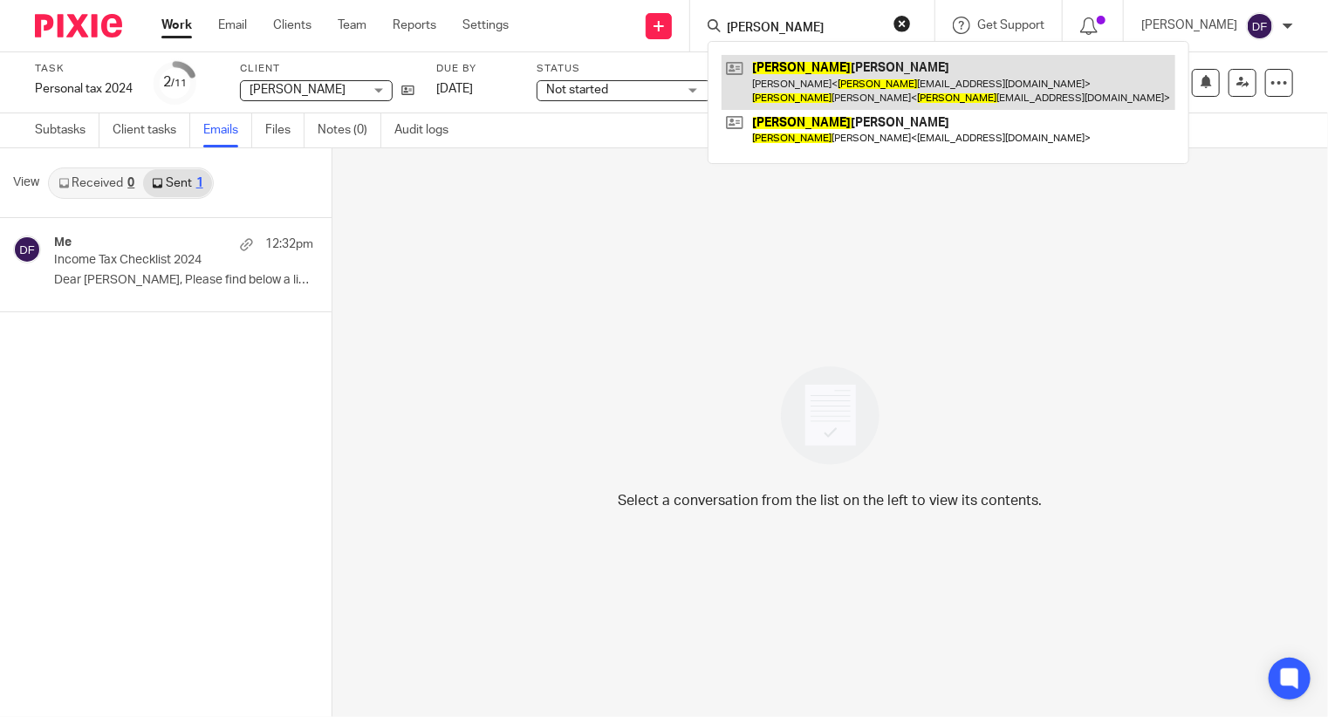
type input "philip"
click at [820, 78] on link at bounding box center [948, 82] width 454 height 54
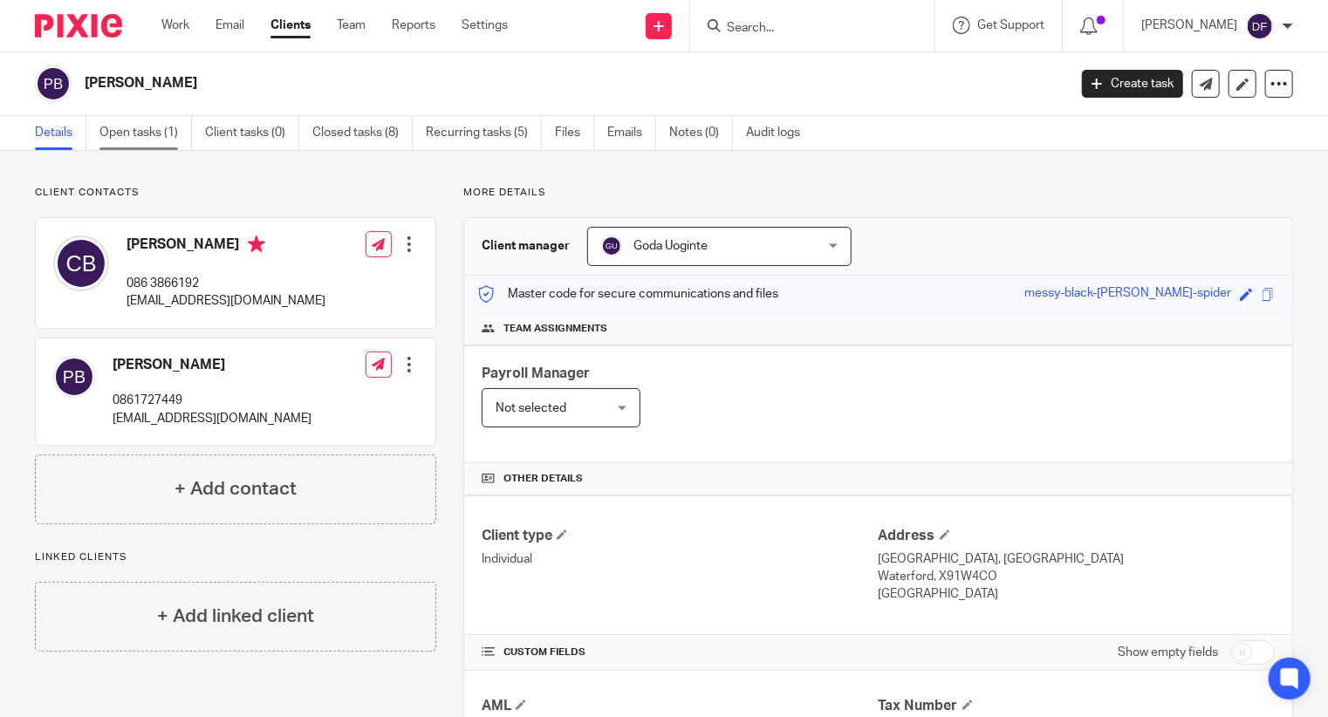
click at [143, 139] on link "Open tasks (1)" at bounding box center [145, 133] width 92 height 34
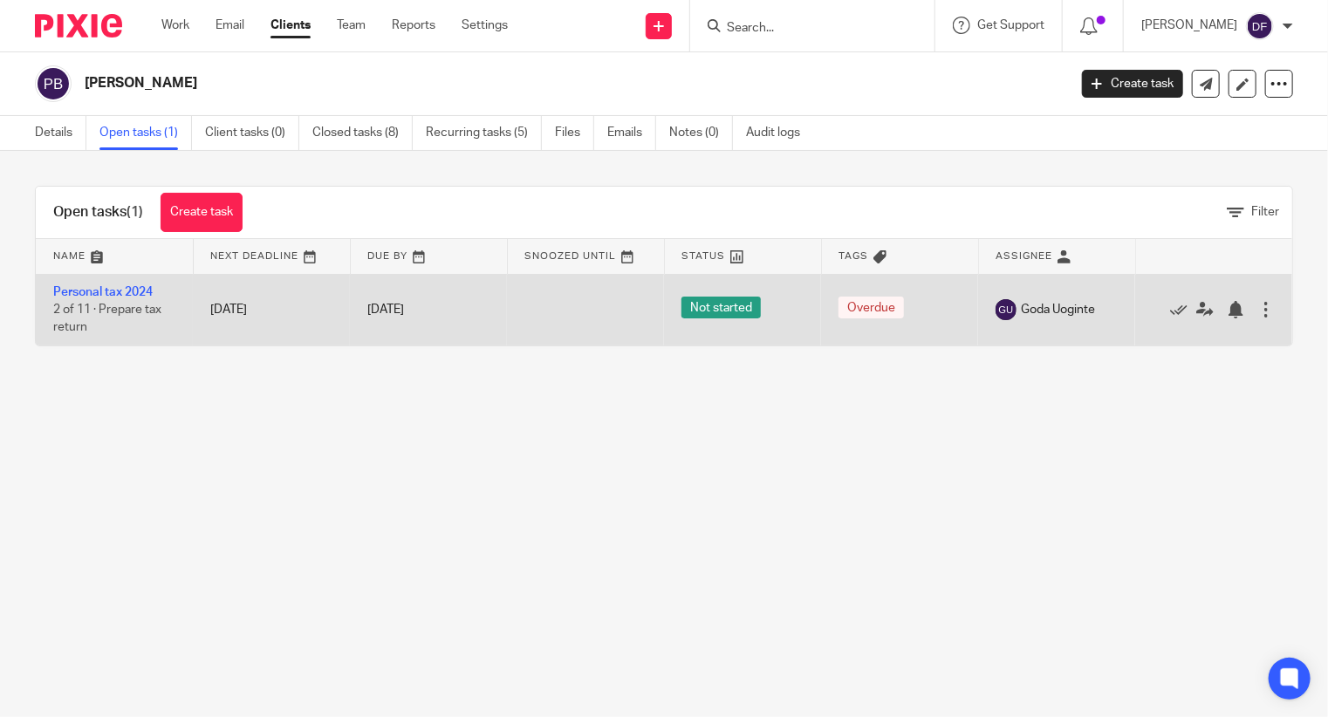
click at [99, 298] on td "Personal tax 2024 2 of 11 · Prepare tax return" at bounding box center [114, 310] width 157 height 72
click at [104, 292] on link "Personal tax 2024" at bounding box center [102, 292] width 99 height 12
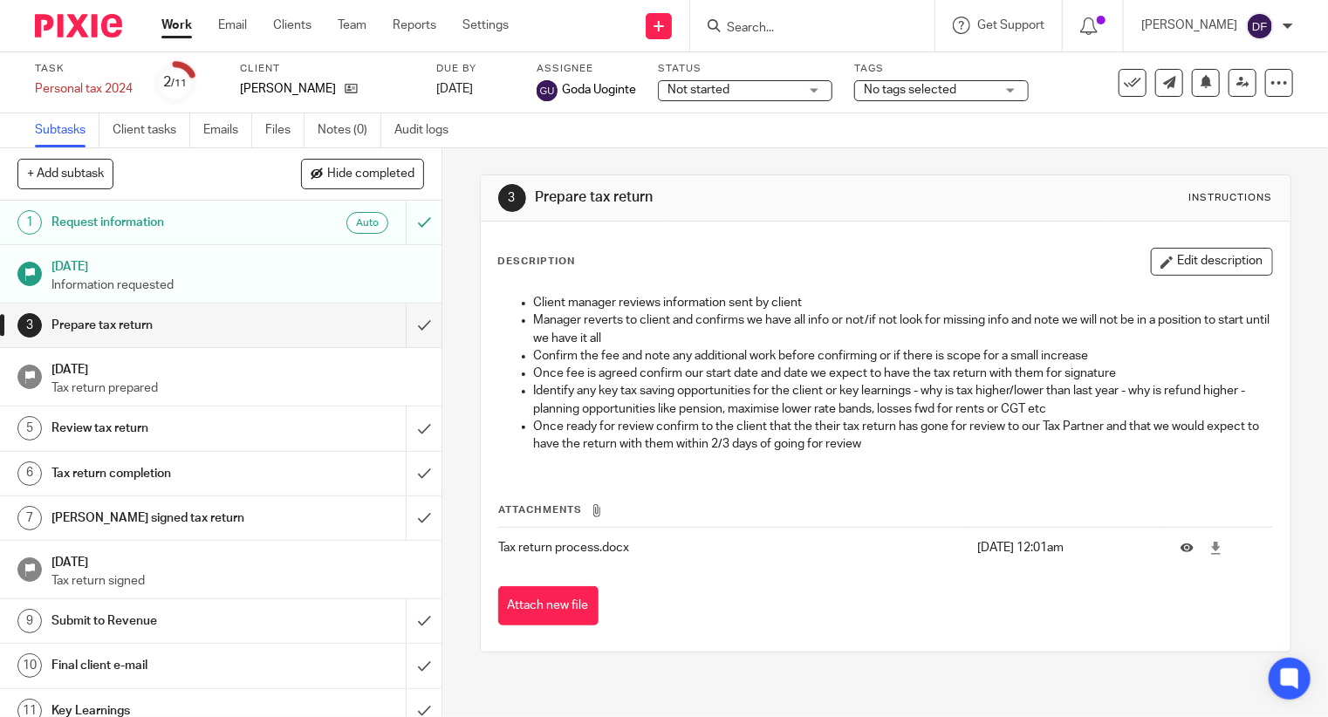
click at [181, 221] on h1 "Request information" at bounding box center [163, 222] width 225 height 26
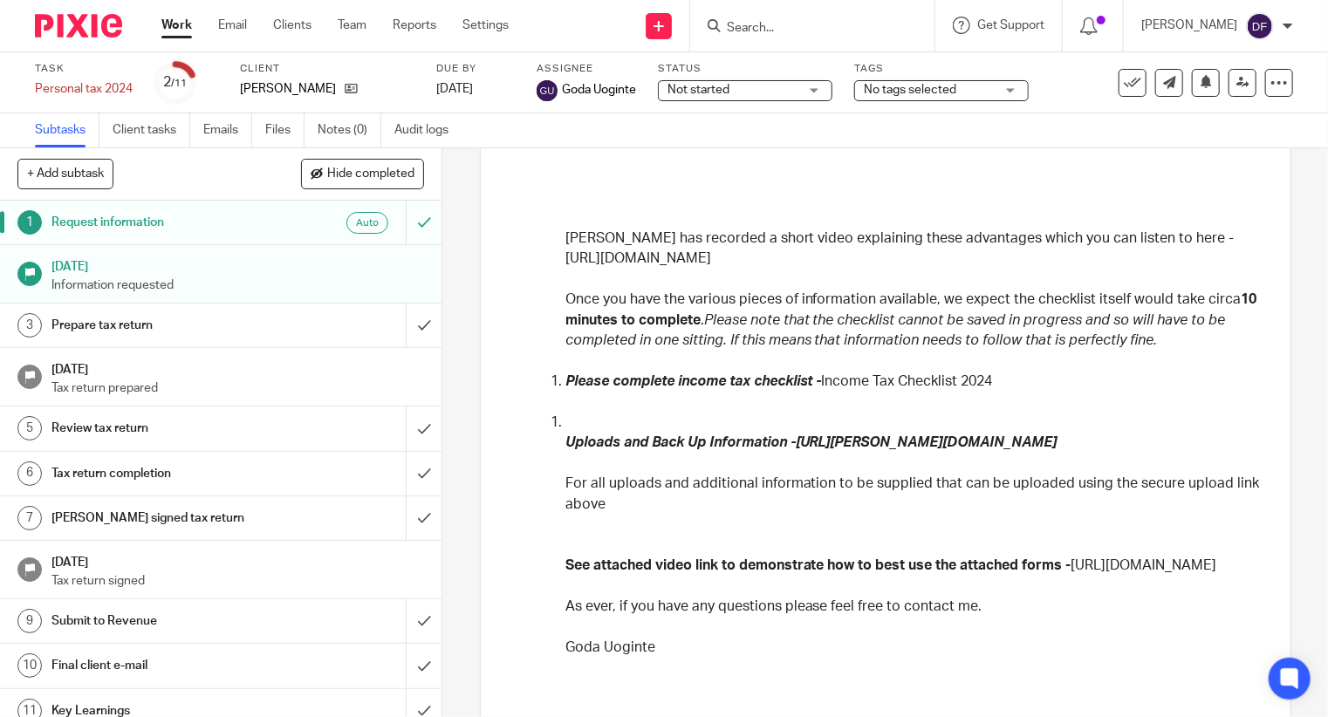
scroll to position [124, 0]
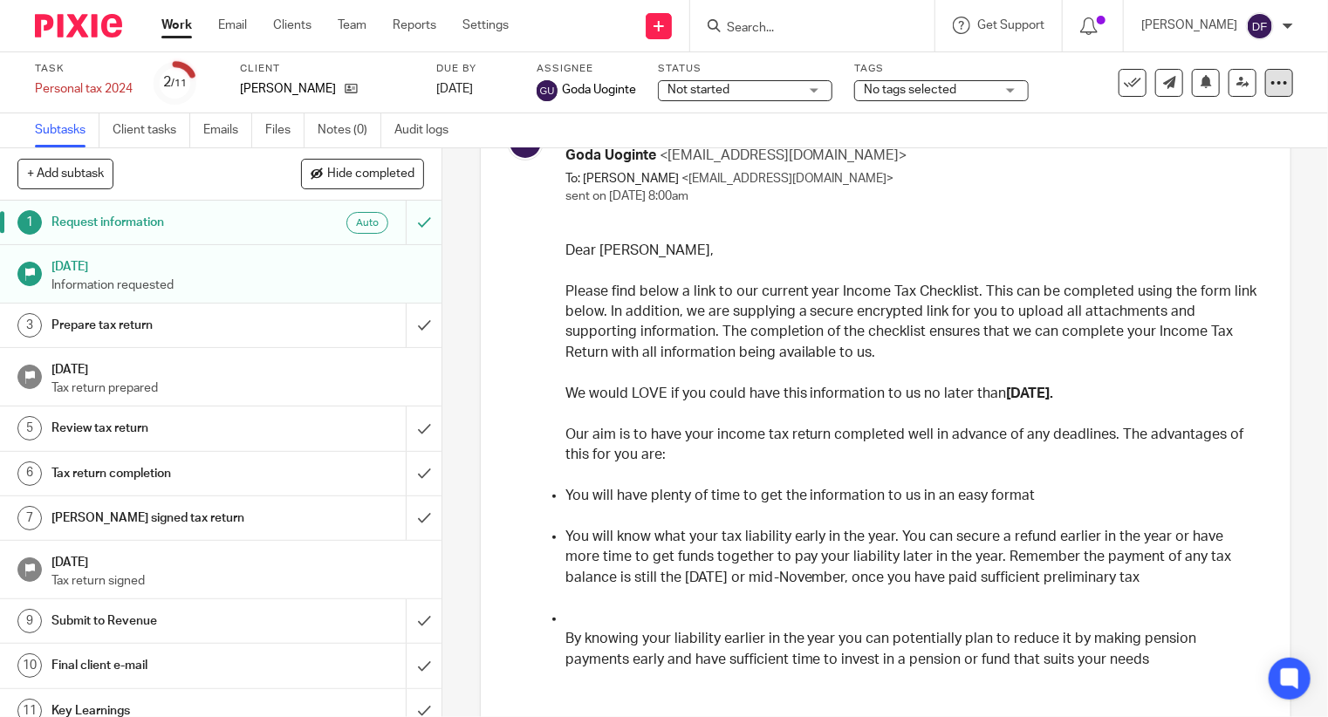
click at [1273, 85] on icon at bounding box center [1278, 82] width 17 height 17
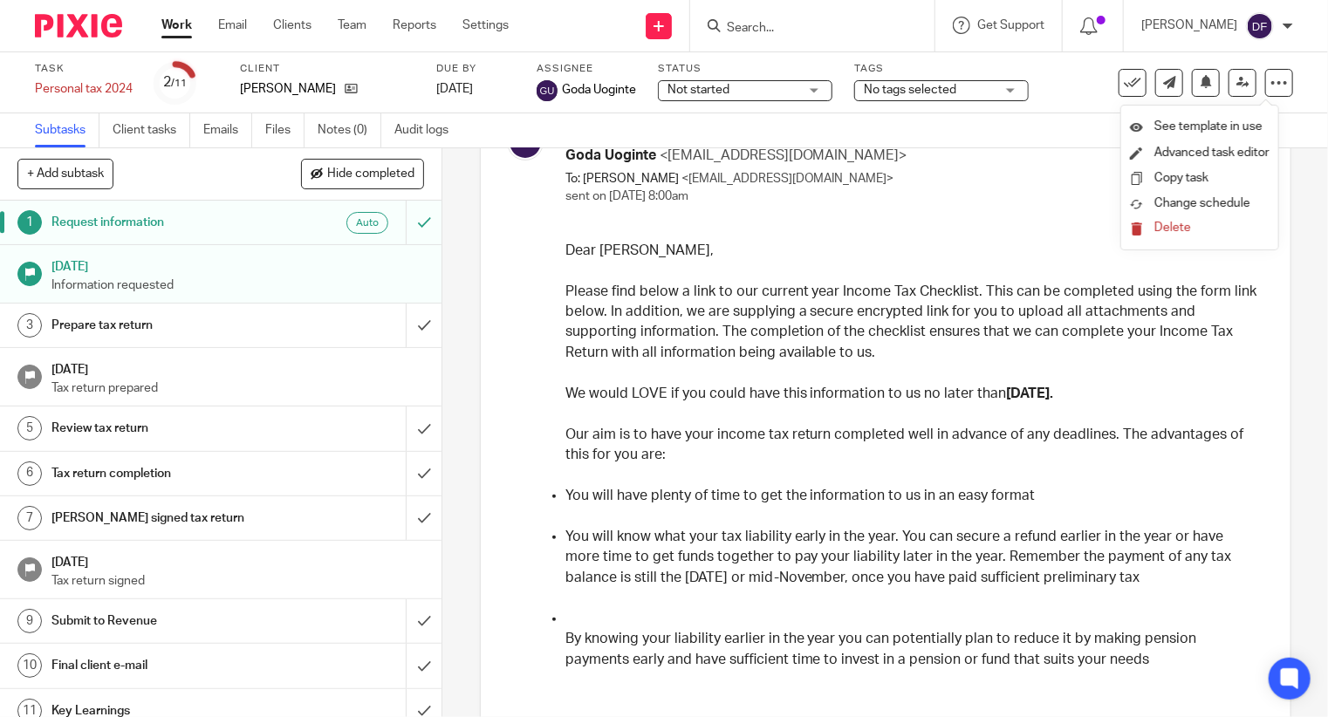
click at [1089, 249] on p "Dear [PERSON_NAME]," at bounding box center [912, 251] width 694 height 20
